Goal: Use online tool/utility: Utilize a website feature to perform a specific function

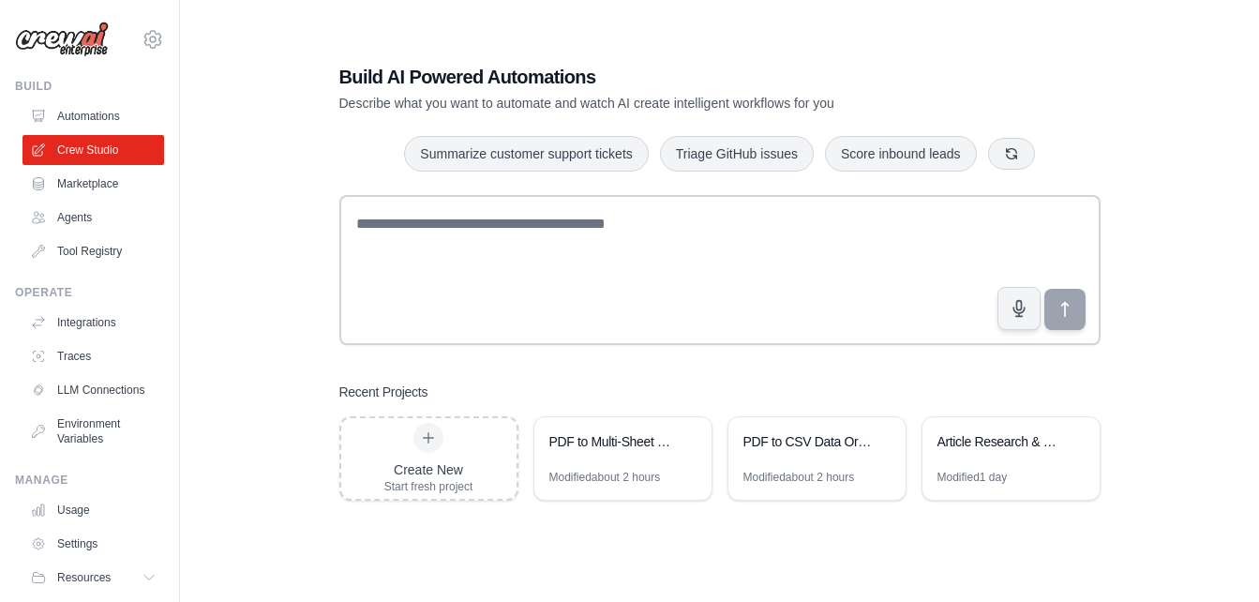
scroll to position [71, 0]
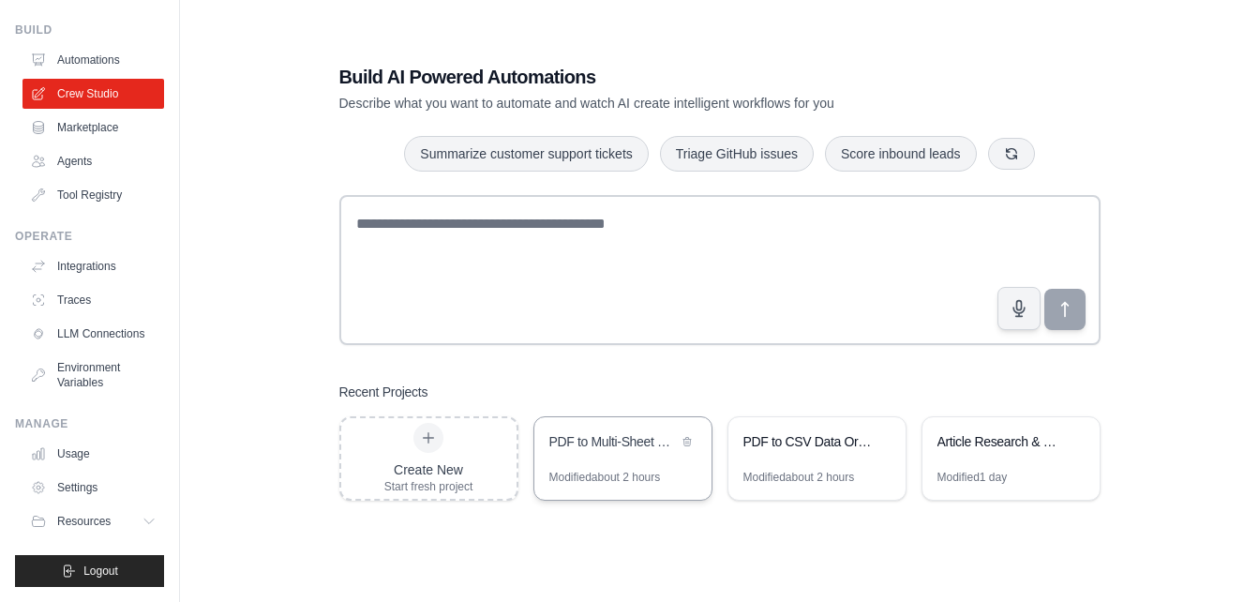
click at [622, 466] on div "PDF to Multi-Sheet CSV Converter" at bounding box center [622, 443] width 177 height 52
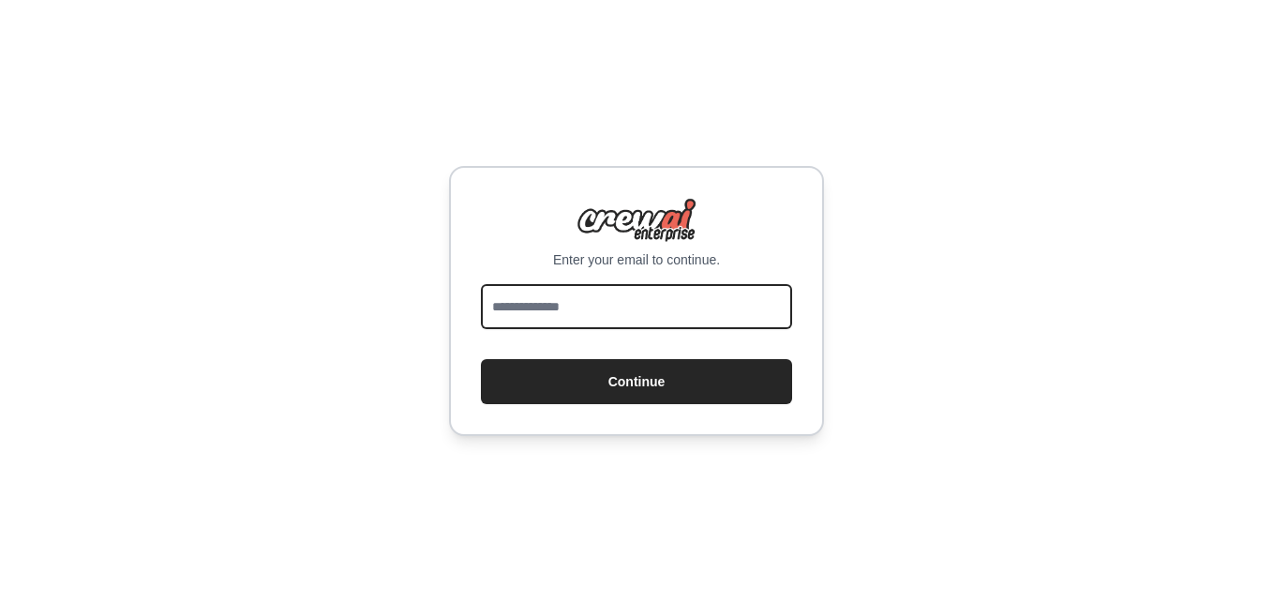
click at [542, 304] on input "email" at bounding box center [636, 306] width 311 height 45
type input "**********"
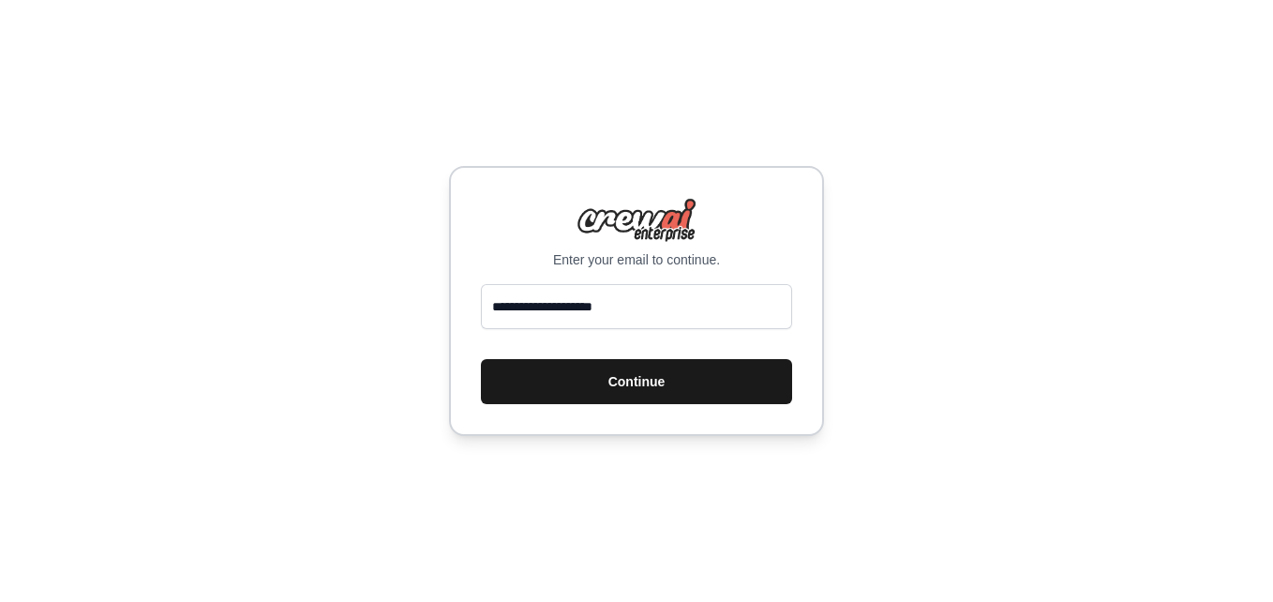
click at [564, 388] on button "Continue" at bounding box center [636, 381] width 311 height 45
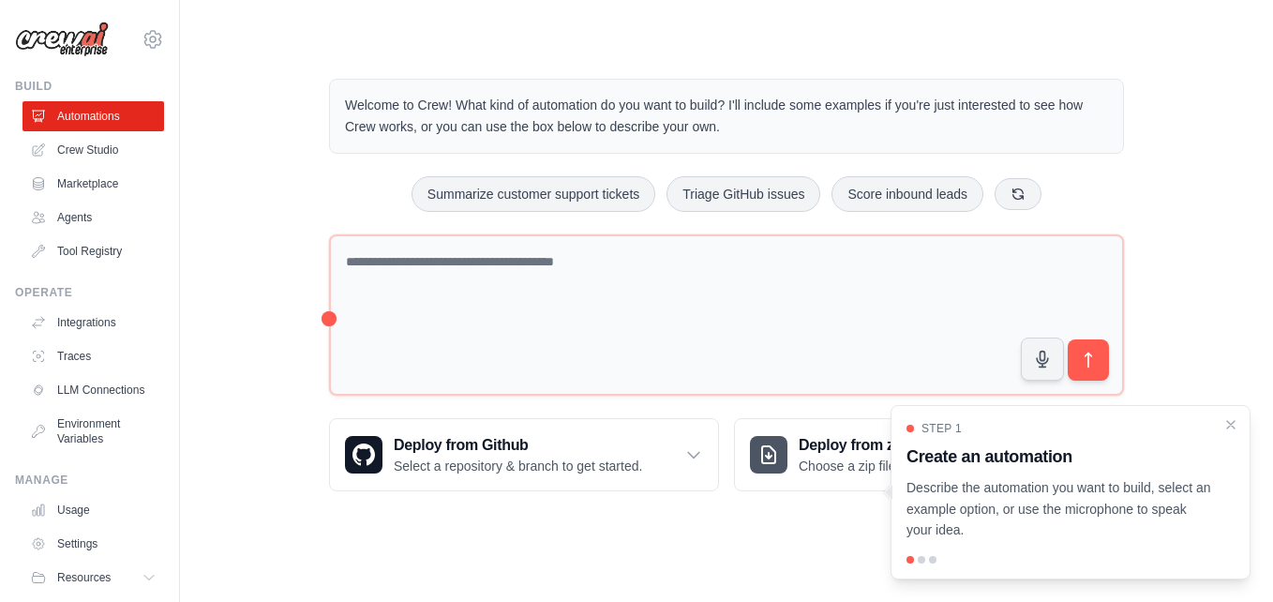
click at [68, 47] on img at bounding box center [62, 40] width 94 height 36
click at [1232, 421] on icon "Close walkthrough" at bounding box center [1230, 423] width 17 height 17
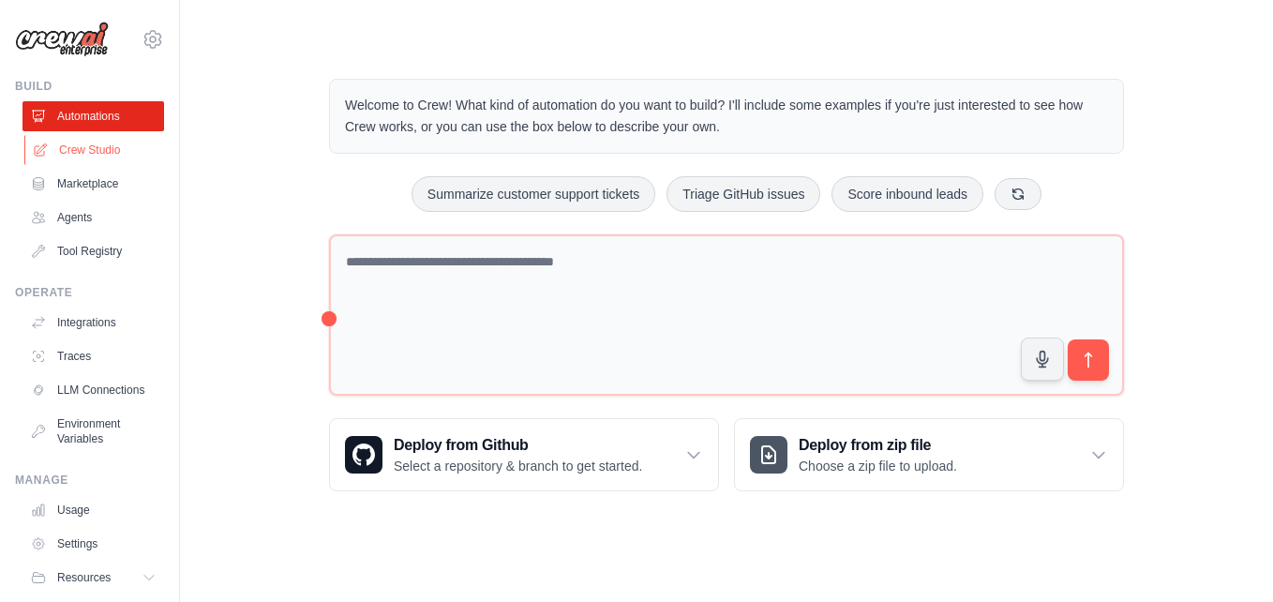
click at [104, 150] on link "Crew Studio" at bounding box center [95, 150] width 142 height 30
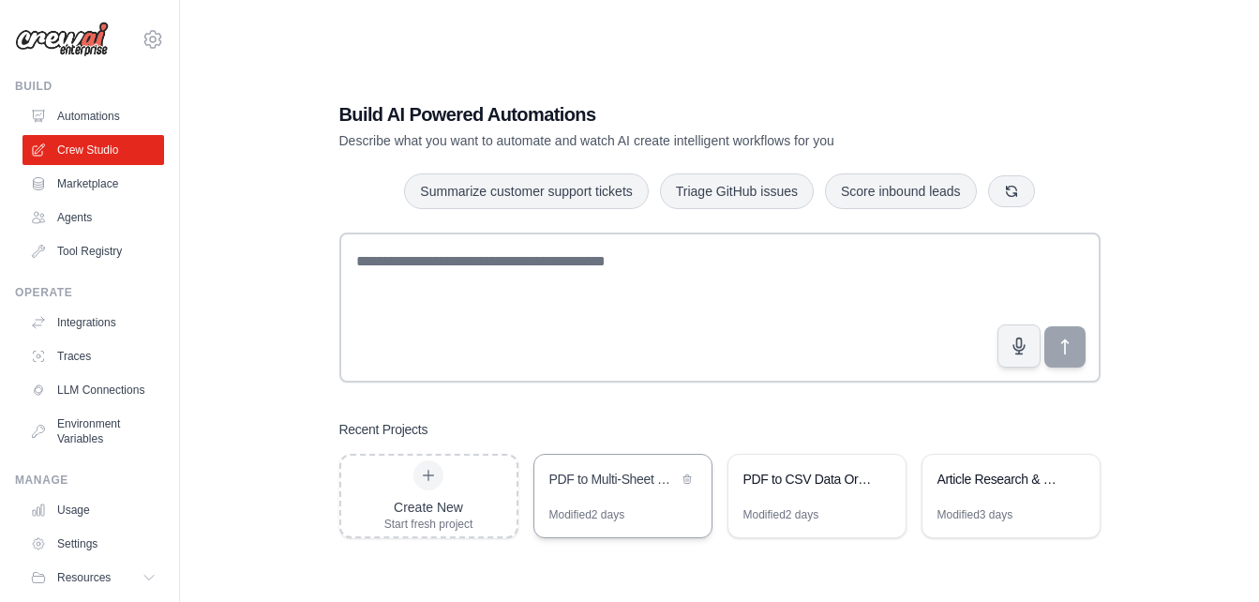
click at [617, 493] on div "PDF to Multi-Sheet CSV Converter" at bounding box center [622, 481] width 177 height 52
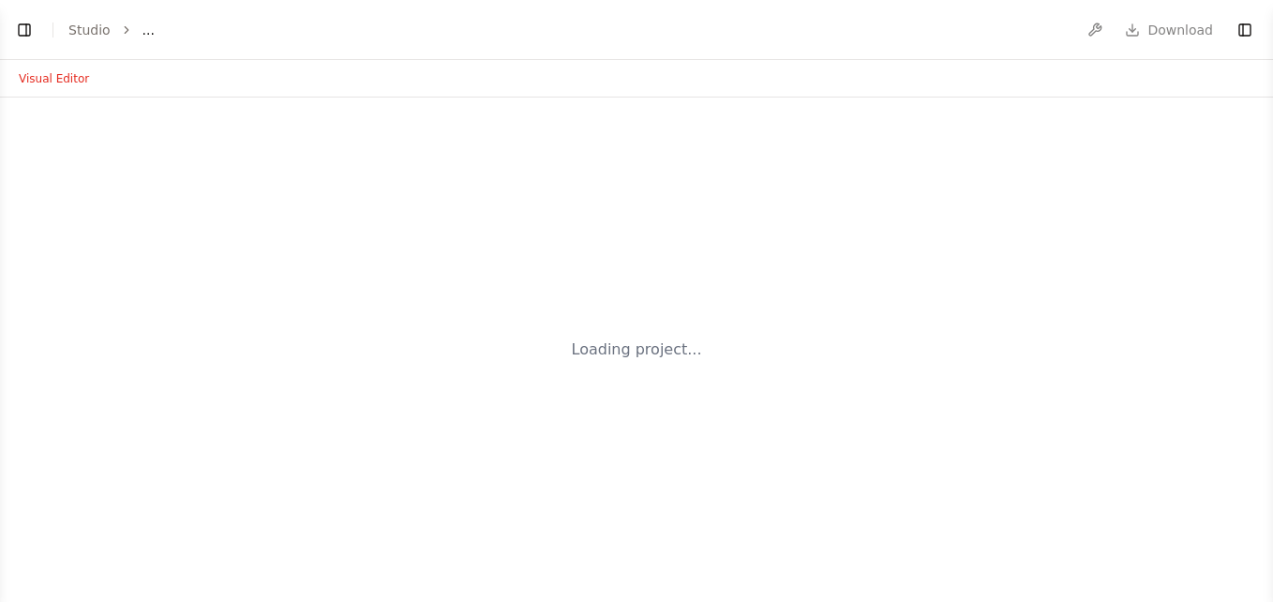
select select "****"
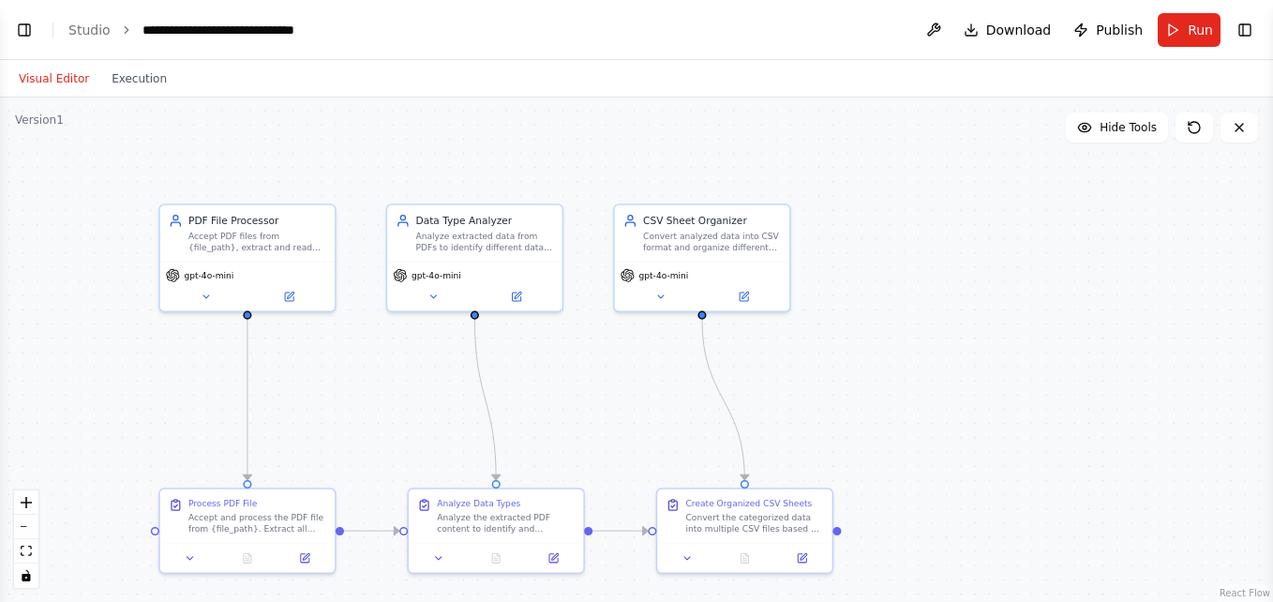
scroll to position [3519, 0]
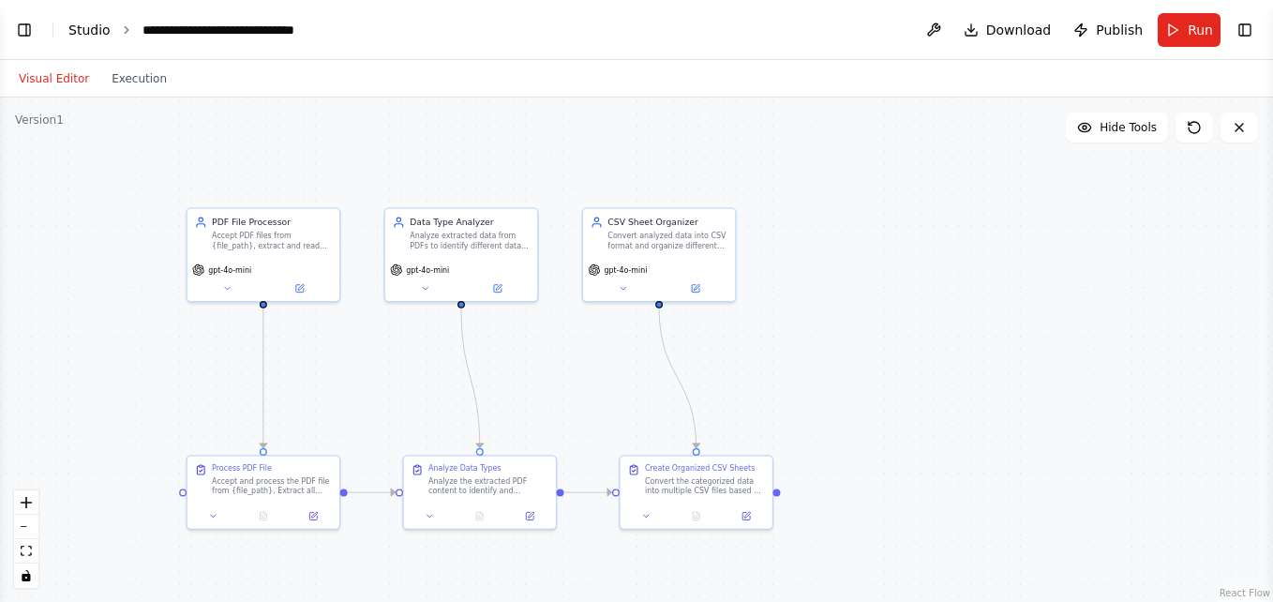
click at [97, 27] on link "Studio" at bounding box center [89, 29] width 42 height 15
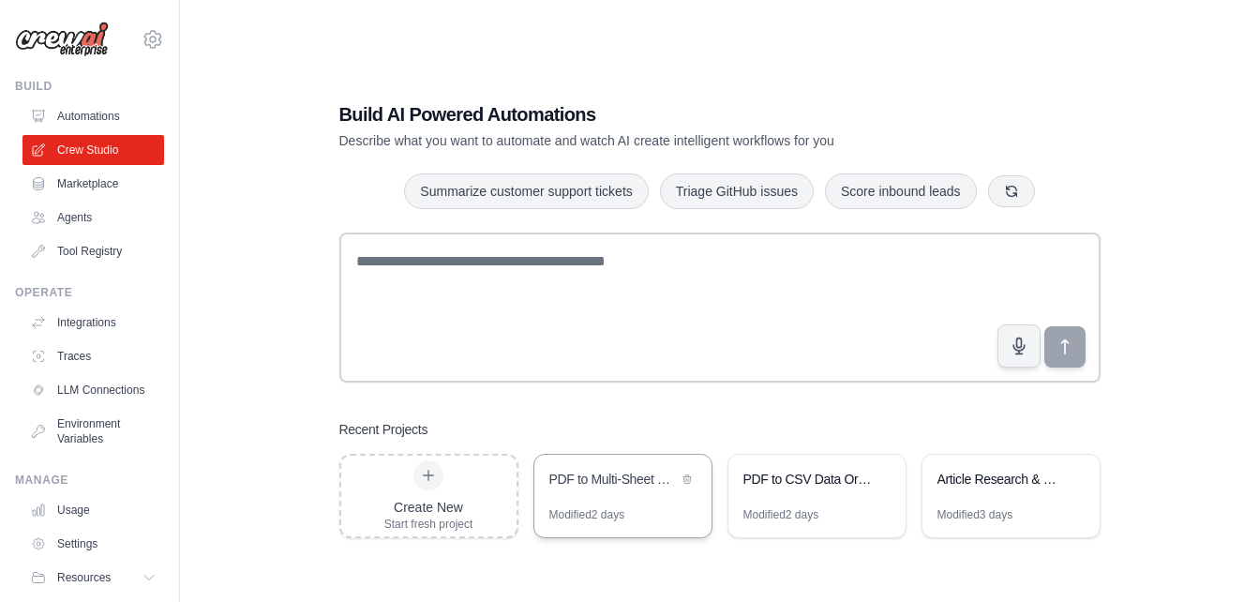
click at [603, 472] on div "PDF to Multi-Sheet CSV Converter" at bounding box center [613, 479] width 128 height 19
click at [890, 478] on button at bounding box center [881, 478] width 19 height 19
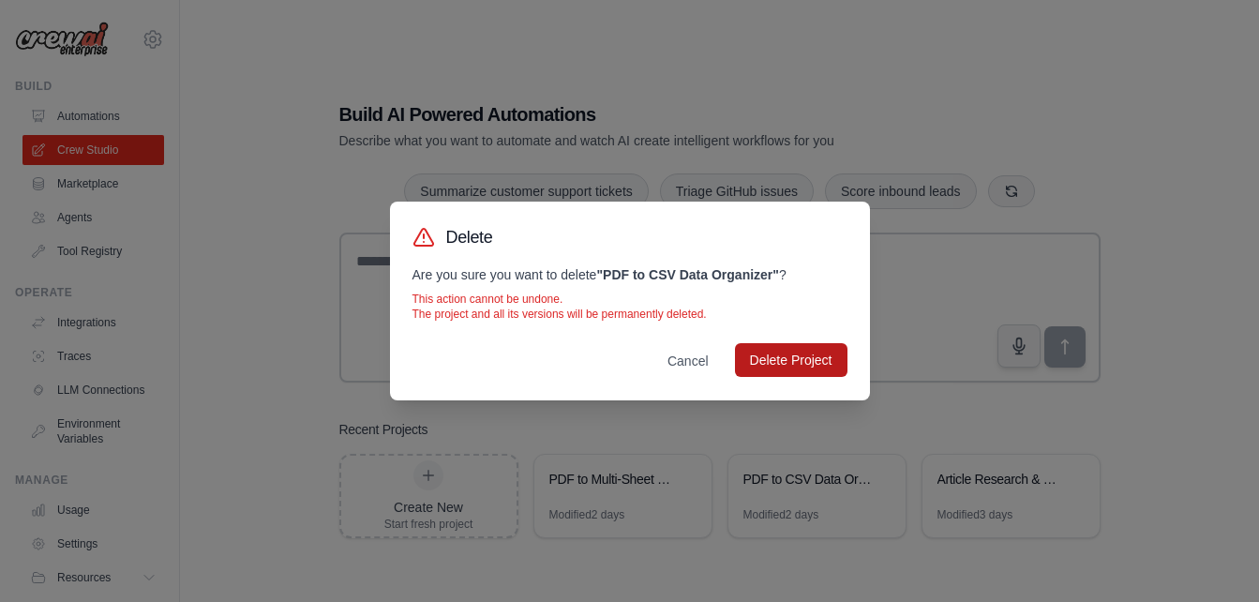
click at [776, 372] on button "Delete Project" at bounding box center [791, 360] width 112 height 34
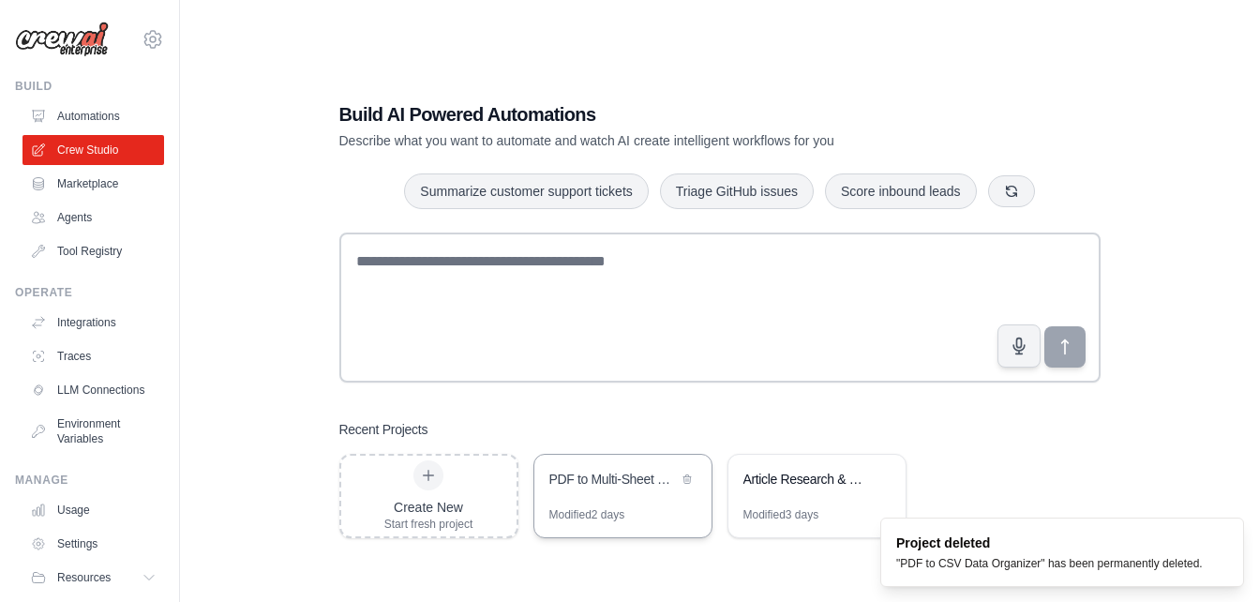
click at [620, 496] on div "PDF to Multi-Sheet CSV Converter" at bounding box center [622, 481] width 177 height 52
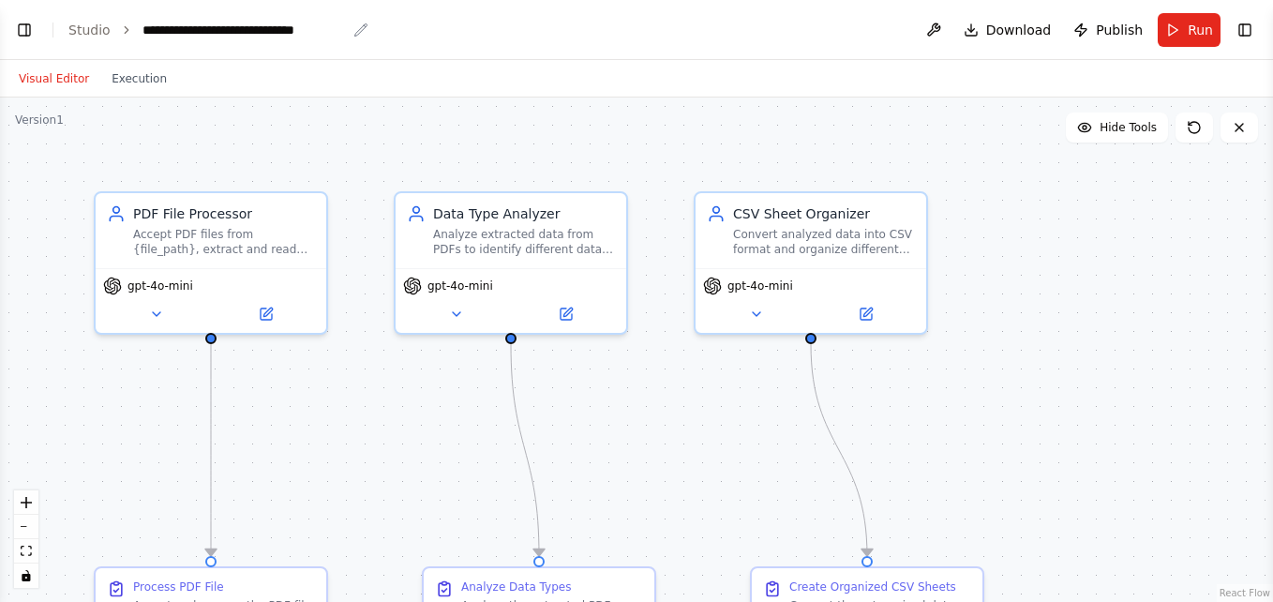
scroll to position [3699, 0]
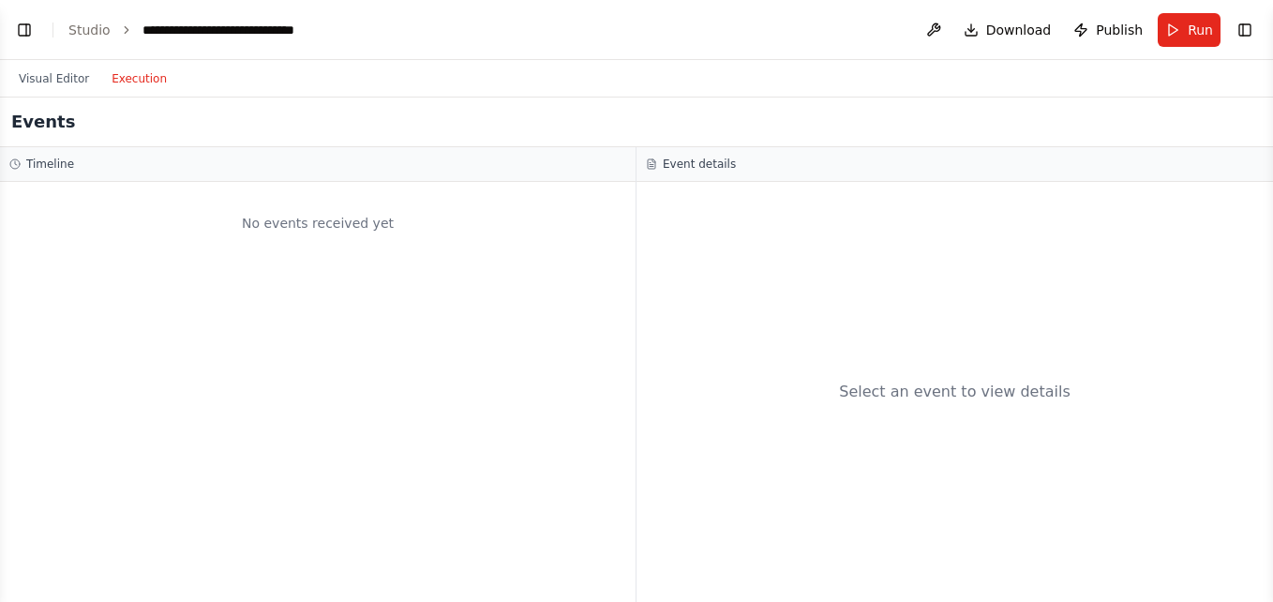
click at [118, 81] on button "Execution" at bounding box center [139, 78] width 78 height 22
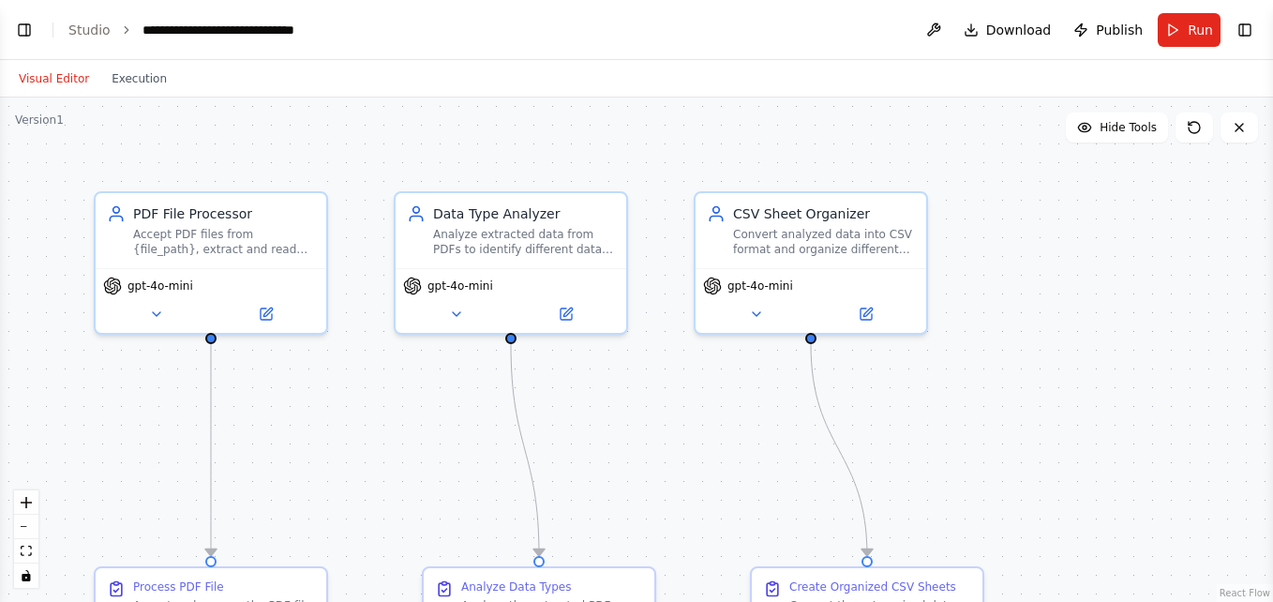
click at [39, 88] on button "Visual Editor" at bounding box center [53, 78] width 93 height 22
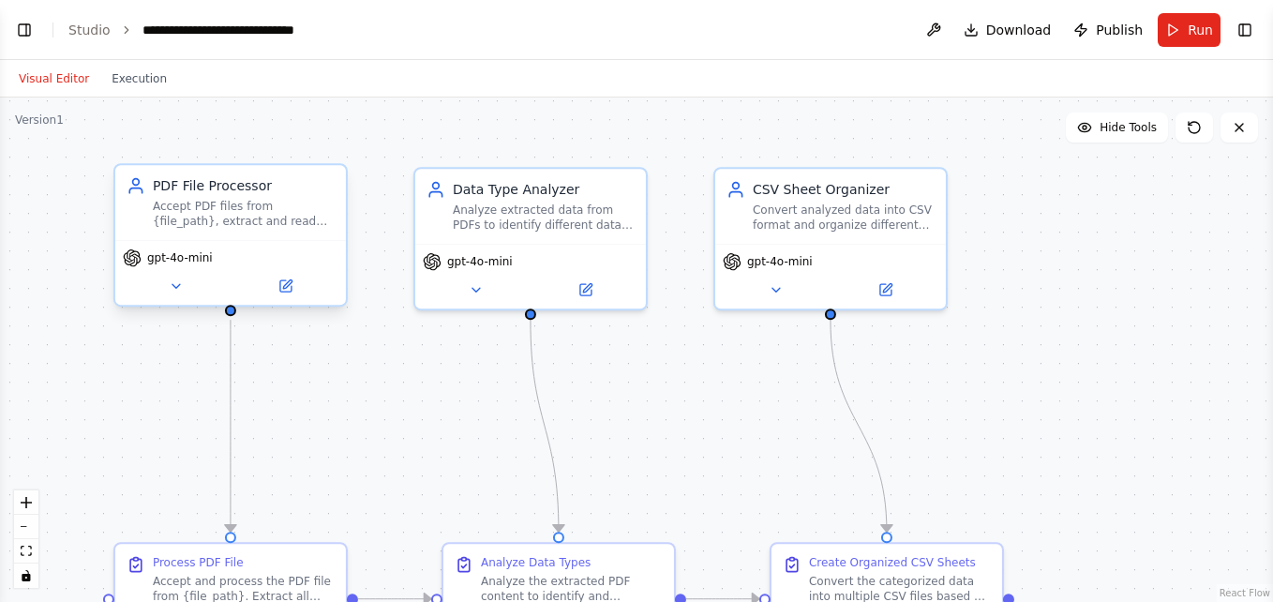
click at [244, 220] on div "Accept PDF files from {file_path}, extract and read content from PDF documents,…" at bounding box center [244, 214] width 182 height 30
click at [276, 218] on div "Accept PDF files from {file_path}, extract and read content from PDF documents,…" at bounding box center [244, 214] width 182 height 30
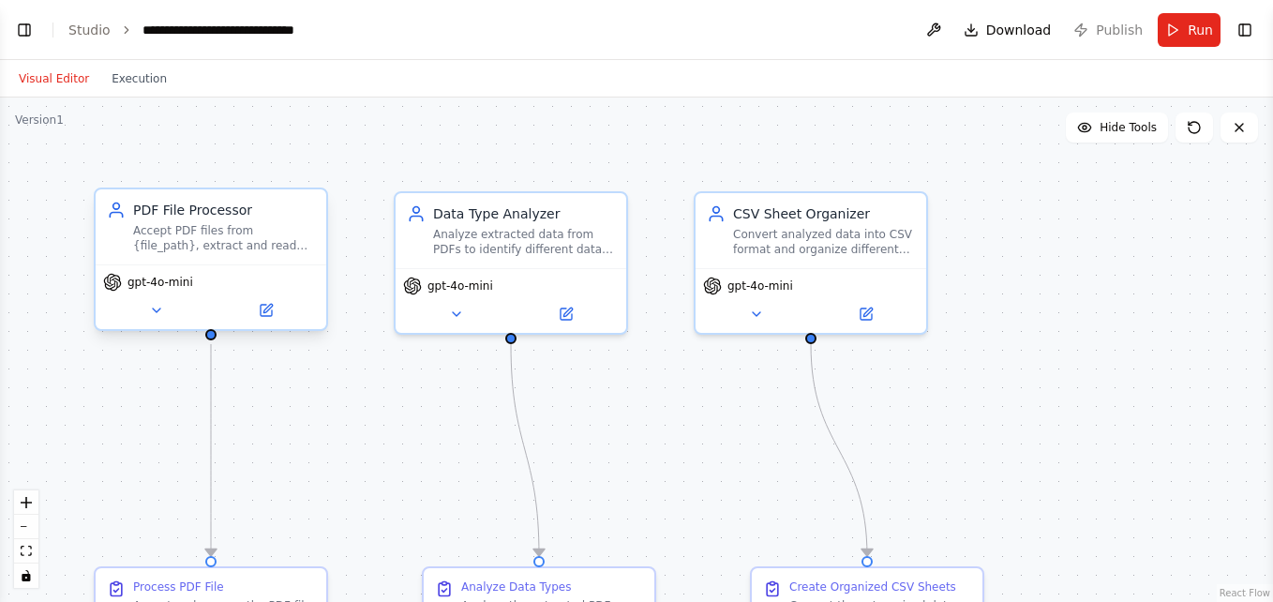
click at [175, 245] on div "Accept PDF files from {file_path}, extract and read content from PDF documents,…" at bounding box center [224, 238] width 182 height 30
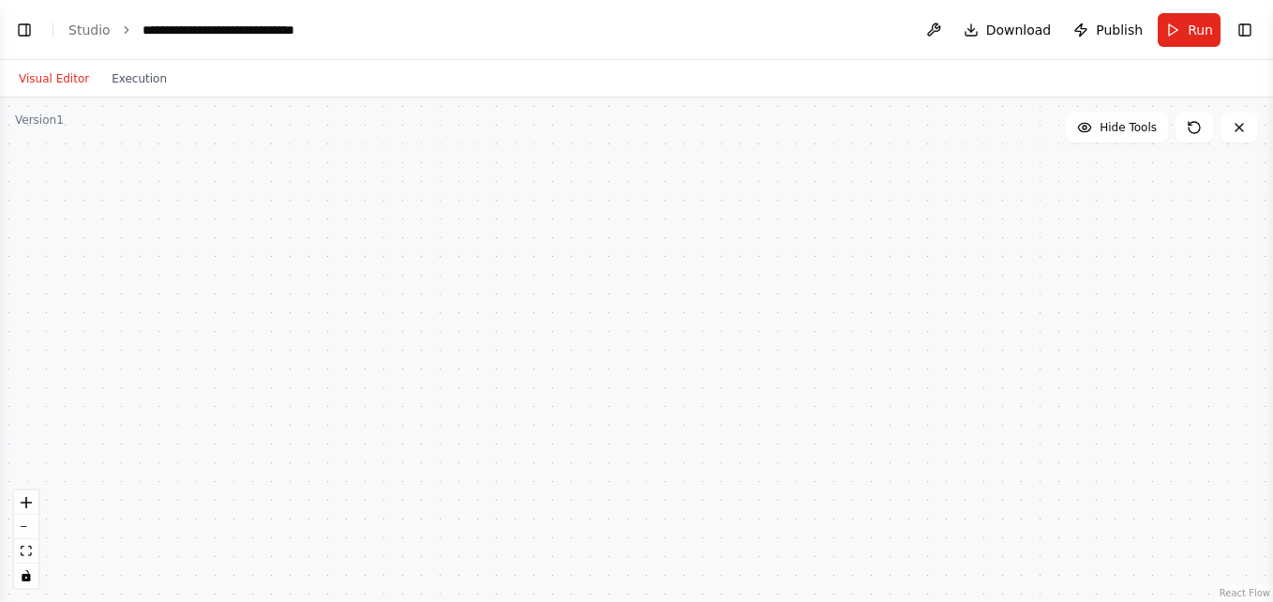
click at [202, 250] on div "Accept PDF files from {file_path}, extract and read content from PDF documents,…" at bounding box center [224, 238] width 182 height 30
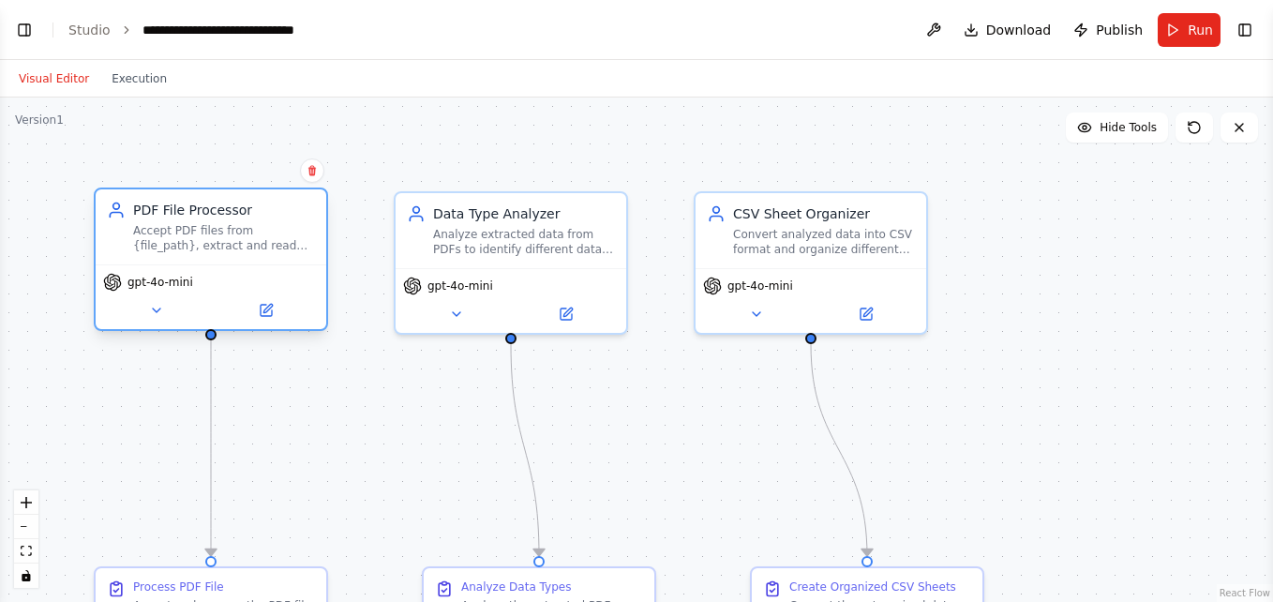
scroll to position [3519, 0]
click at [198, 244] on div "Accept PDF files from {file_path}, extract and read content from PDF documents,…" at bounding box center [224, 238] width 182 height 30
click at [271, 248] on div "Accept PDF files from {file_path}, extract and read content from PDF documents,…" at bounding box center [224, 238] width 182 height 30
click at [263, 322] on div "gpt-4o-mini" at bounding box center [211, 296] width 231 height 65
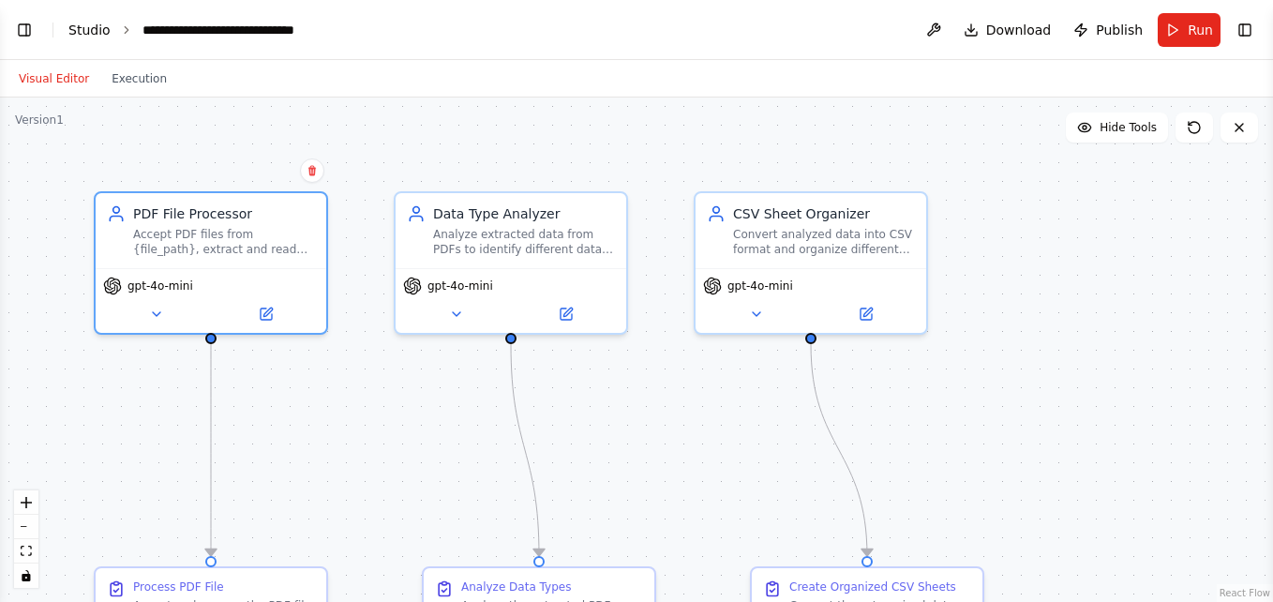
click at [100, 30] on link "Studio" at bounding box center [89, 29] width 42 height 15
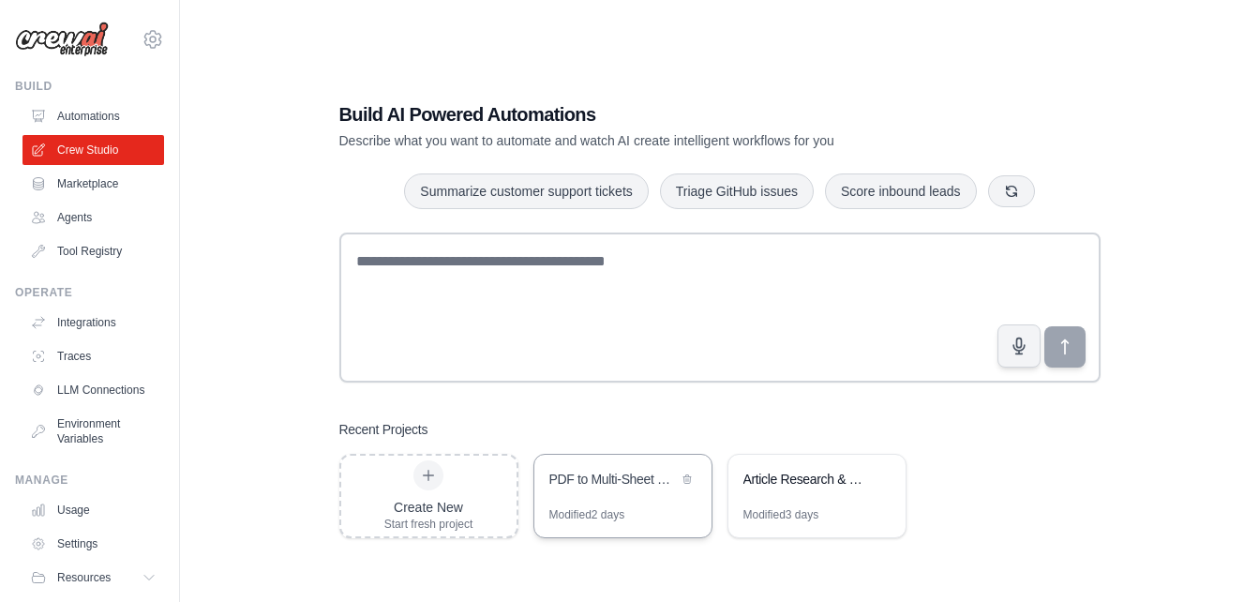
click at [633, 490] on div "PDF to Multi-Sheet CSV Converter" at bounding box center [613, 481] width 128 height 22
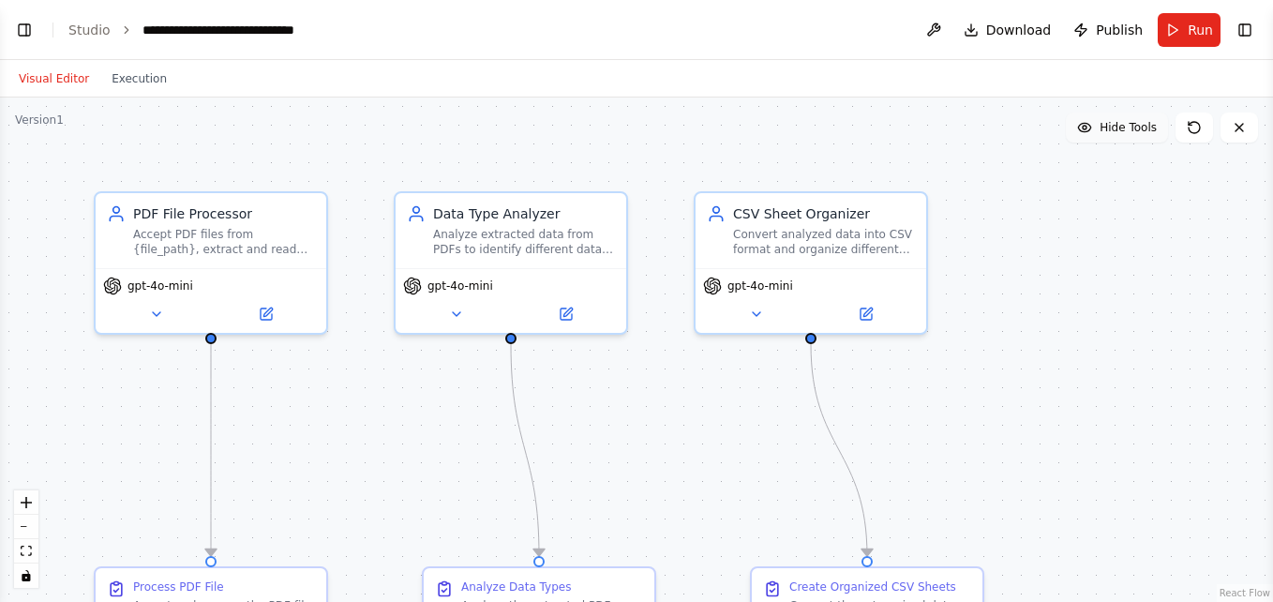
click at [1127, 127] on span "Hide Tools" at bounding box center [1128, 127] width 57 height 15
click at [1133, 127] on span "Show Tools" at bounding box center [1126, 127] width 62 height 15
click at [118, 75] on button "Execution" at bounding box center [139, 78] width 78 height 22
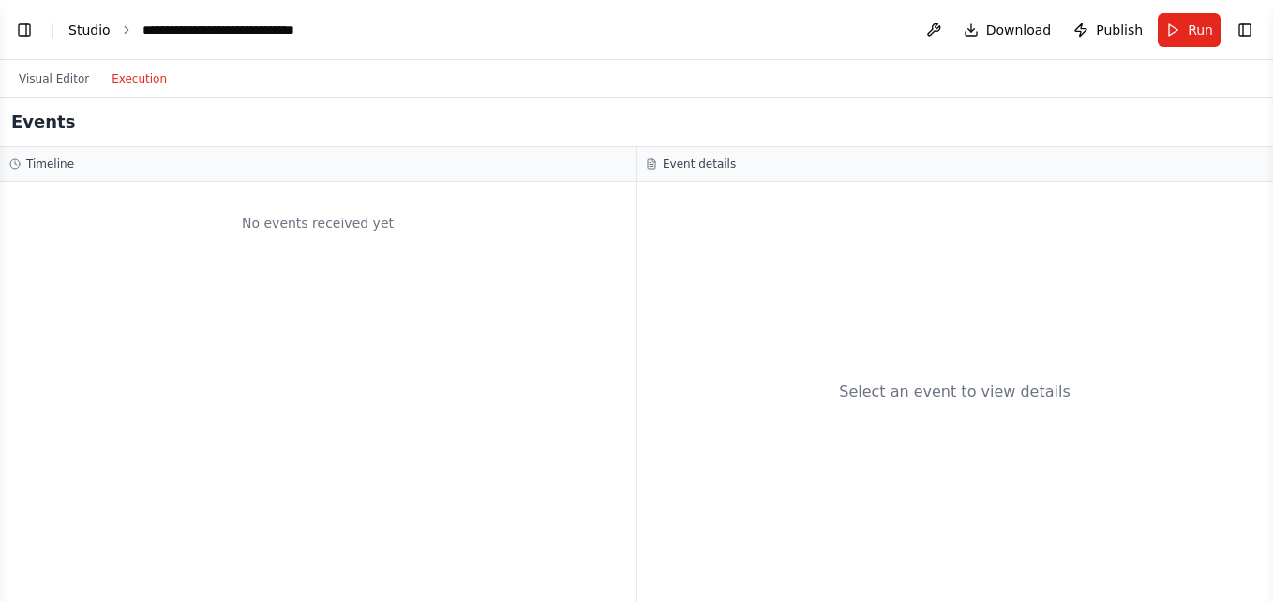
click at [74, 32] on link "Studio" at bounding box center [89, 29] width 42 height 15
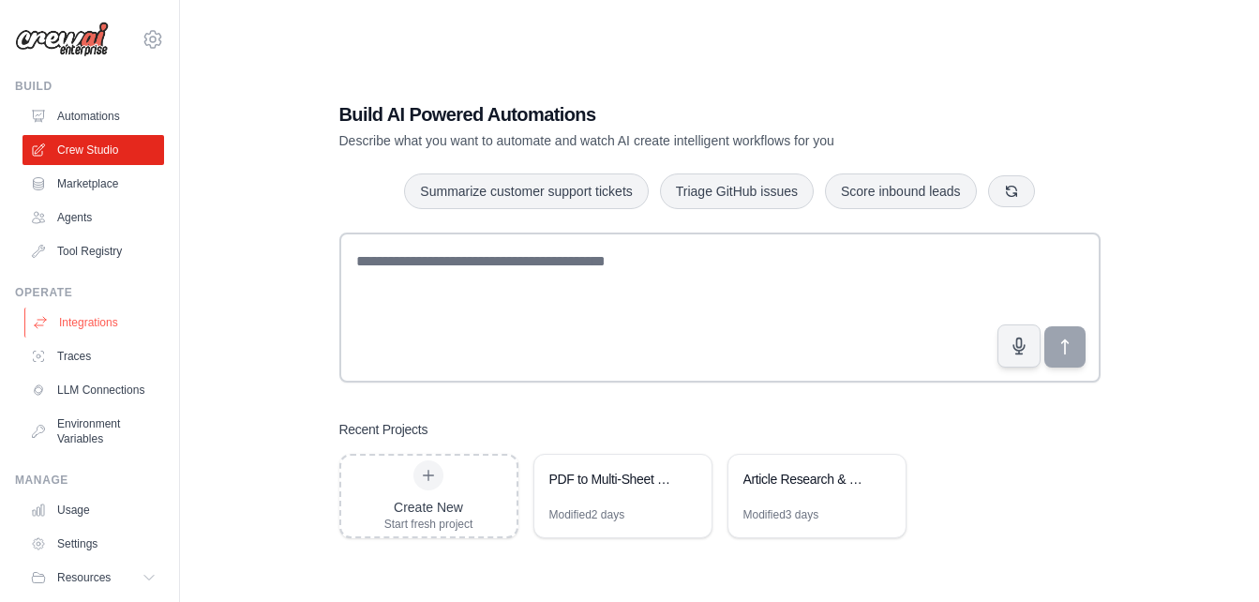
click at [85, 318] on link "Integrations" at bounding box center [95, 322] width 142 height 30
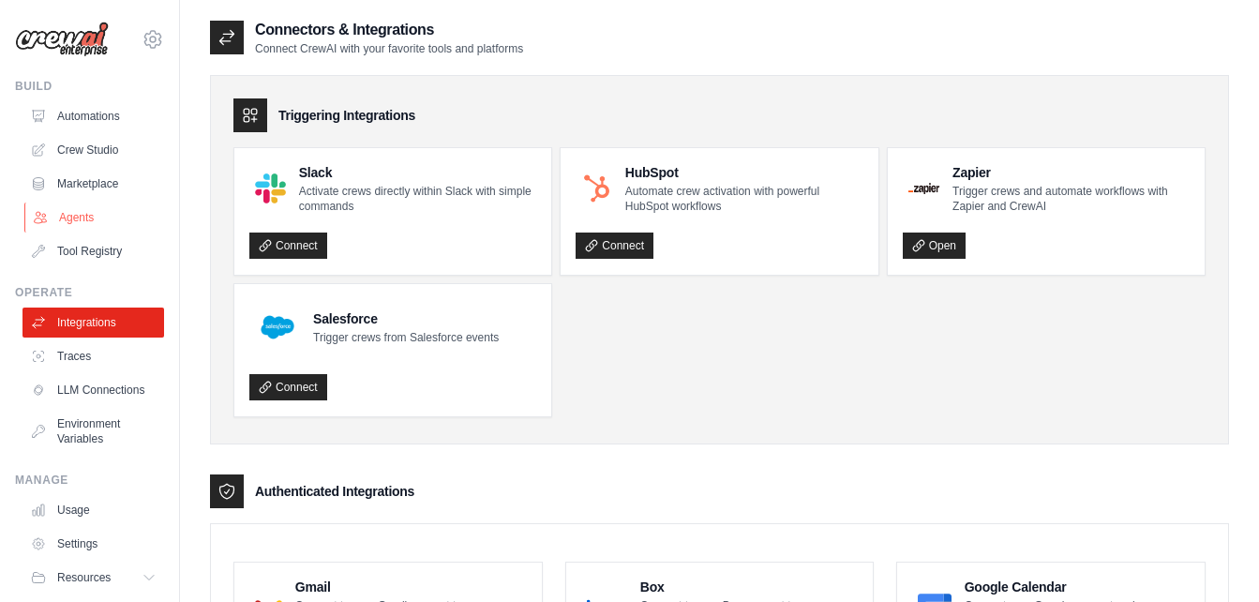
click at [71, 226] on link "Agents" at bounding box center [95, 217] width 142 height 30
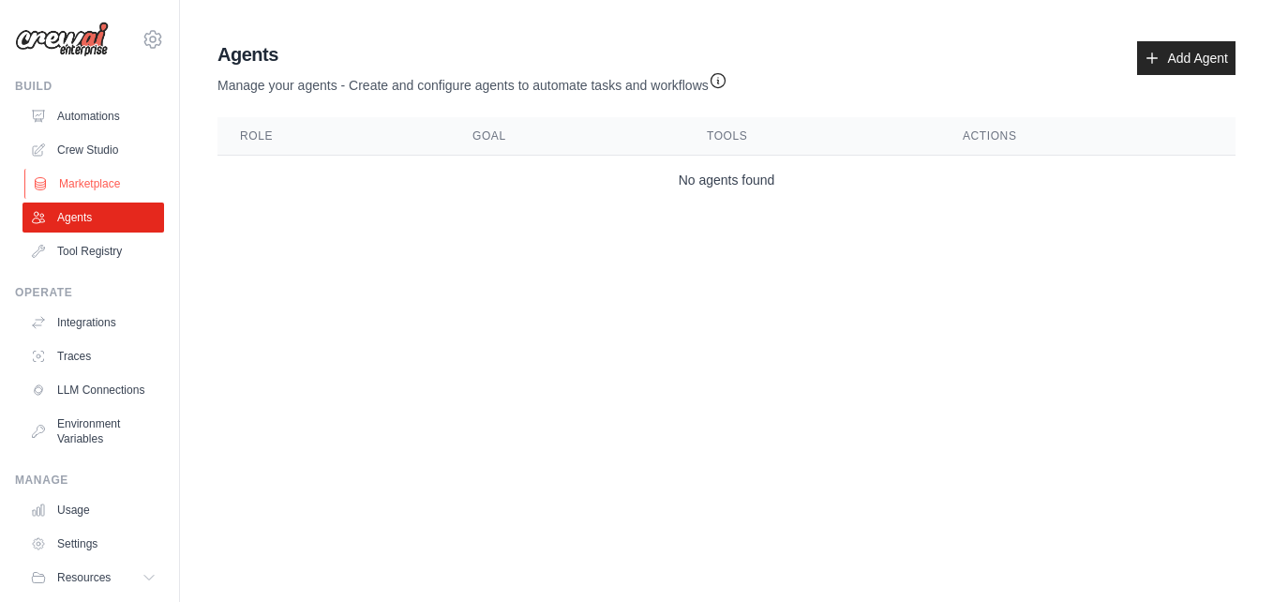
click at [60, 179] on link "Marketplace" at bounding box center [95, 184] width 142 height 30
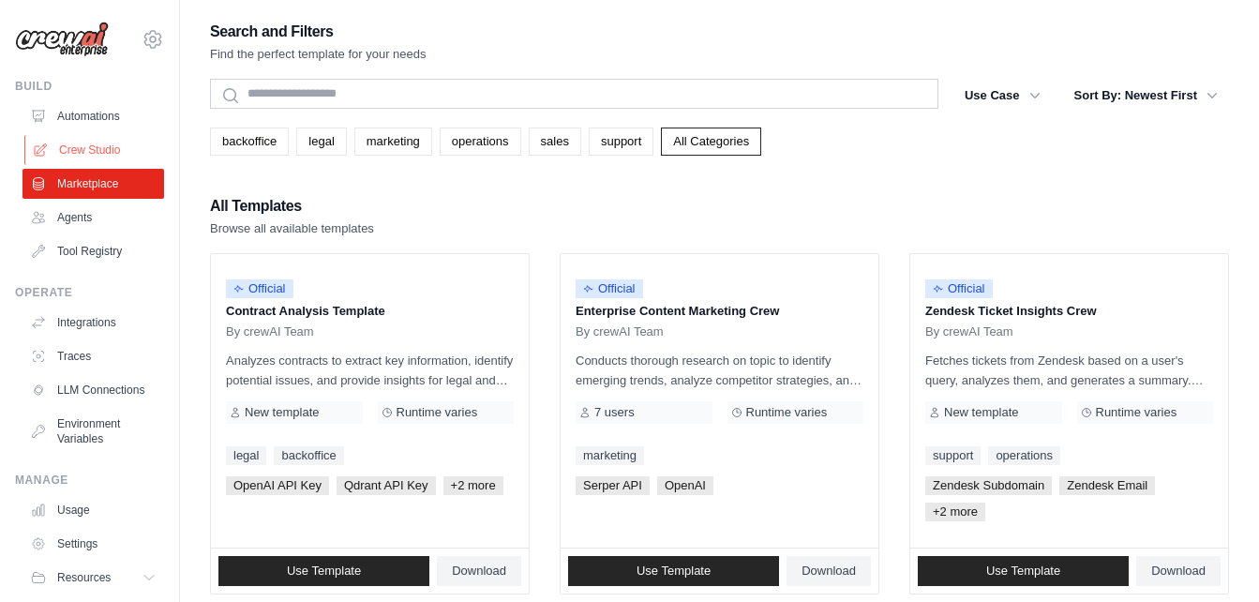
click at [84, 151] on link "Crew Studio" at bounding box center [95, 150] width 142 height 30
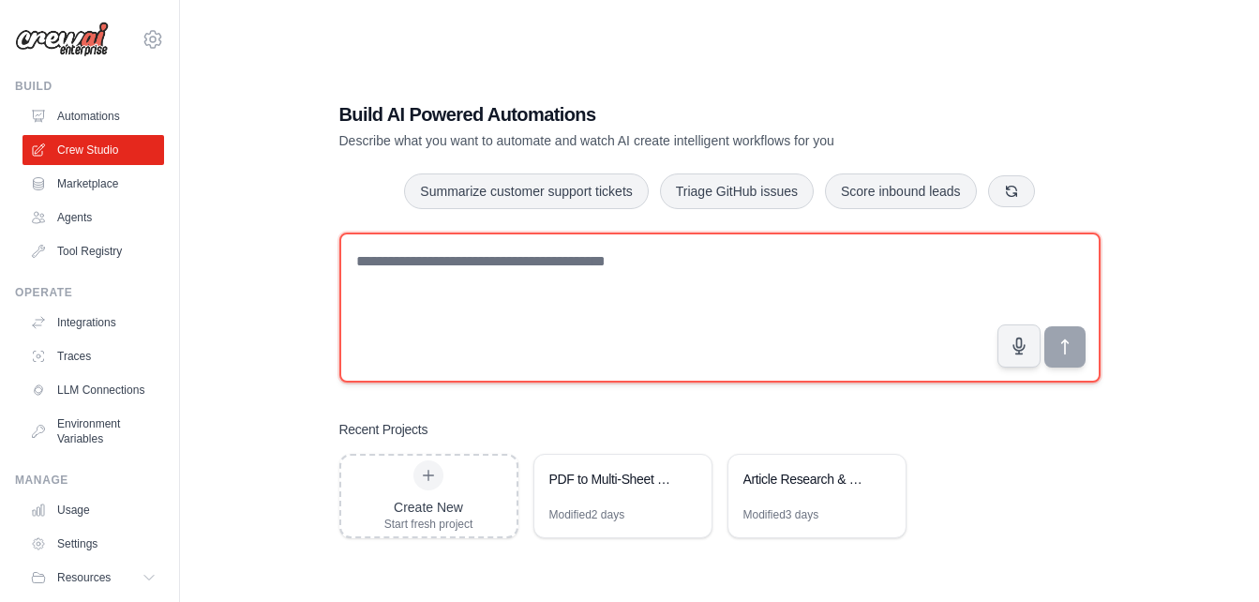
click at [464, 283] on textarea at bounding box center [719, 307] width 761 height 150
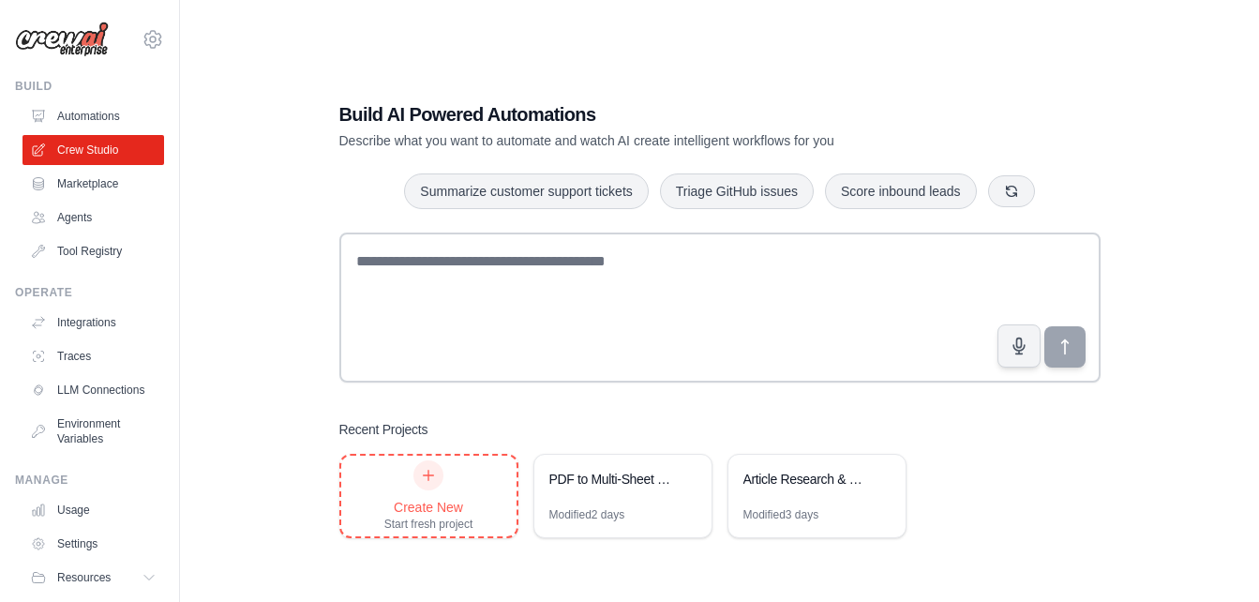
click at [443, 502] on div "Create New" at bounding box center [428, 507] width 89 height 19
click at [662, 482] on div "PDF to Multi-Sheet CSV Converter" at bounding box center [613, 479] width 128 height 19
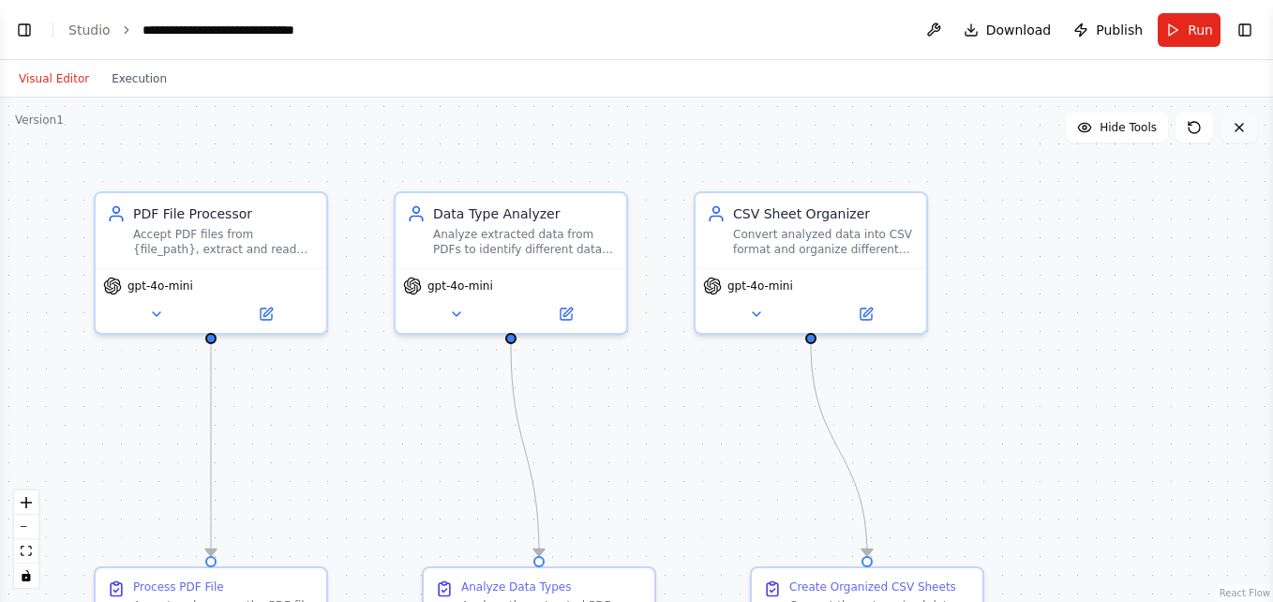
scroll to position [3699, 0]
click at [1238, 131] on icon at bounding box center [1239, 127] width 15 height 15
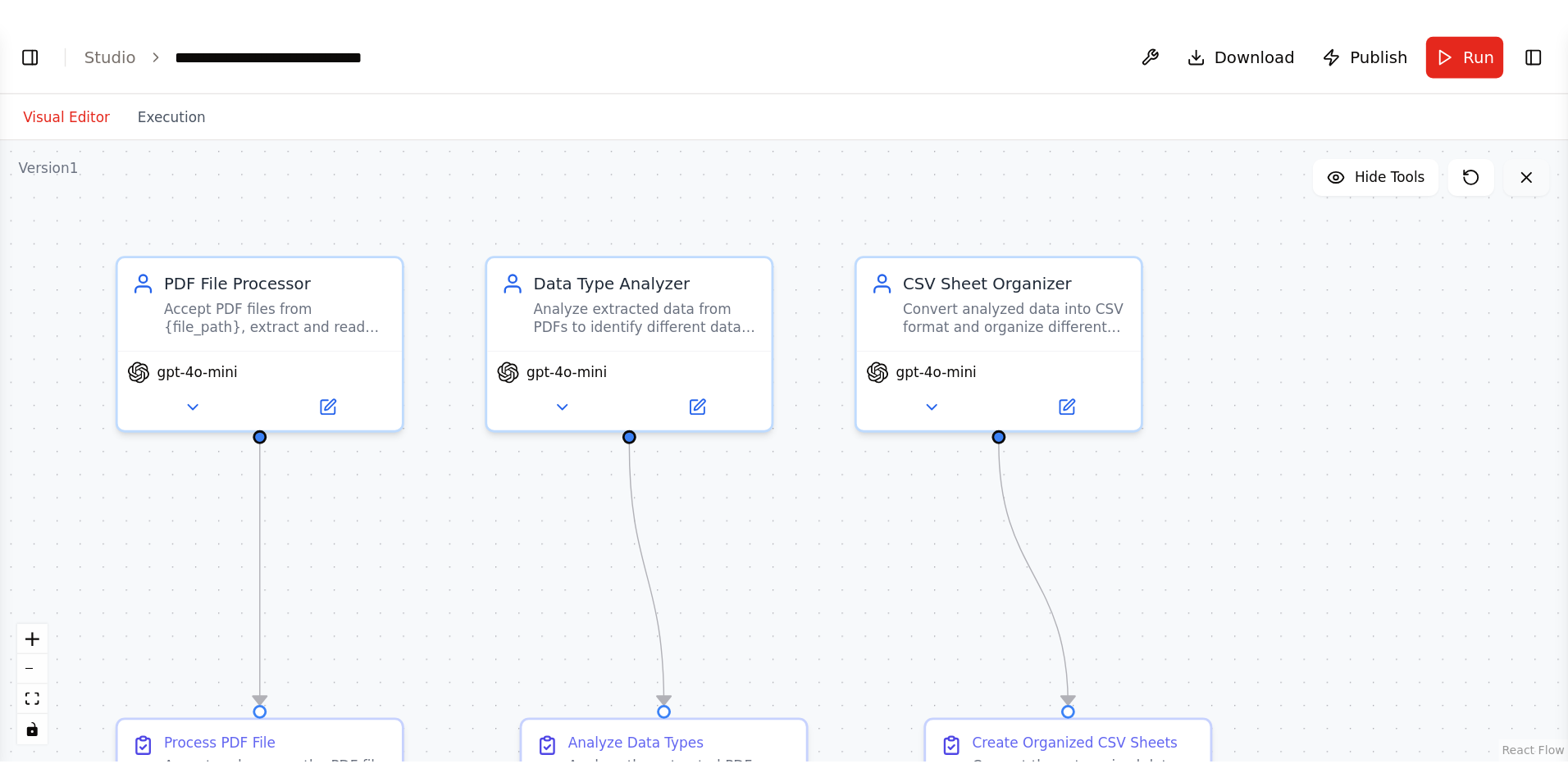
scroll to position [3078, 0]
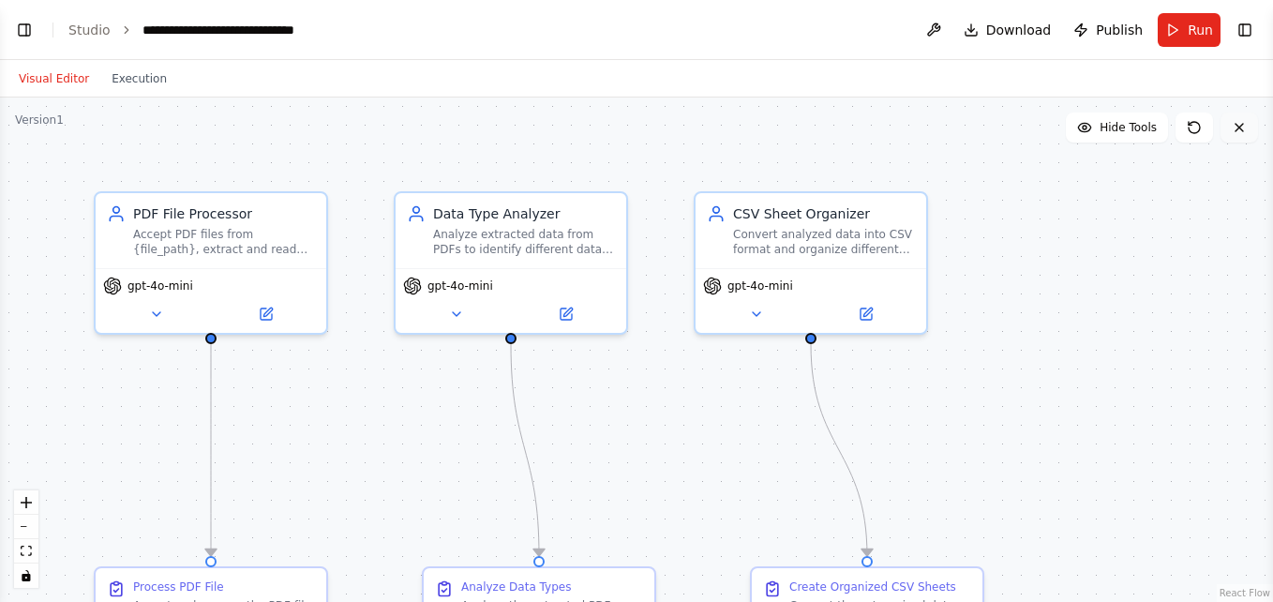
click at [1238, 132] on icon at bounding box center [1239, 127] width 15 height 15
click at [943, 30] on button at bounding box center [934, 30] width 30 height 34
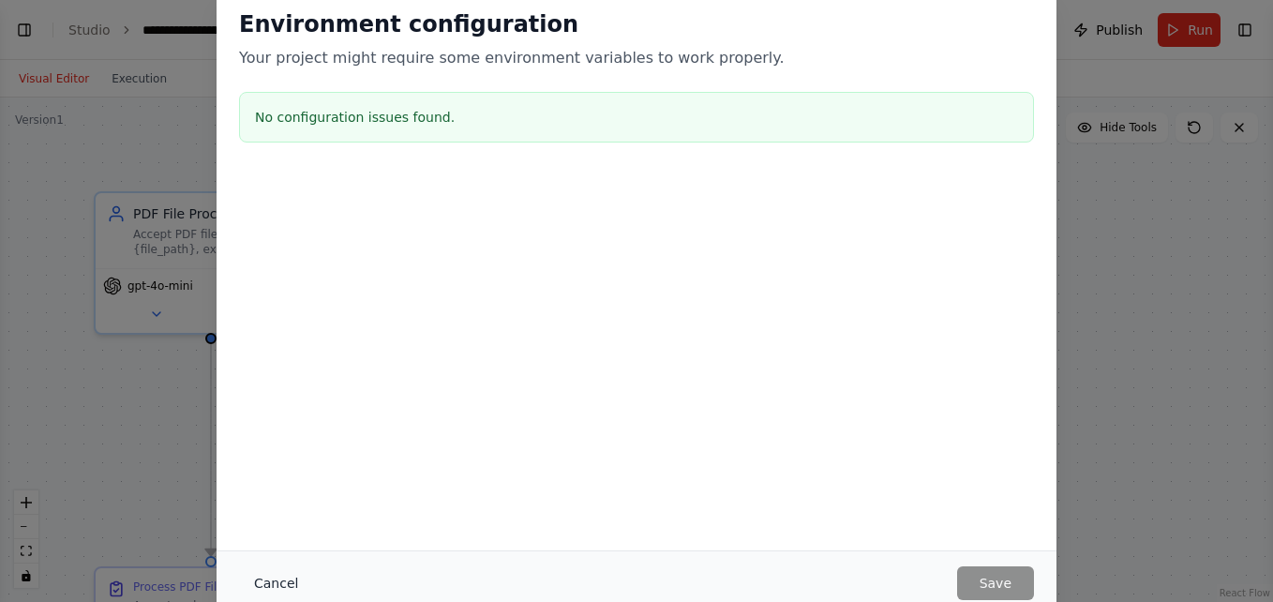
click at [269, 582] on button "Cancel" at bounding box center [276, 583] width 74 height 34
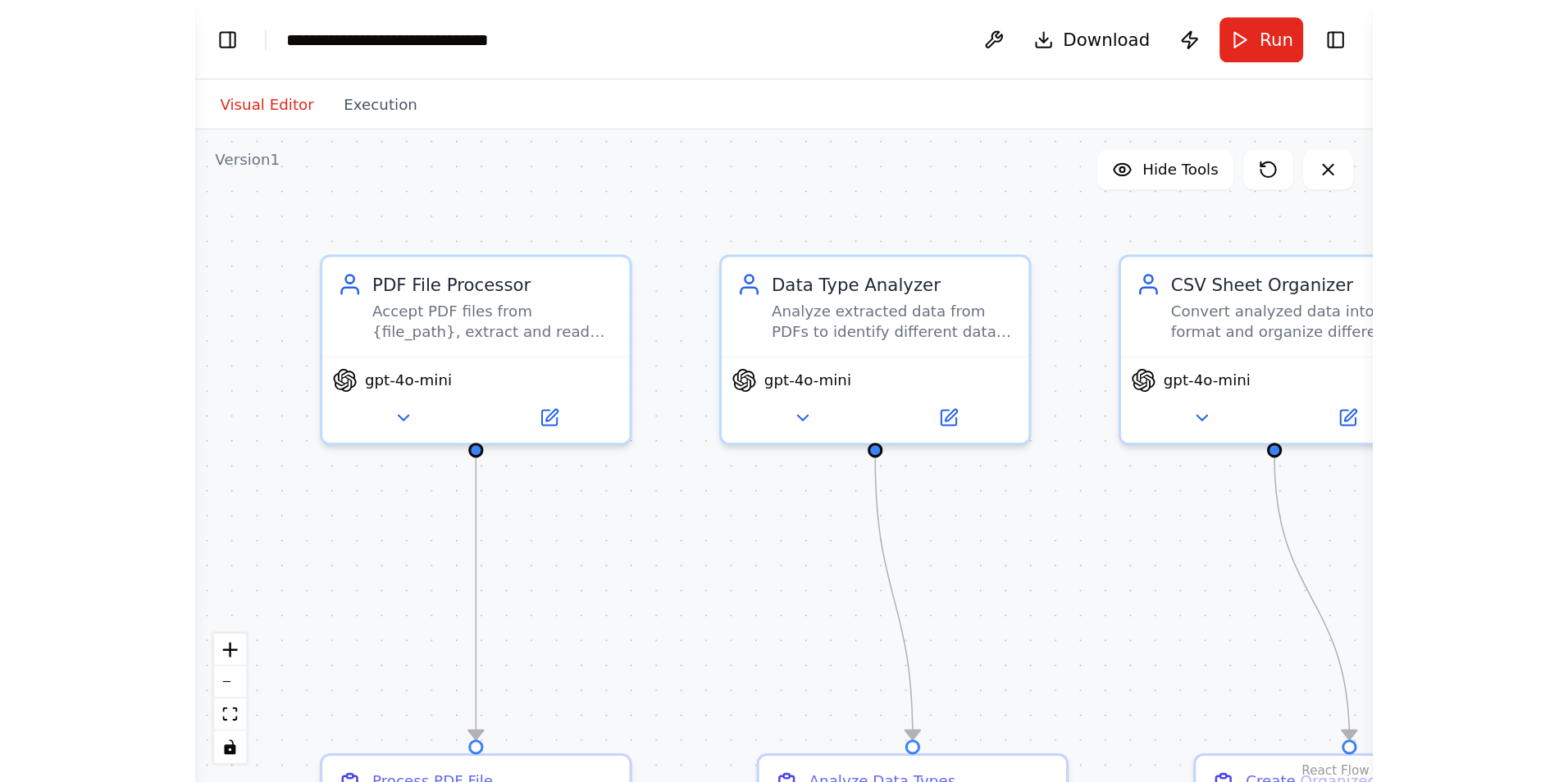
scroll to position [2823, 0]
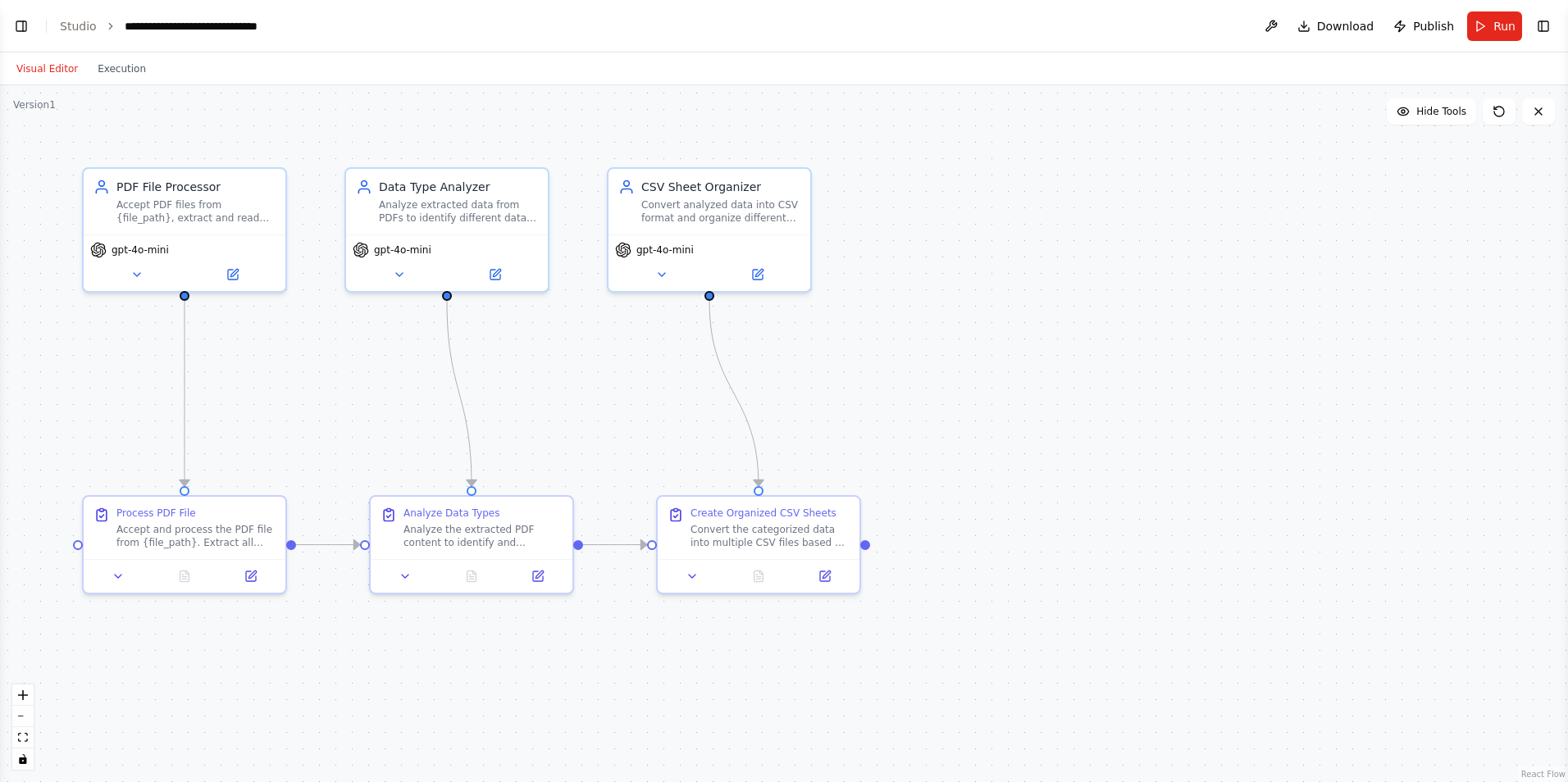
click at [57, 72] on button "Visual Editor" at bounding box center [46, 68] width 81 height 19
click at [112, 72] on button "Execution" at bounding box center [122, 68] width 68 height 19
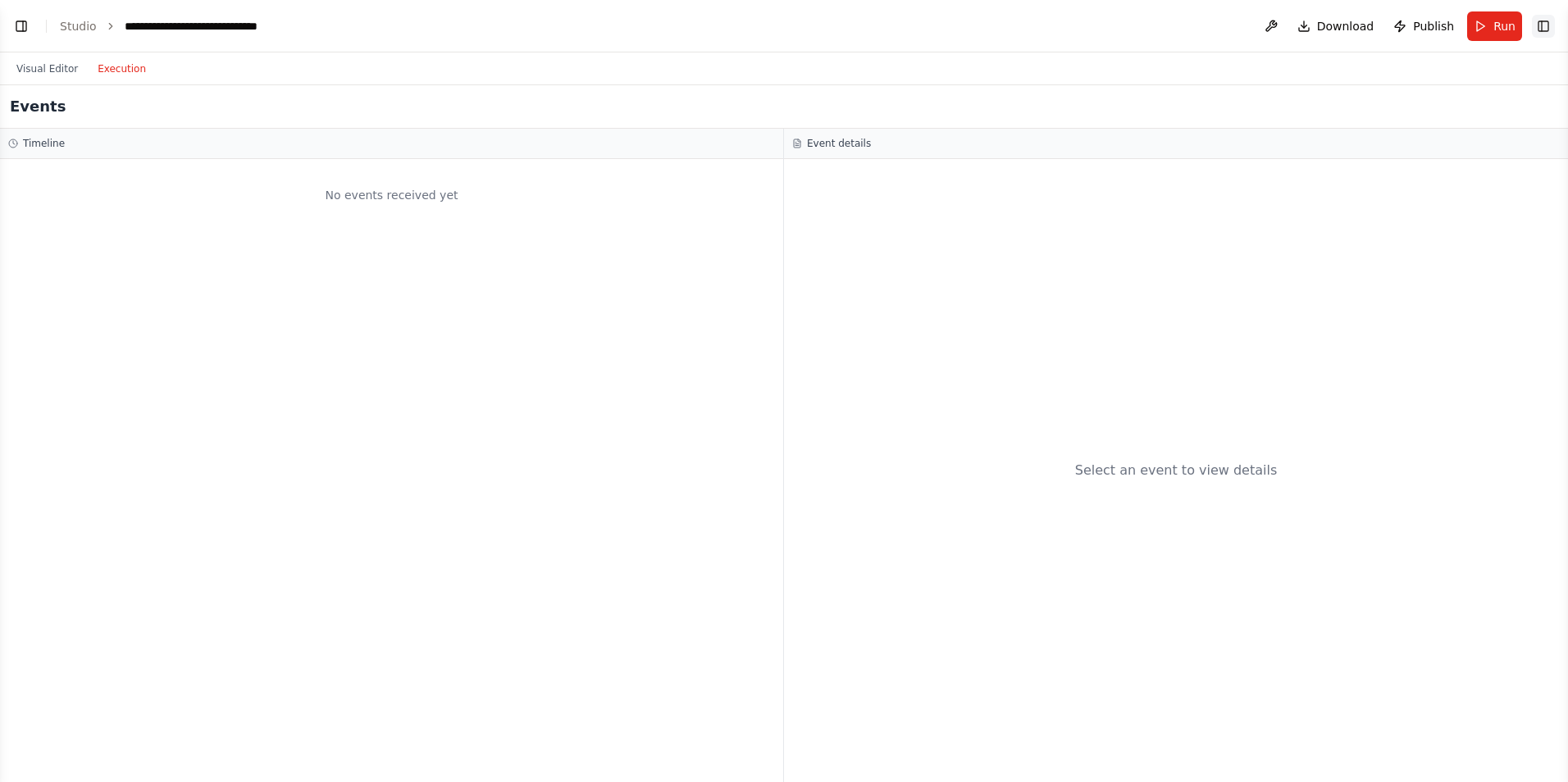
click at [1113, 27] on button "Toggle Right Sidebar" at bounding box center [1544, 26] width 23 height 23
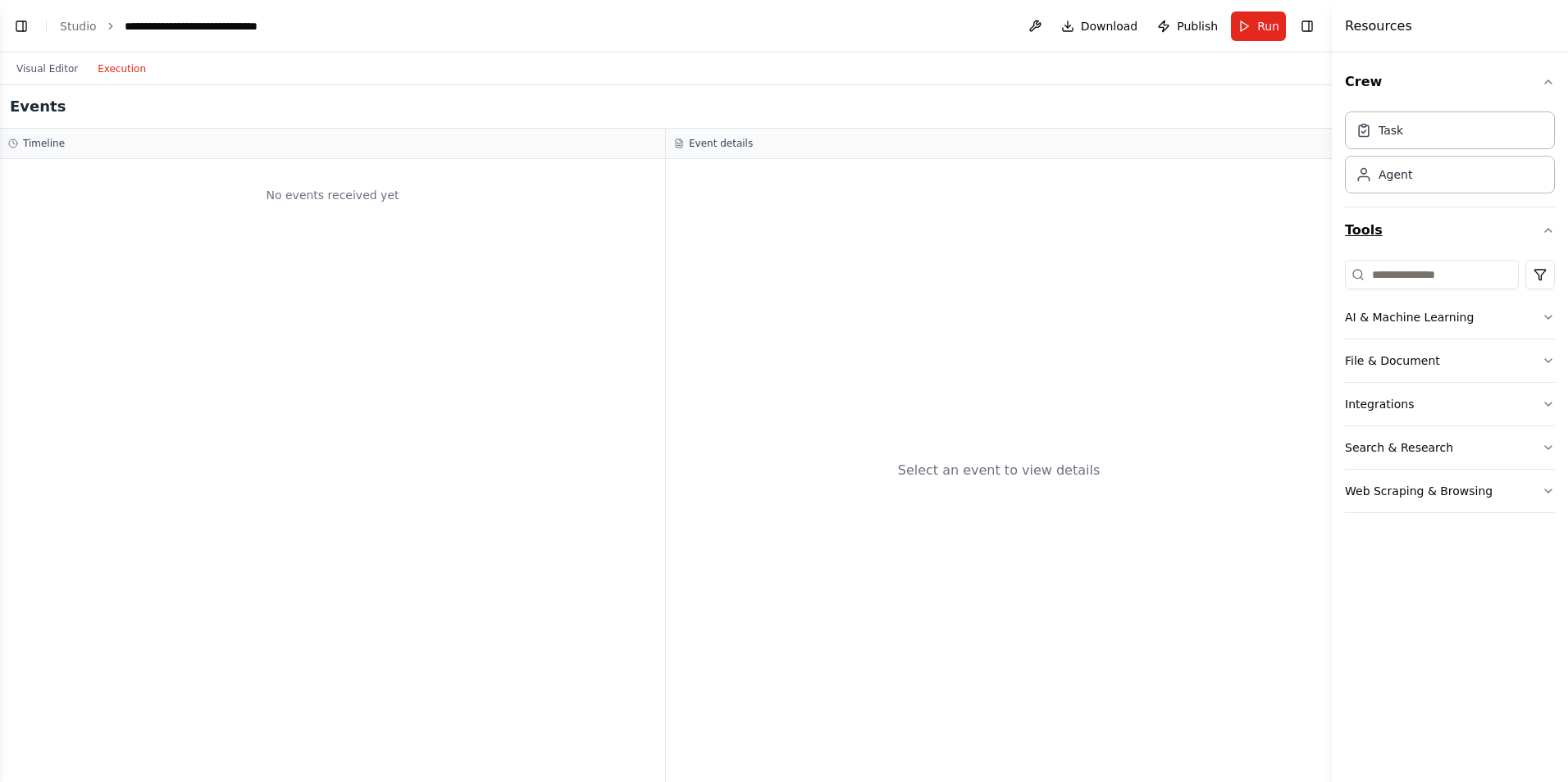
click at [1113, 236] on button "Tools" at bounding box center [1450, 230] width 210 height 45
click at [1113, 321] on button "AI & Machine Learning" at bounding box center [1450, 317] width 210 height 43
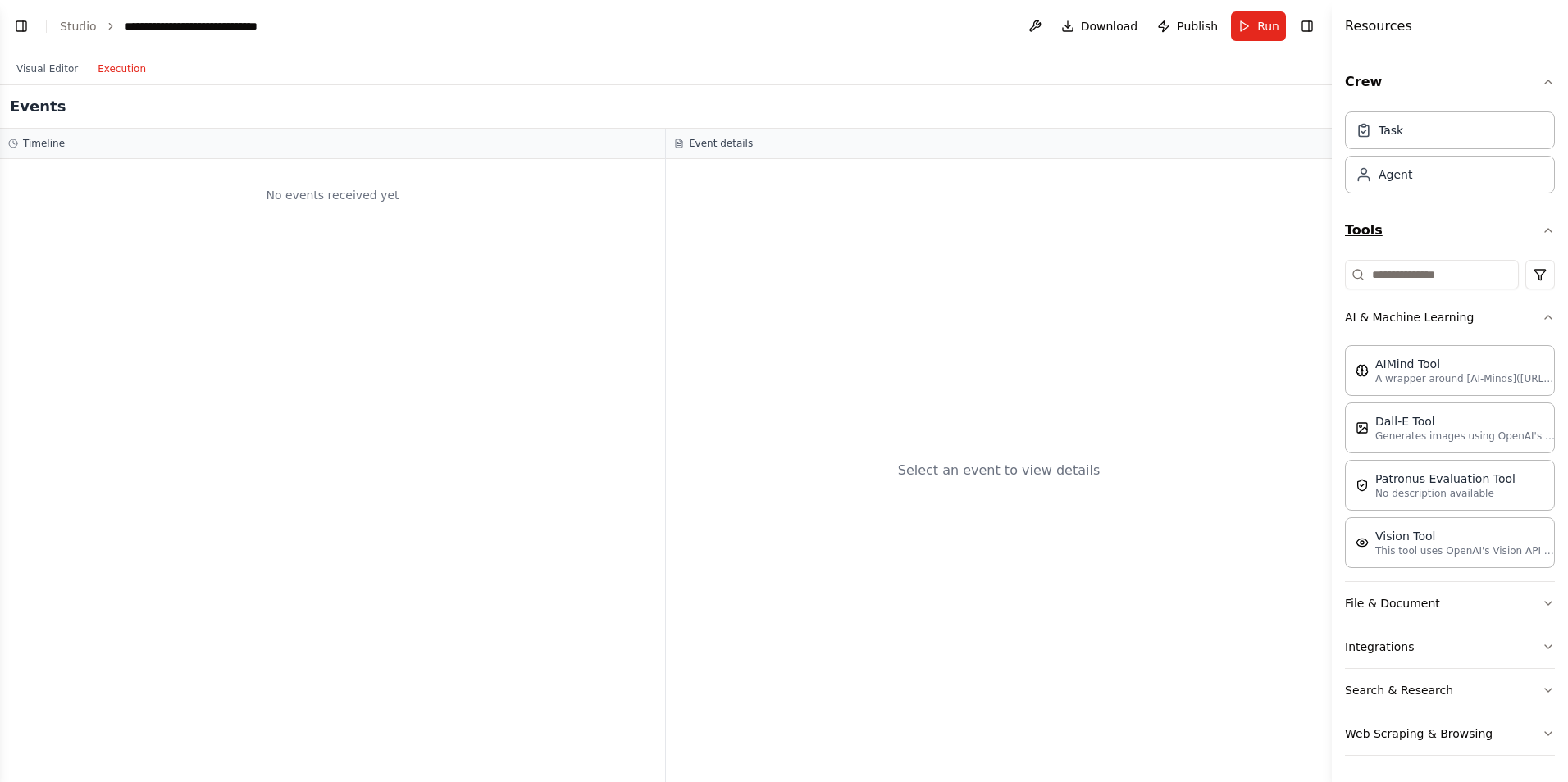
click at [1113, 230] on icon "button" at bounding box center [1548, 230] width 13 height 13
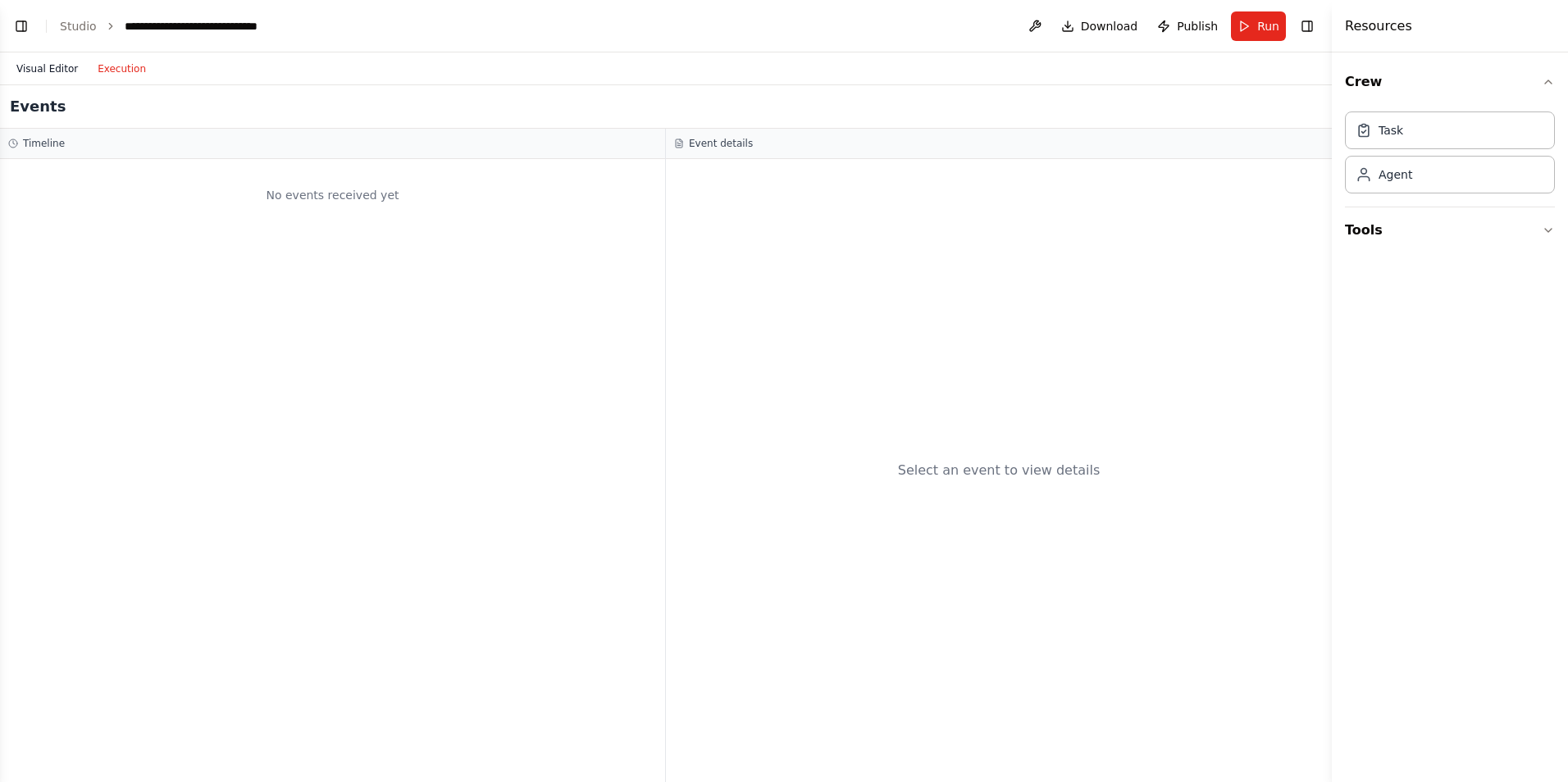
click at [56, 65] on button "Visual Editor" at bounding box center [46, 68] width 81 height 19
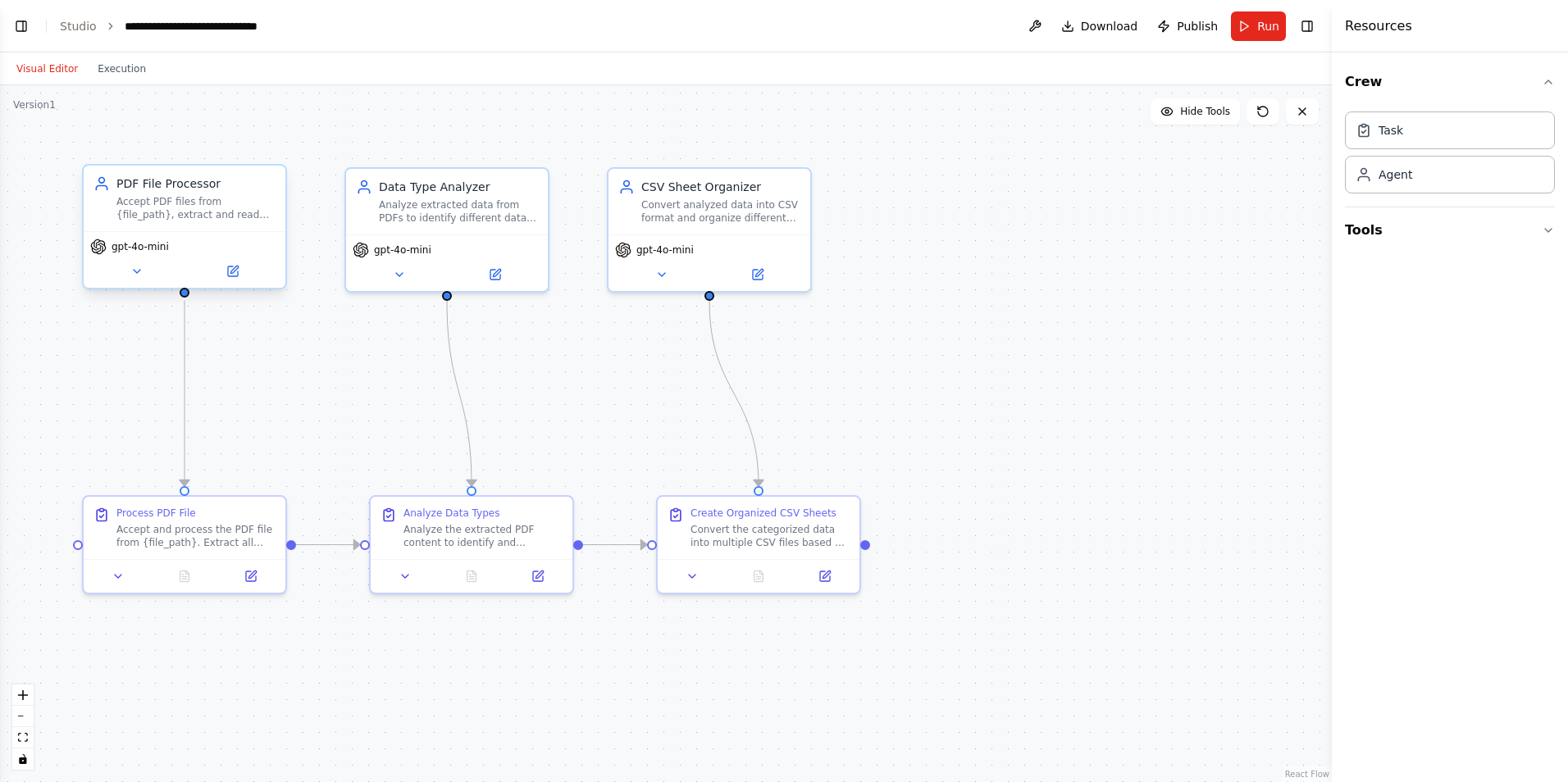
click at [233, 283] on div "gpt-4o-mini" at bounding box center [185, 259] width 202 height 57
click at [176, 193] on div "PDF File Processor Accept PDF files from {file_path}, extract and read content …" at bounding box center [196, 199] width 159 height 45
click at [229, 272] on icon at bounding box center [233, 271] width 10 height 10
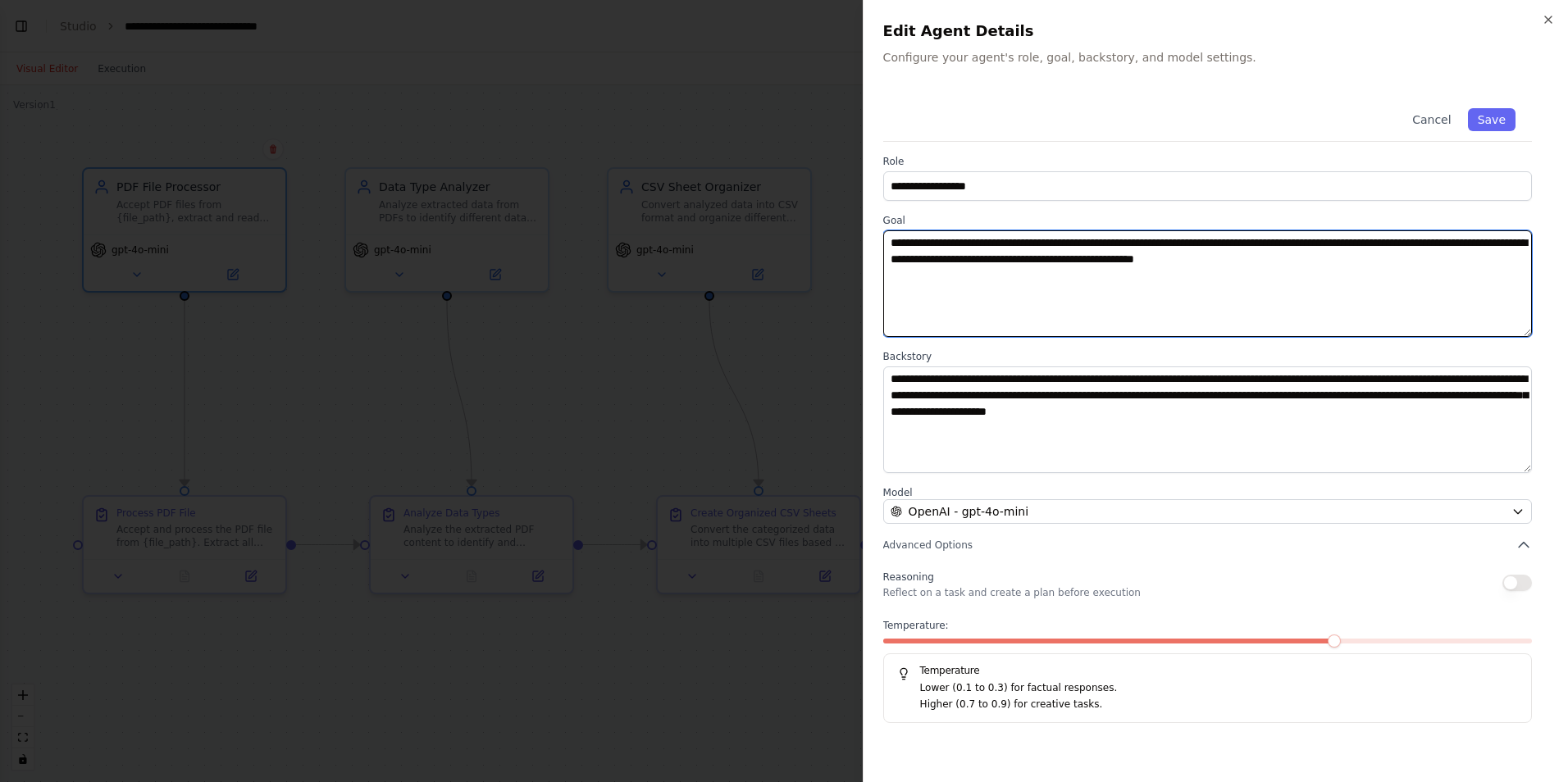
click at [956, 241] on textarea "**********" at bounding box center [1208, 283] width 649 height 107
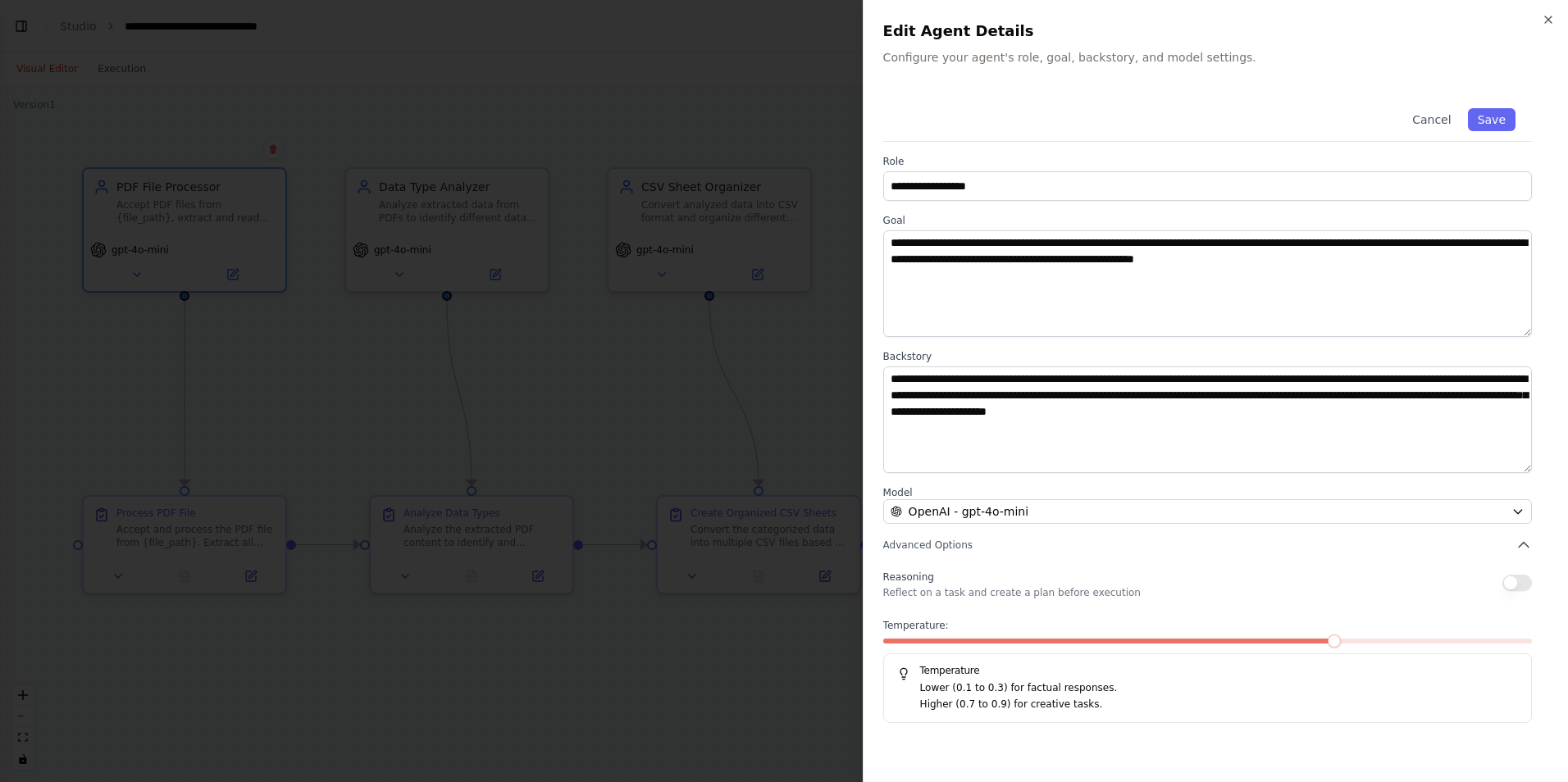
click at [544, 70] on div at bounding box center [784, 391] width 1568 height 782
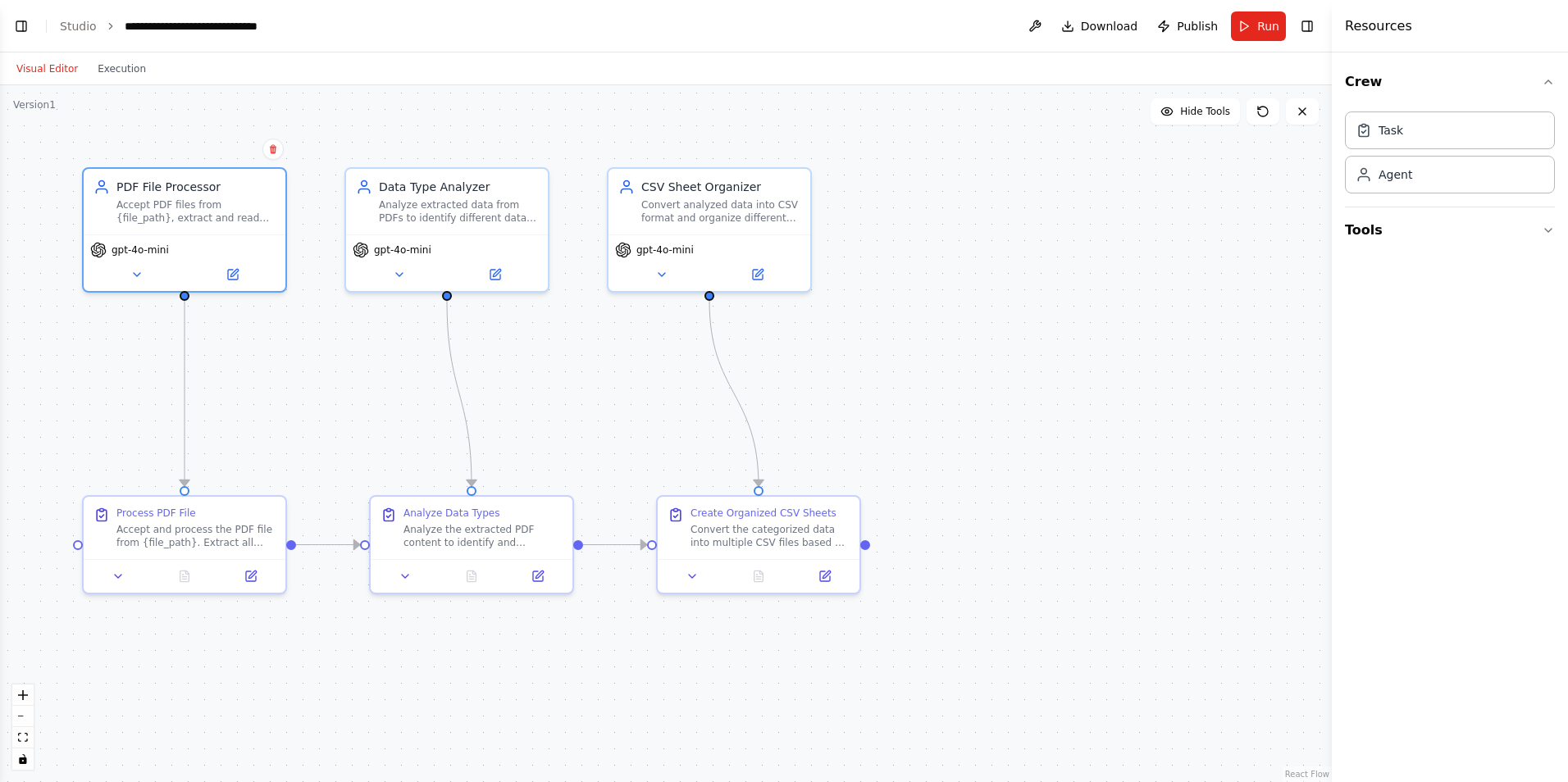
click at [60, 17] on header "**********" at bounding box center [666, 26] width 1332 height 52
click at [70, 24] on link "Studio" at bounding box center [78, 25] width 37 height 13
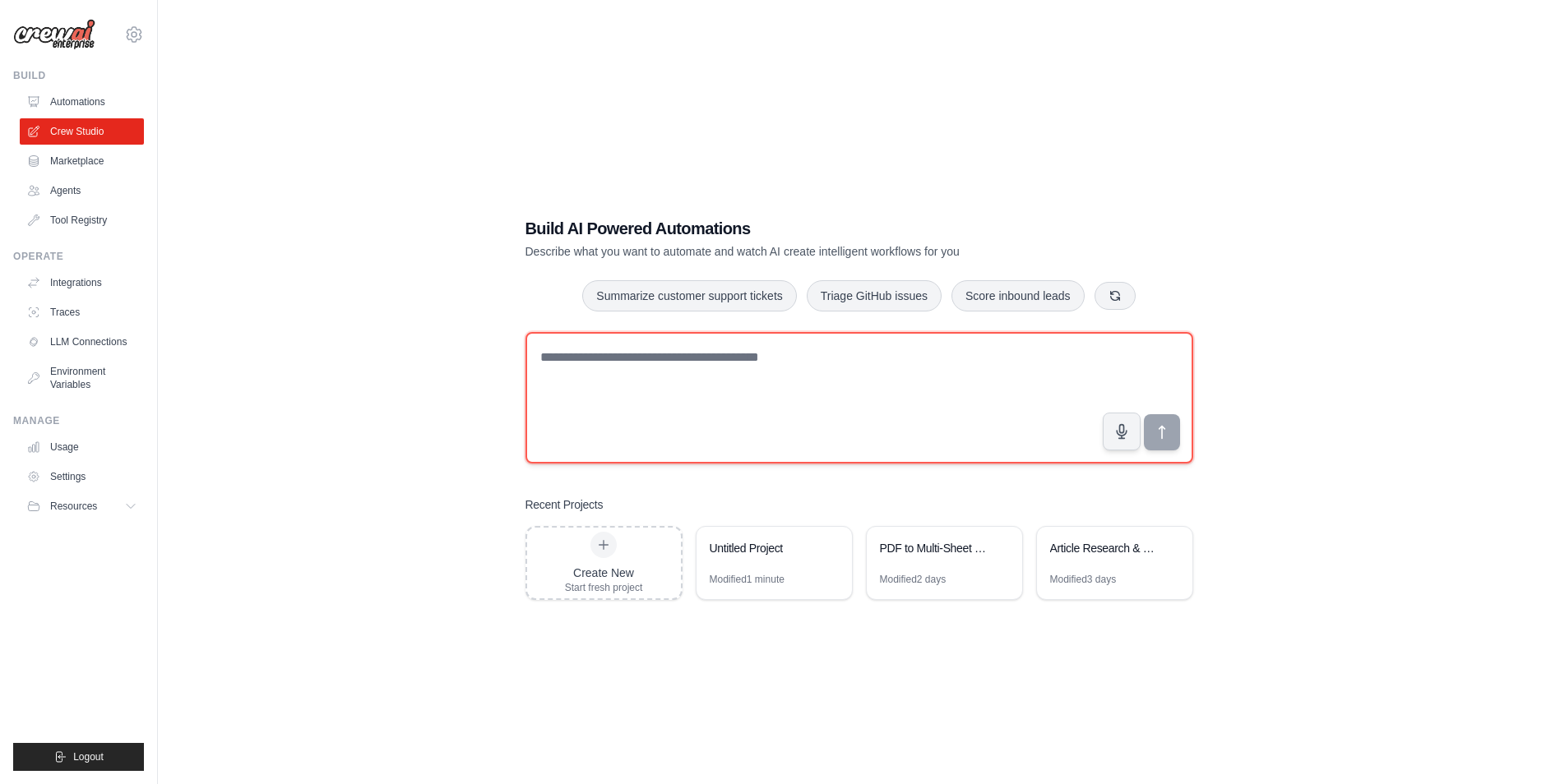
click at [683, 399] on textarea at bounding box center [859, 398] width 668 height 132
type textarea "*"
click at [758, 350] on textarea "**********" at bounding box center [859, 398] width 668 height 132
click at [765, 355] on textarea "**********" at bounding box center [859, 398] width 668 height 132
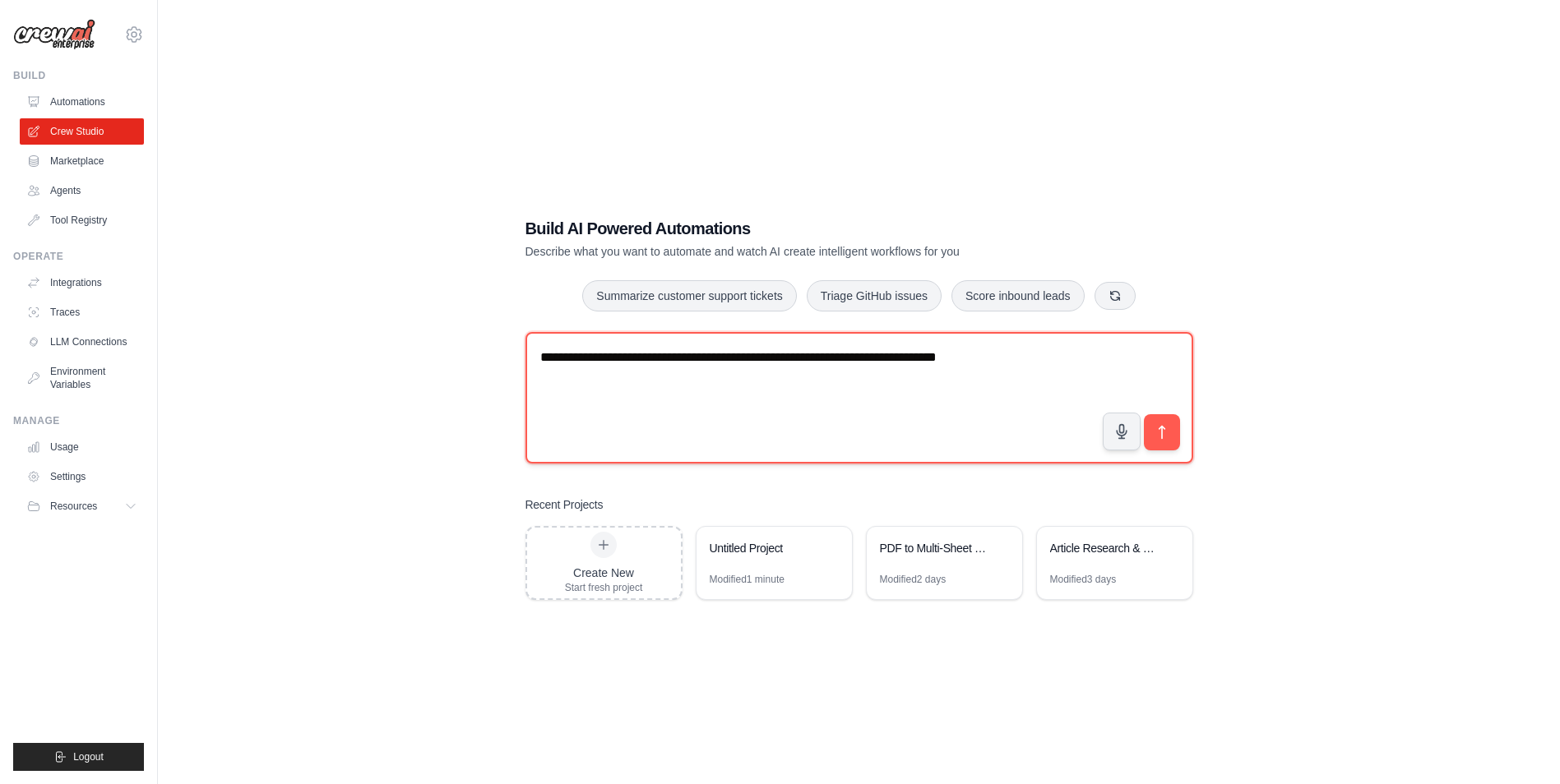
click at [996, 355] on textarea "**********" at bounding box center [859, 398] width 668 height 132
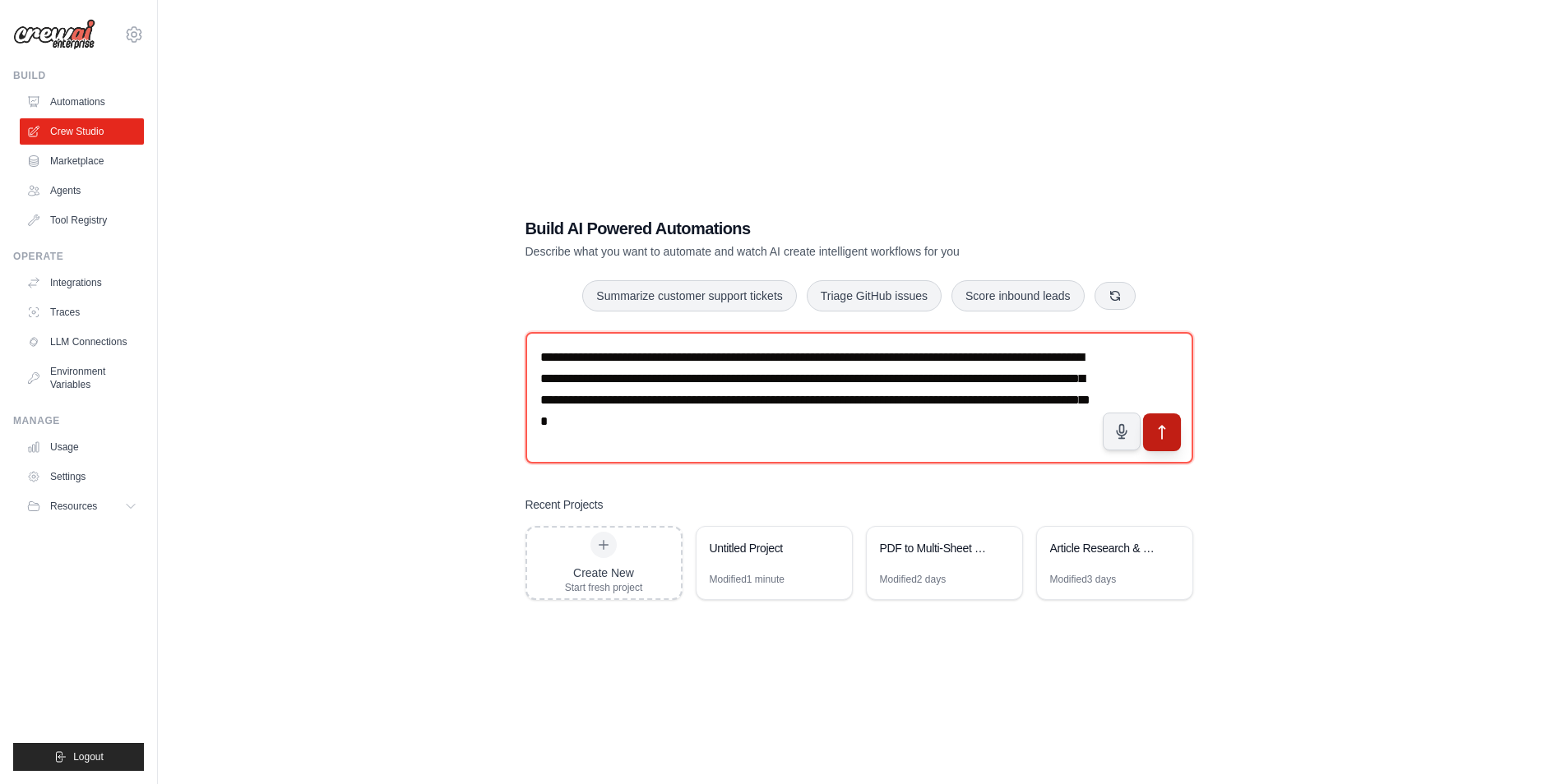
type textarea "**********"
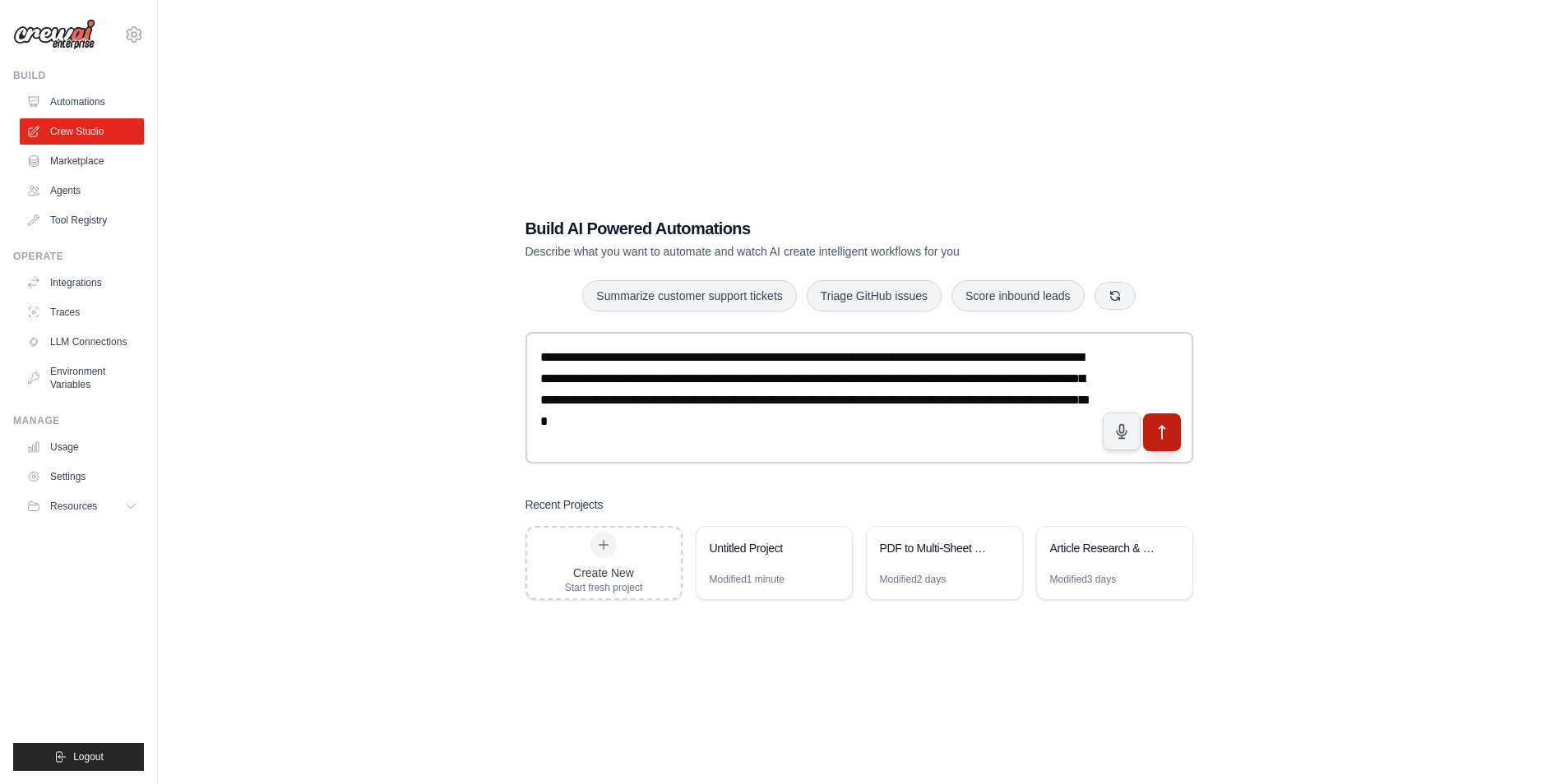
click at [1177, 440] on button "submit" at bounding box center [1161, 432] width 38 height 38
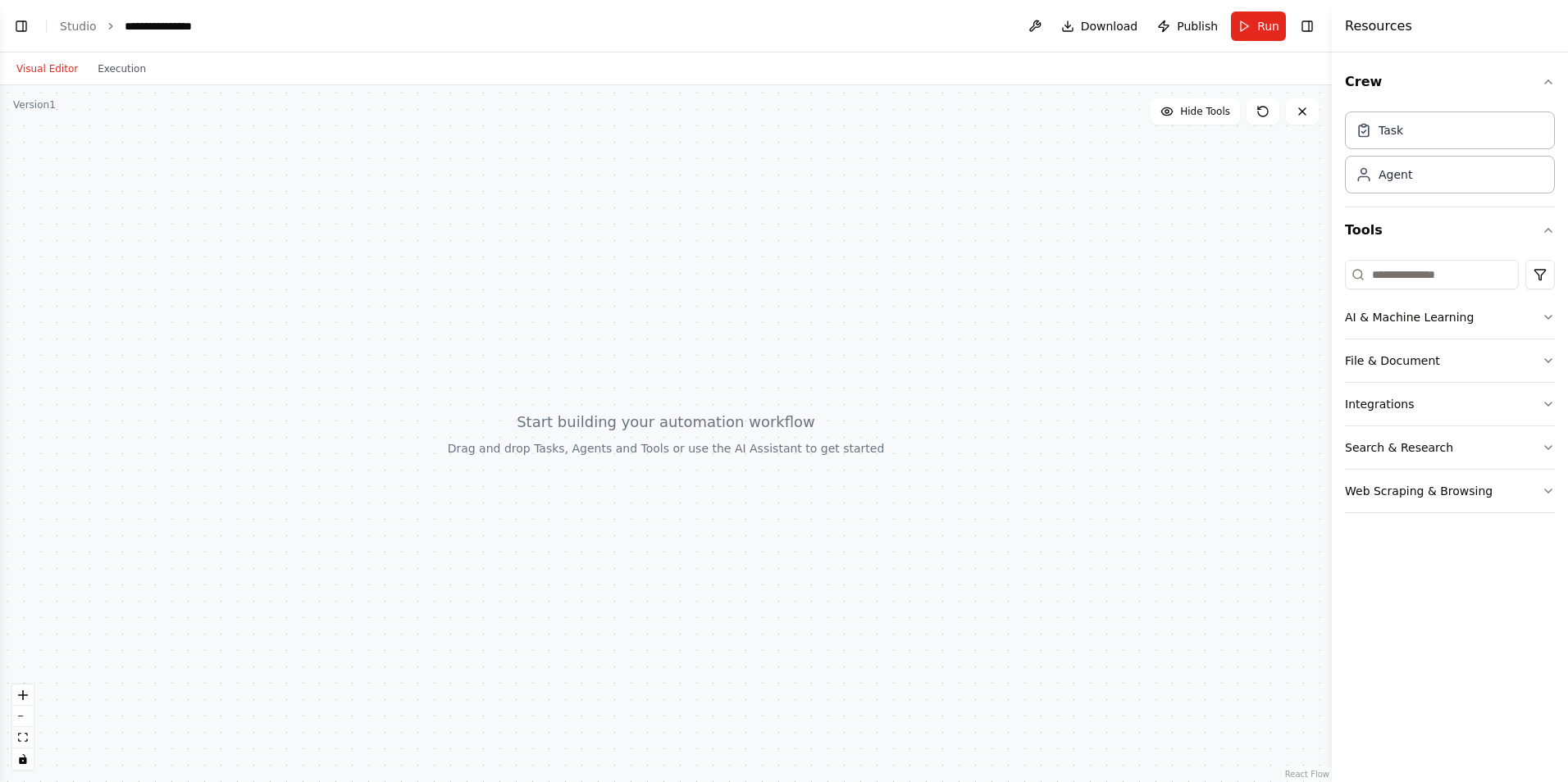
click at [214, 29] on header "**********" at bounding box center [666, 26] width 1332 height 52
click at [213, 22] on icon "breadcrumb" at bounding box center [219, 25] width 13 height 13
click at [138, 26] on div "**********" at bounding box center [165, 26] width 82 height 17
click at [159, 24] on div "**********" at bounding box center [186, 26] width 123 height 17
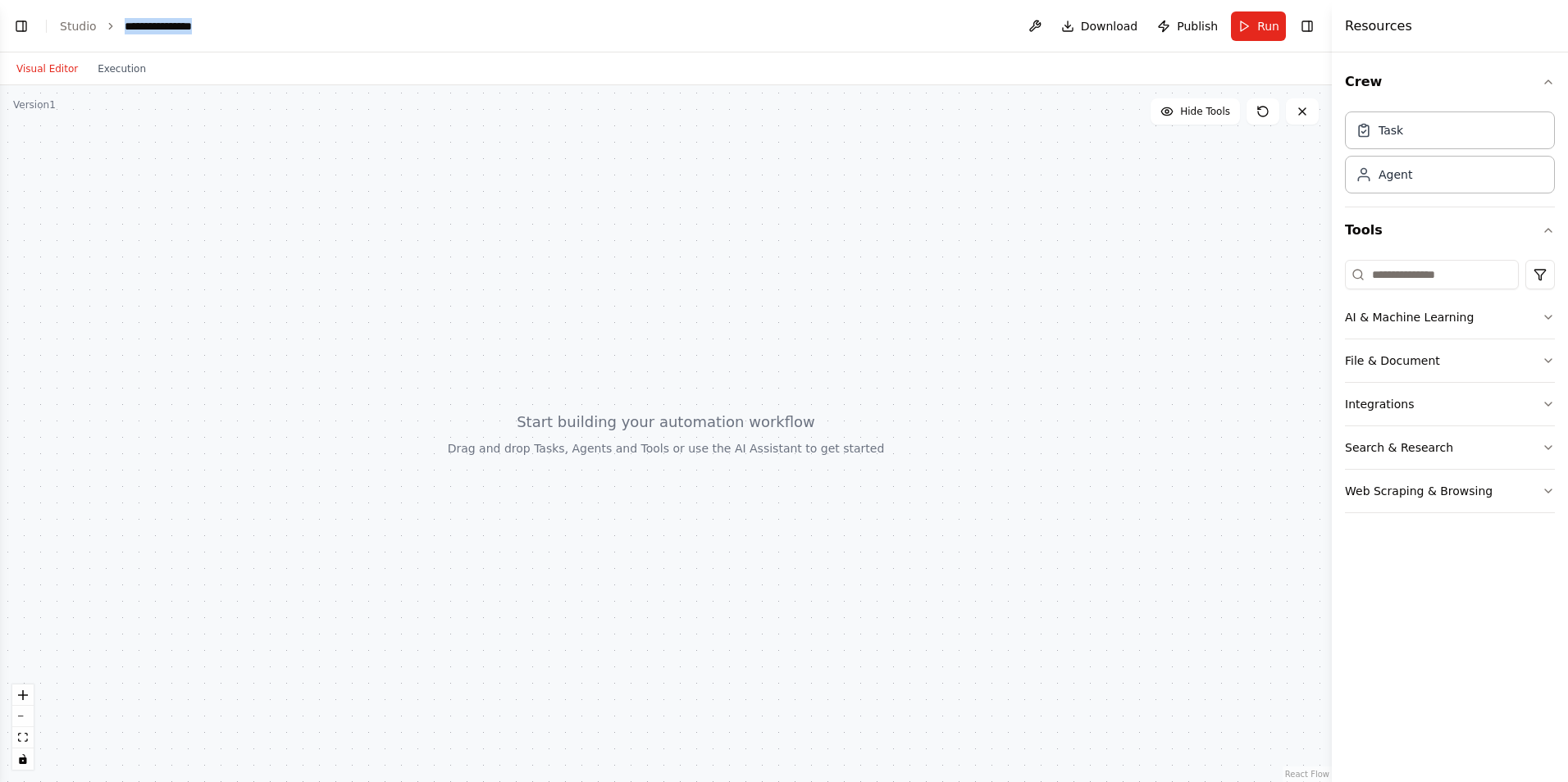
click at [159, 24] on div "**********" at bounding box center [186, 26] width 123 height 17
click at [89, 21] on link "Studio" at bounding box center [78, 25] width 37 height 13
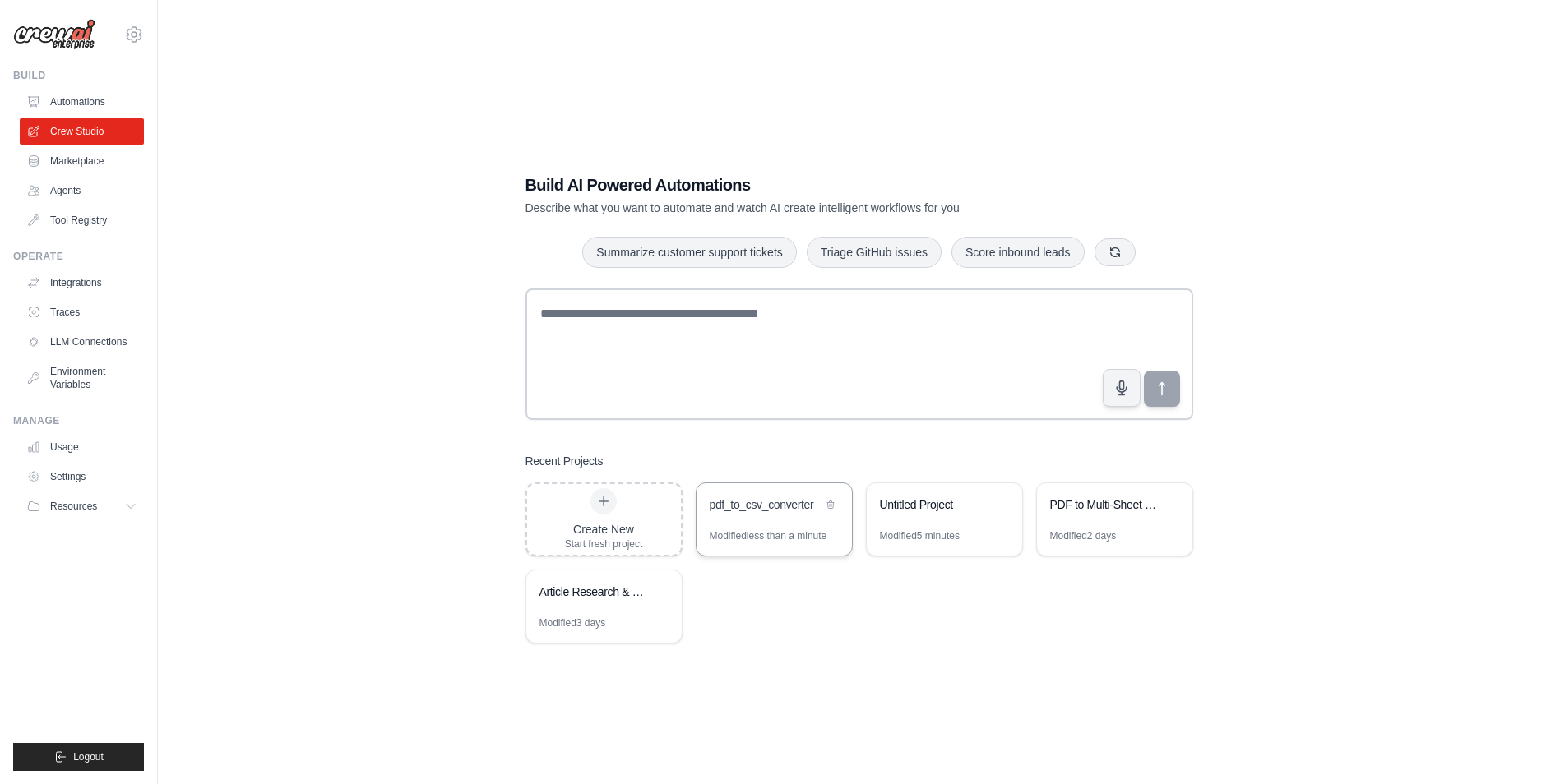
click at [780, 519] on div "pdf_to_csv_converter" at bounding box center [774, 506] width 155 height 46
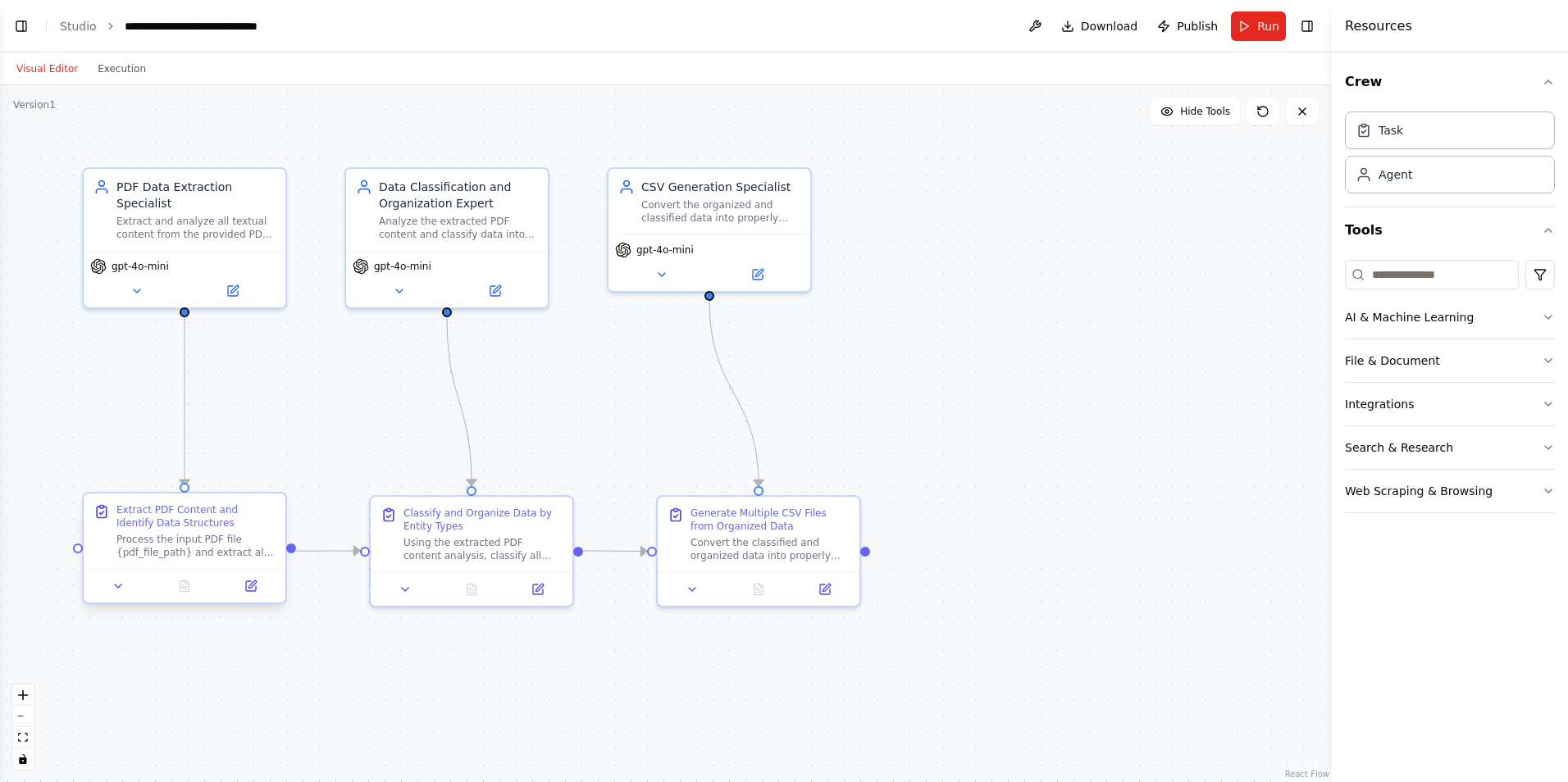
scroll to position [2793, 0]
click at [1116, 29] on span "Download" at bounding box center [1110, 26] width 58 height 17
click at [1110, 28] on span "Download" at bounding box center [1110, 26] width 58 height 17
click at [1263, 31] on span "Run" at bounding box center [1268, 26] width 22 height 17
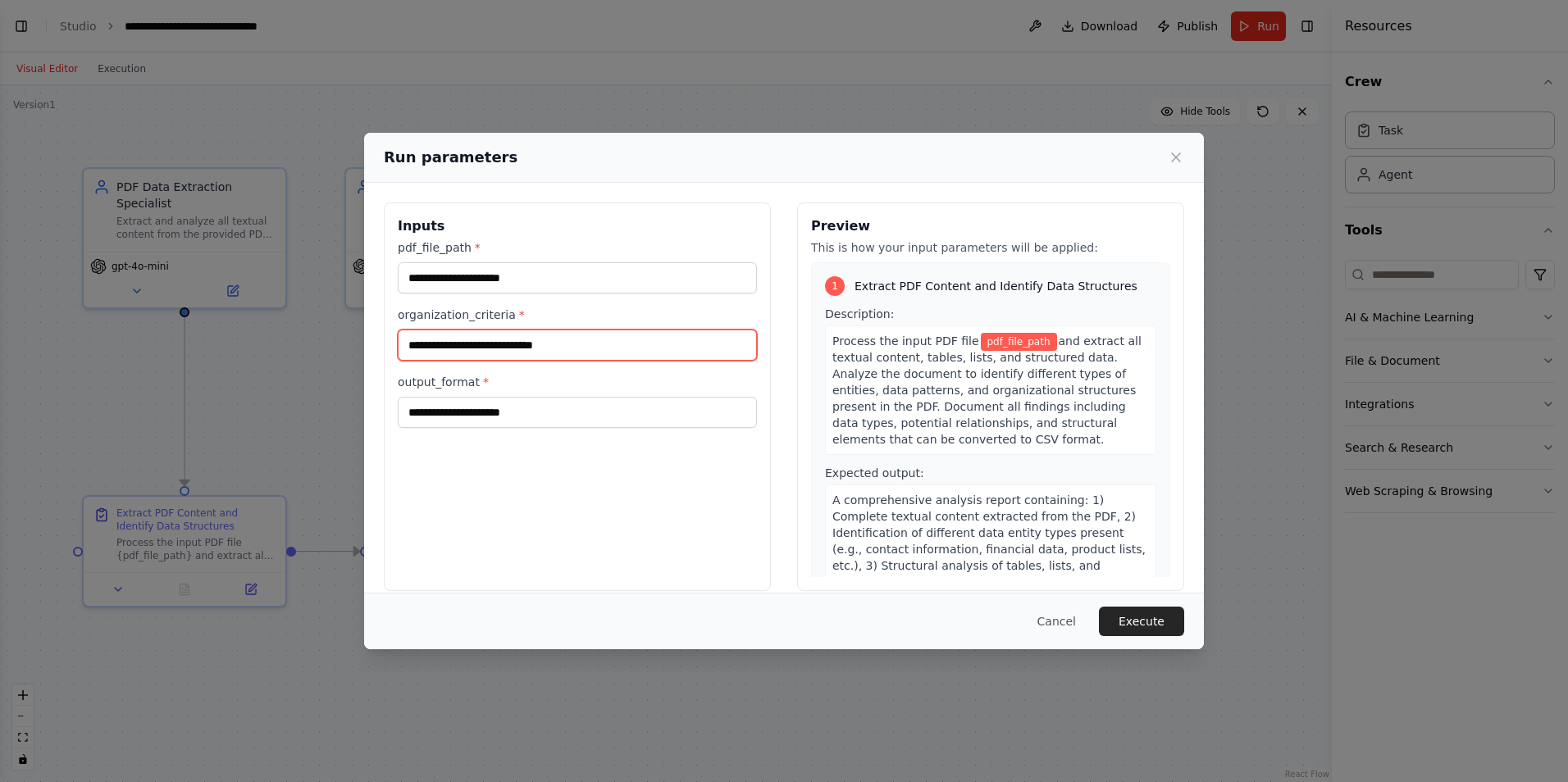
click at [454, 343] on input "organization_criteria *" at bounding box center [578, 346] width 360 height 31
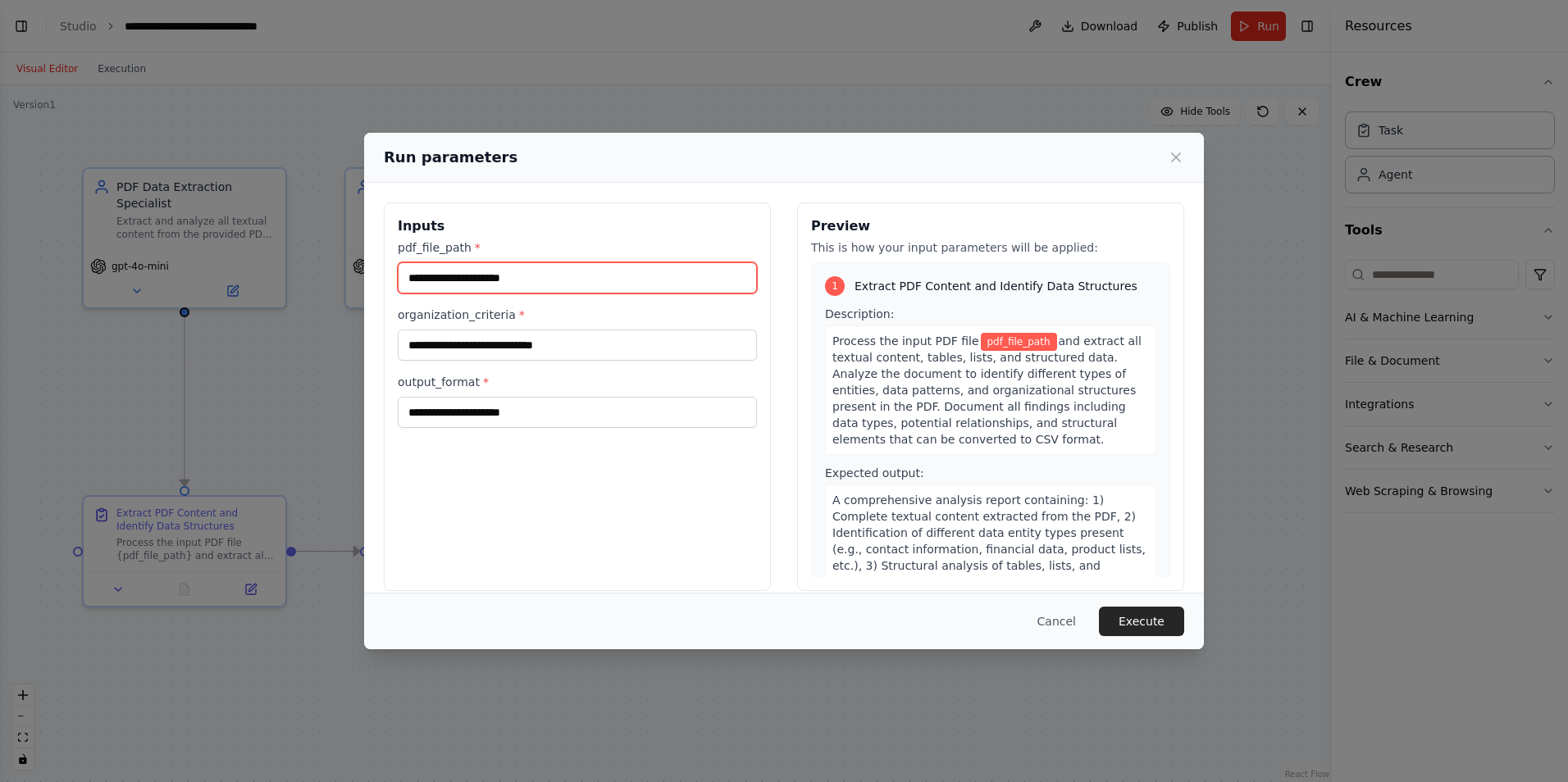
click at [434, 271] on input "pdf_file_path *" at bounding box center [578, 278] width 360 height 31
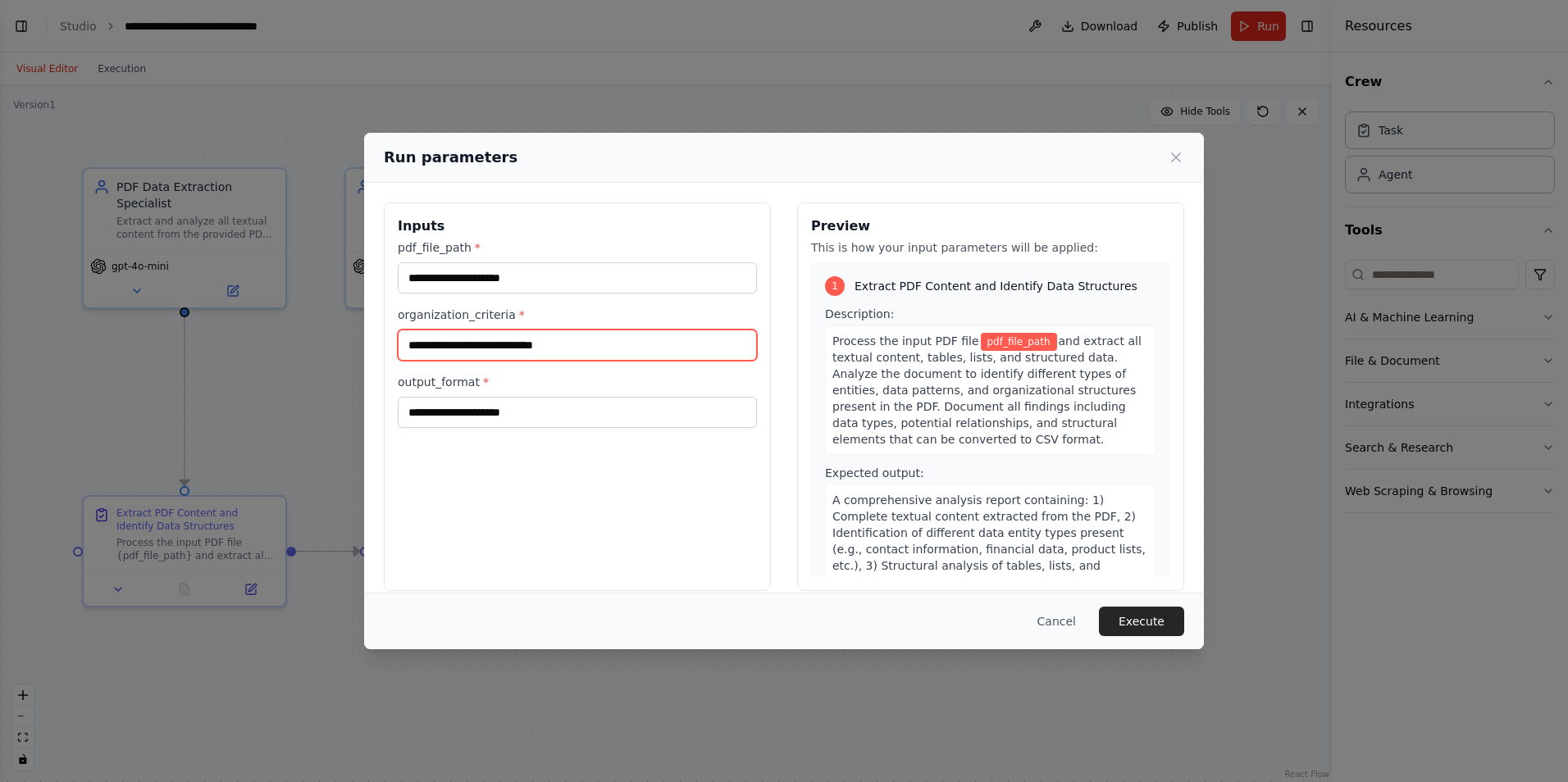
click at [536, 353] on input "organization_criteria *" at bounding box center [578, 346] width 360 height 31
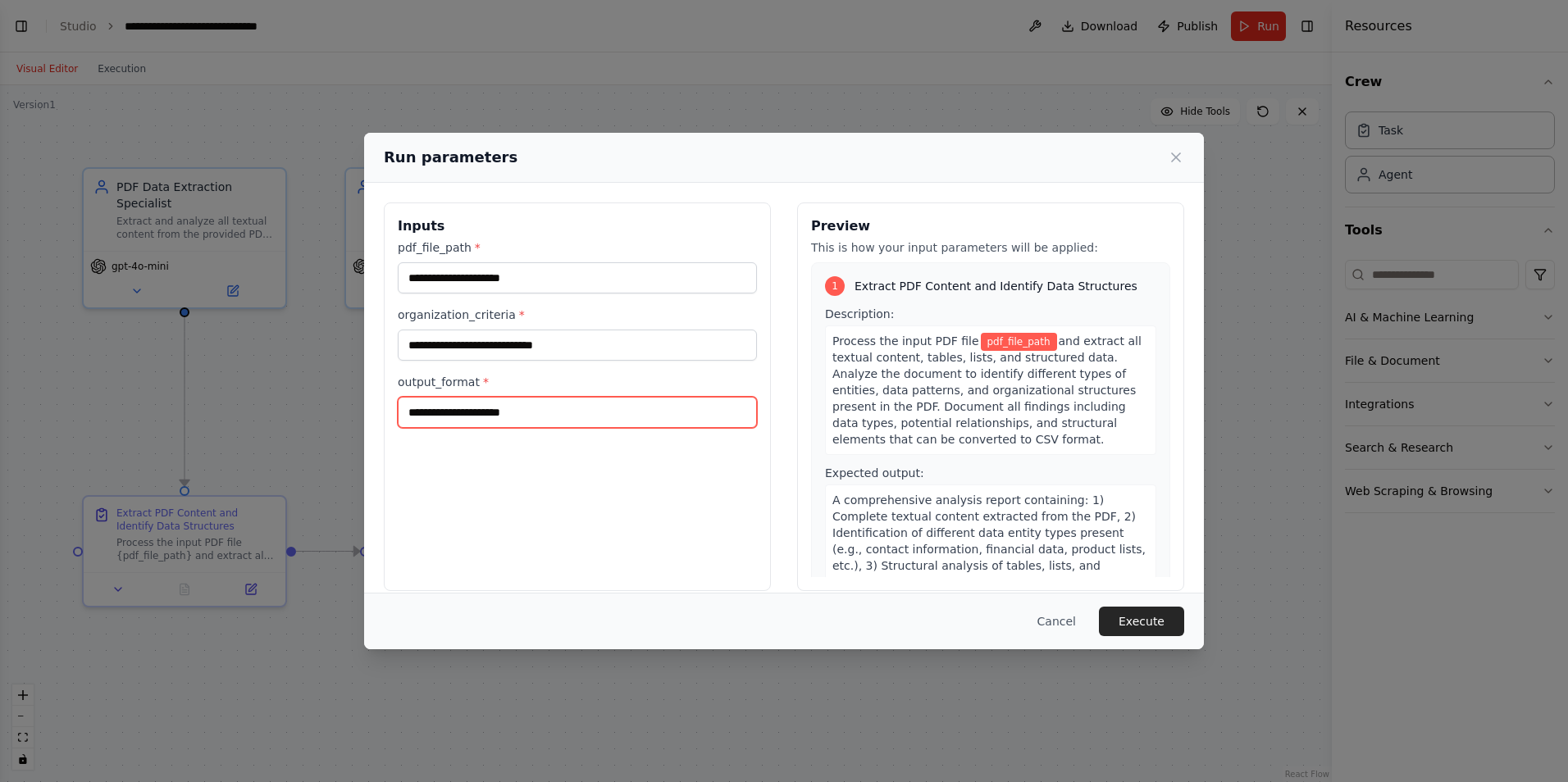
click at [497, 415] on input "output_format *" at bounding box center [578, 413] width 360 height 31
click at [1144, 623] on button "Execute" at bounding box center [1141, 622] width 85 height 30
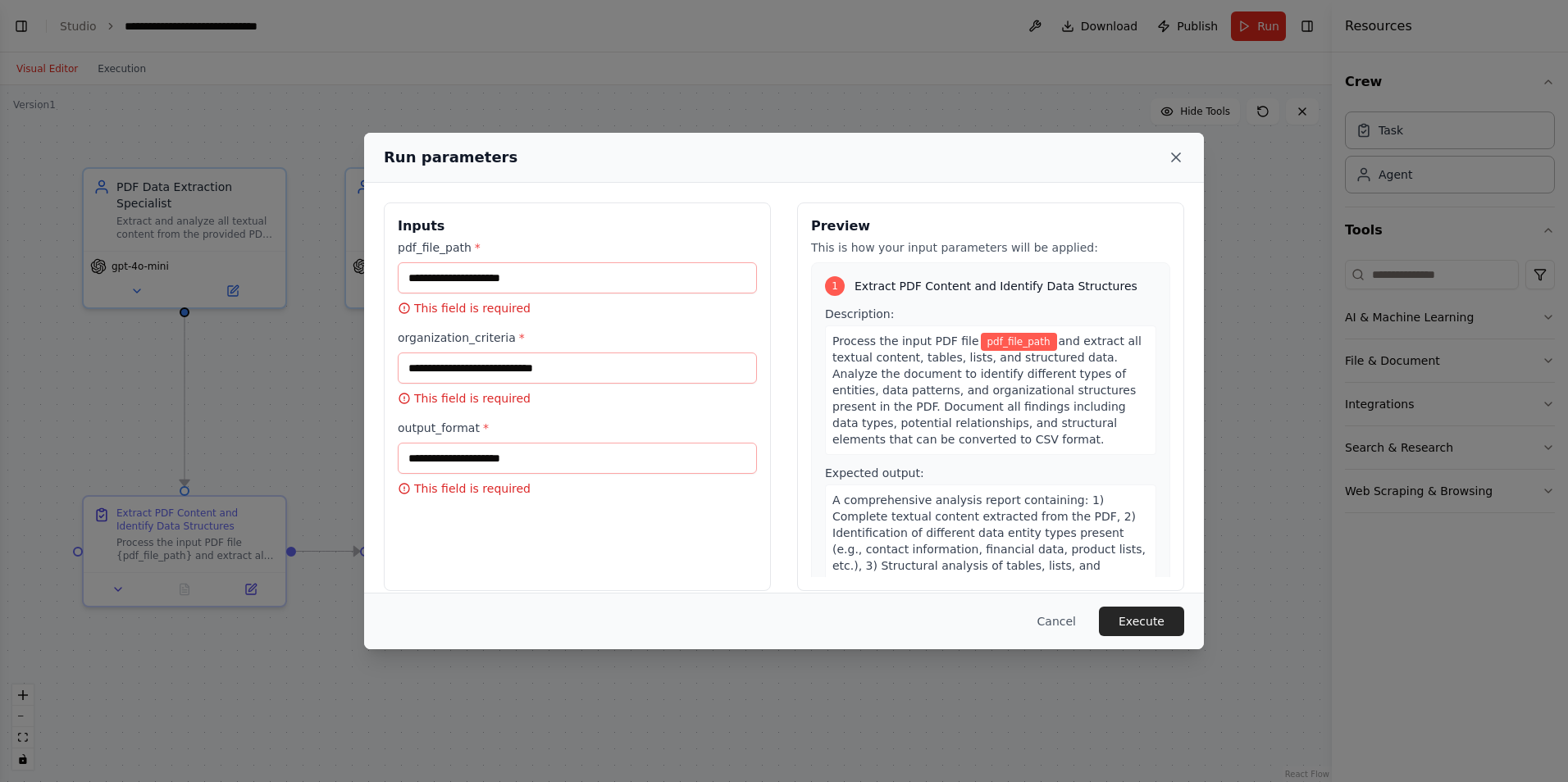
click at [1177, 156] on icon at bounding box center [1176, 157] width 17 height 17
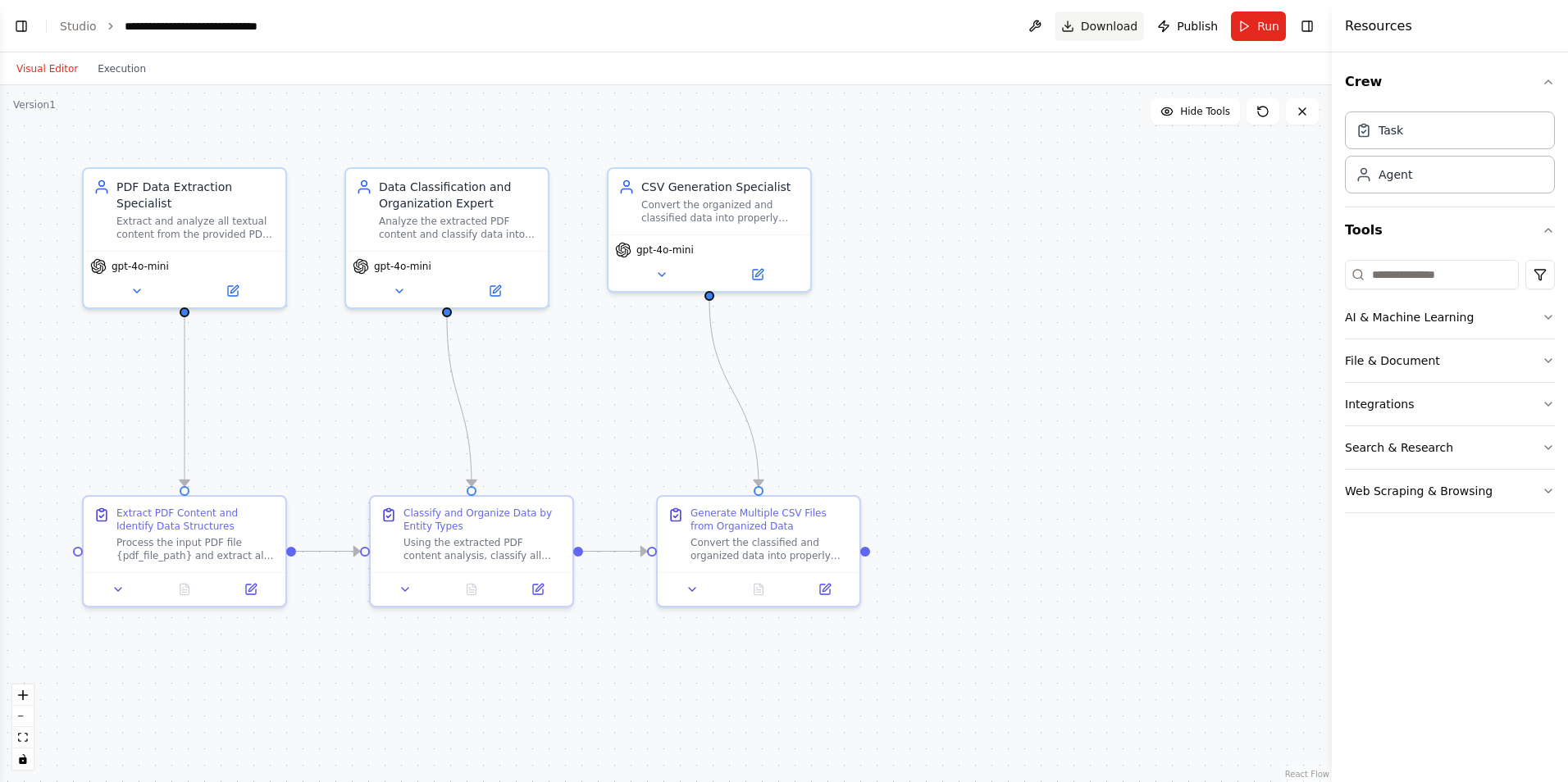
click at [1079, 24] on button "Download" at bounding box center [1100, 26] width 90 height 30
click at [52, 72] on button "Visual Editor" at bounding box center [46, 68] width 81 height 19
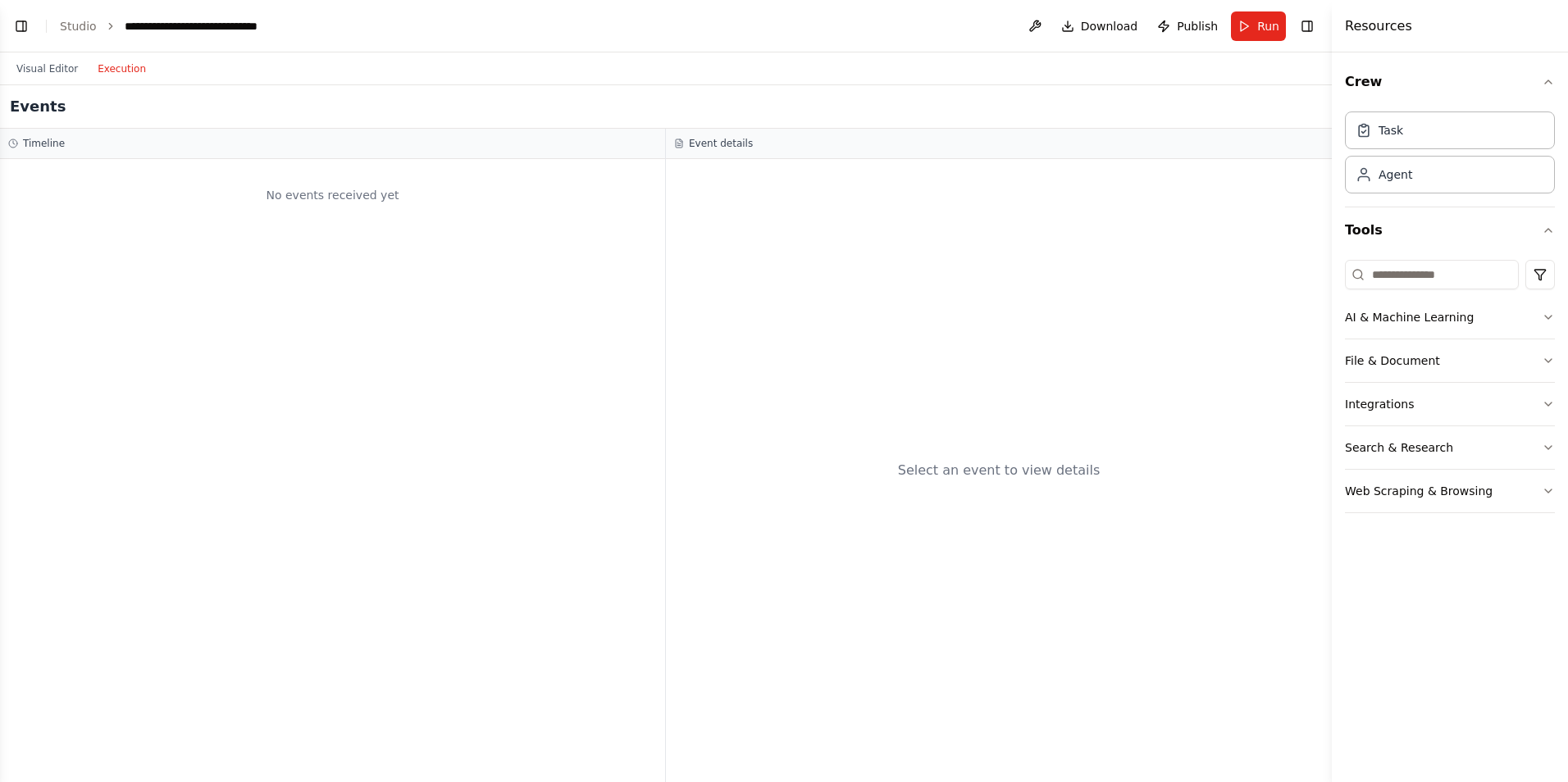
click at [104, 68] on button "Execution" at bounding box center [122, 68] width 68 height 19
click at [1097, 25] on span "Download" at bounding box center [1110, 26] width 58 height 17
click at [1549, 83] on icon "button" at bounding box center [1548, 81] width 13 height 13
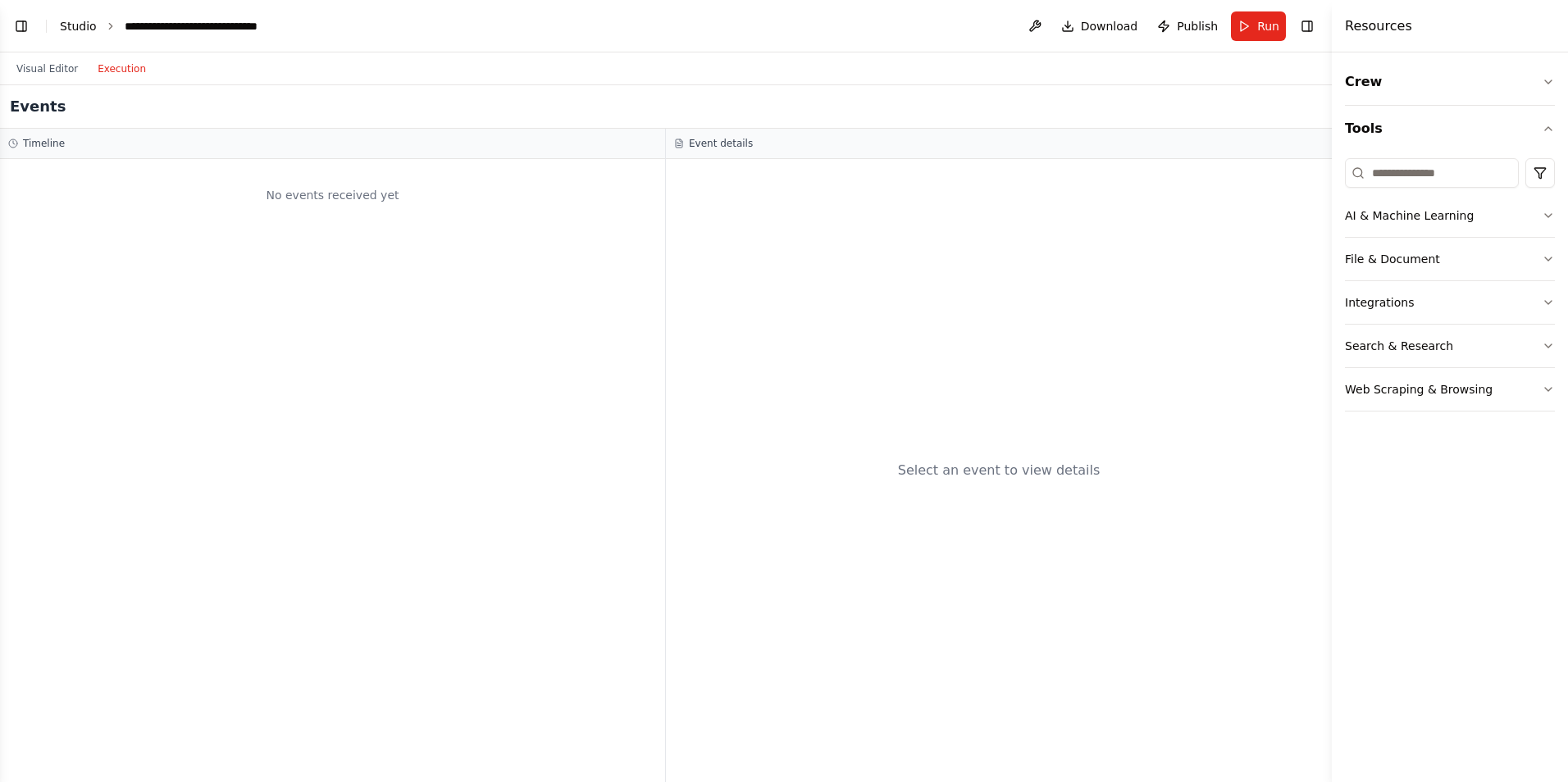
click at [72, 31] on link "Studio" at bounding box center [78, 25] width 37 height 13
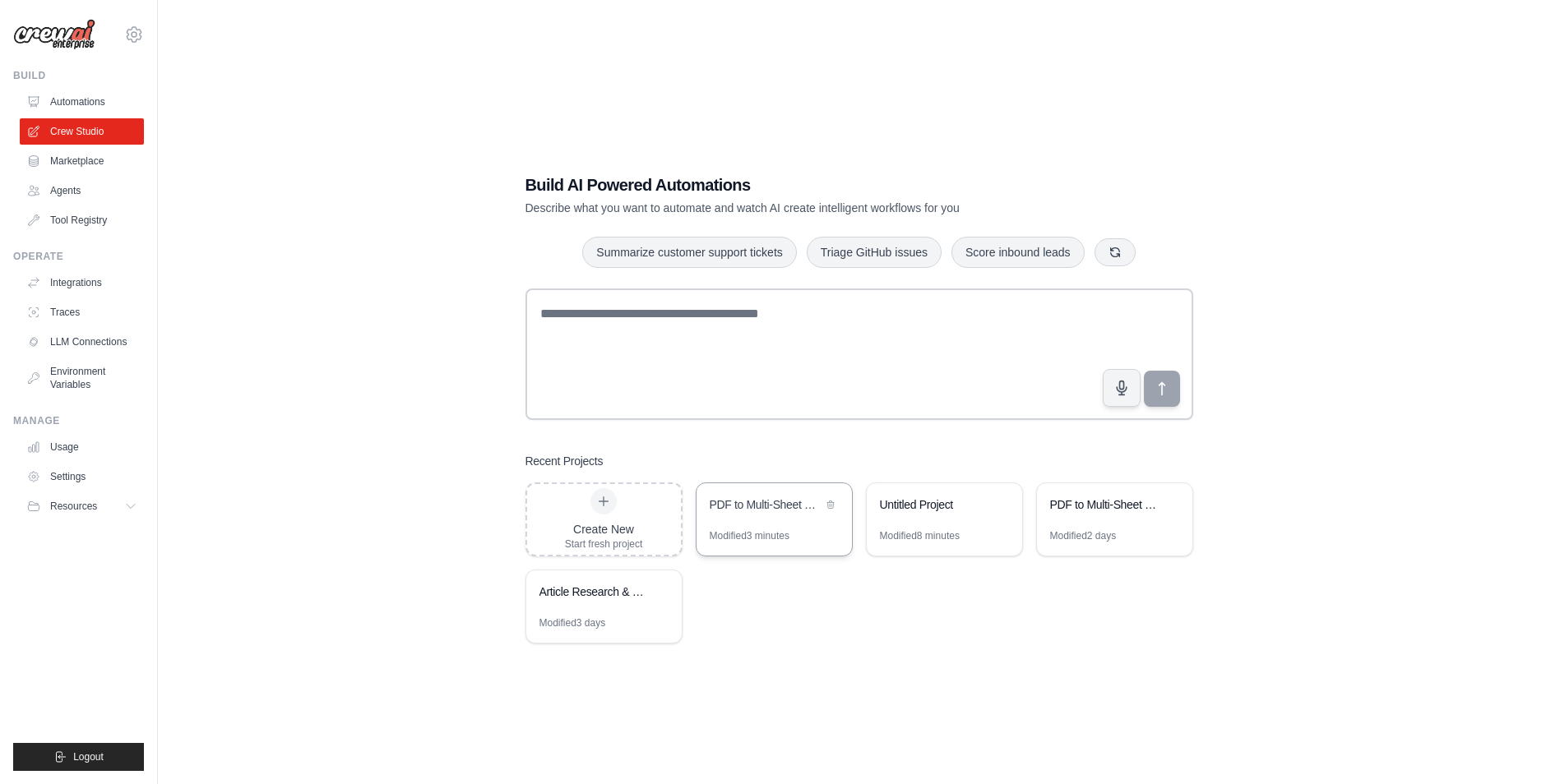
click at [776, 531] on div "Modified 3 minutes" at bounding box center [749, 536] width 80 height 13
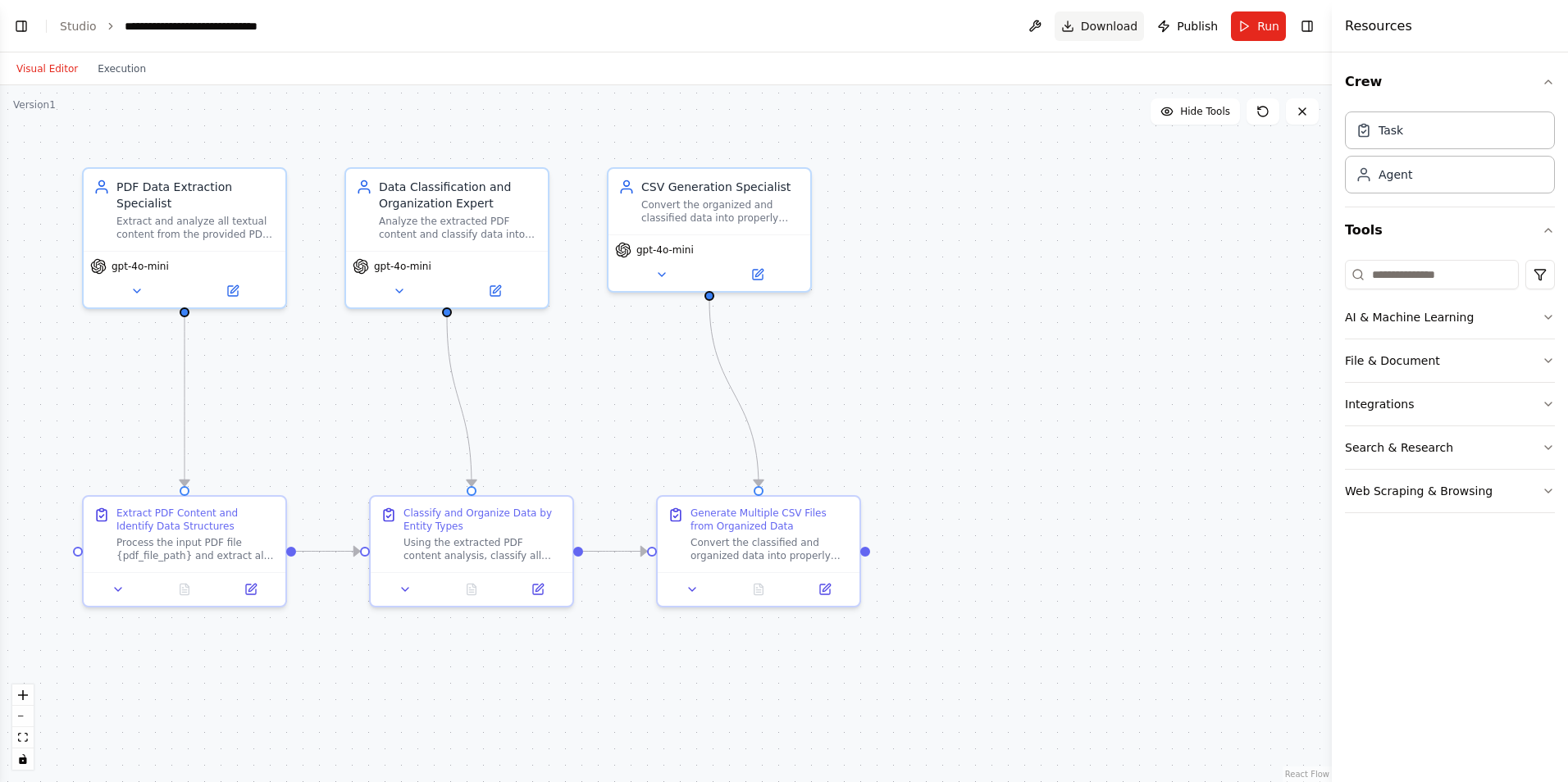
scroll to position [2793, 0]
click at [1135, 23] on span "Download" at bounding box center [1110, 26] width 58 height 17
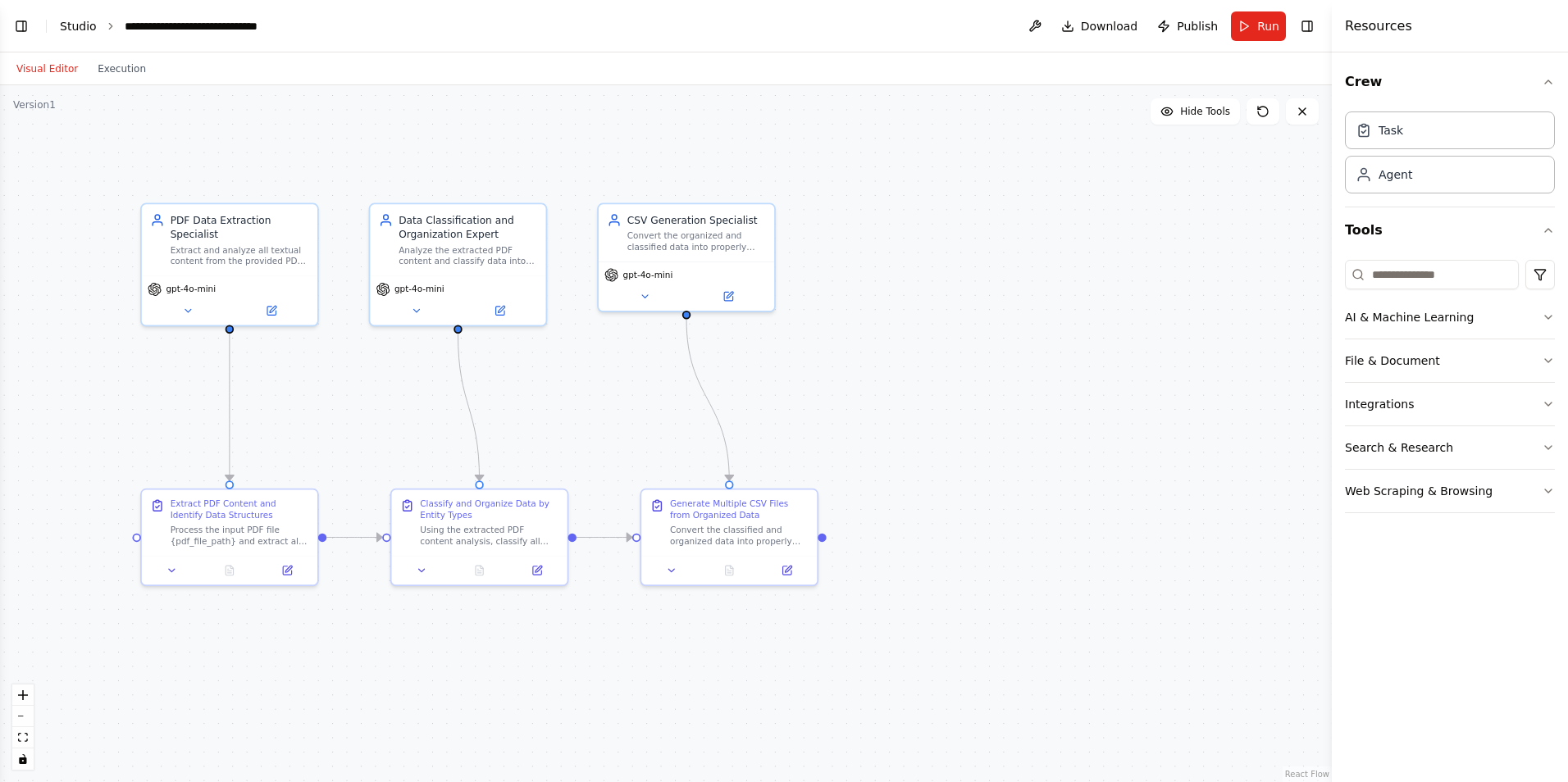
click at [70, 28] on link "Studio" at bounding box center [78, 25] width 37 height 13
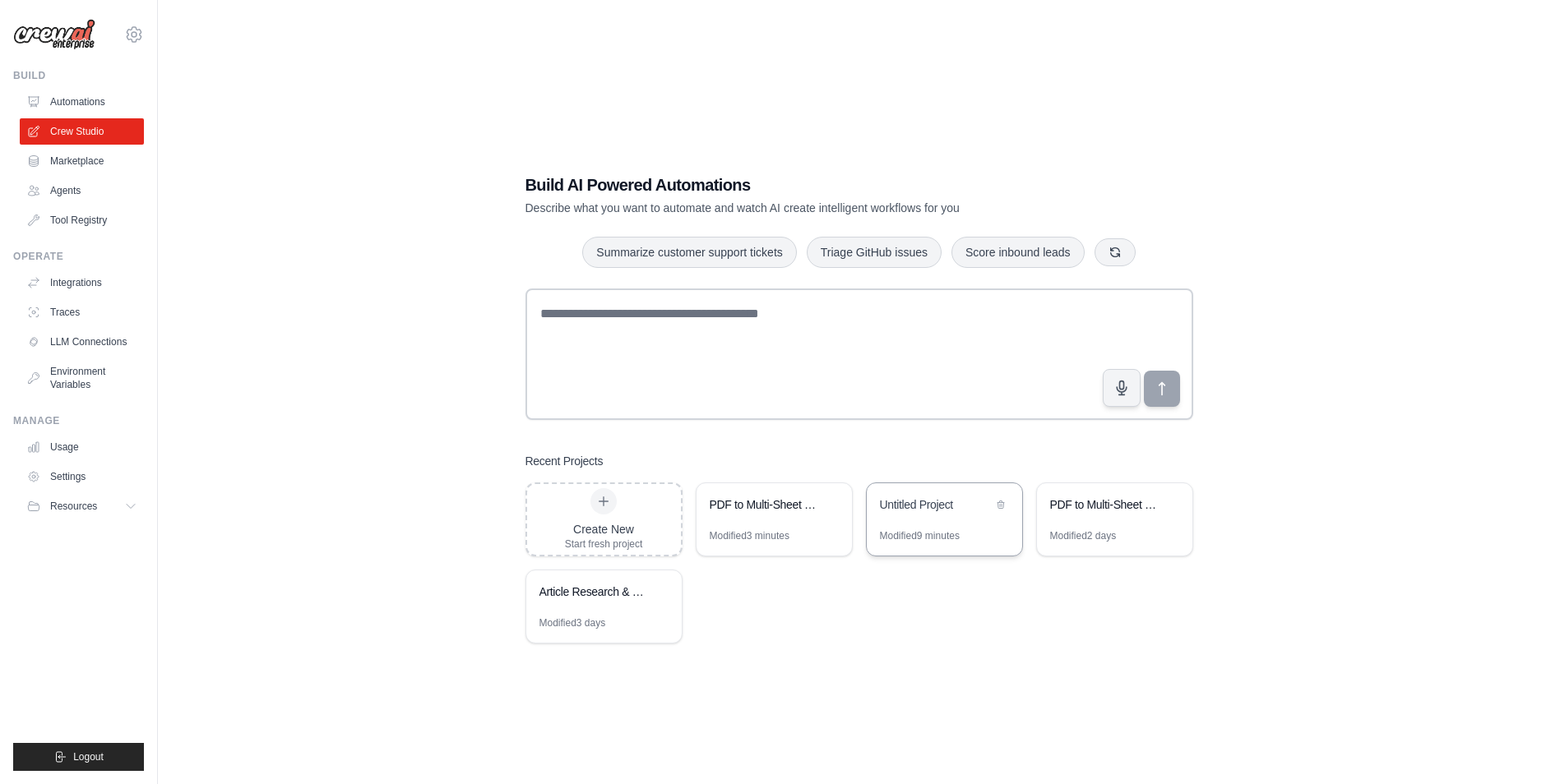
click at [910, 539] on div "Modified 9 minutes" at bounding box center [920, 536] width 80 height 13
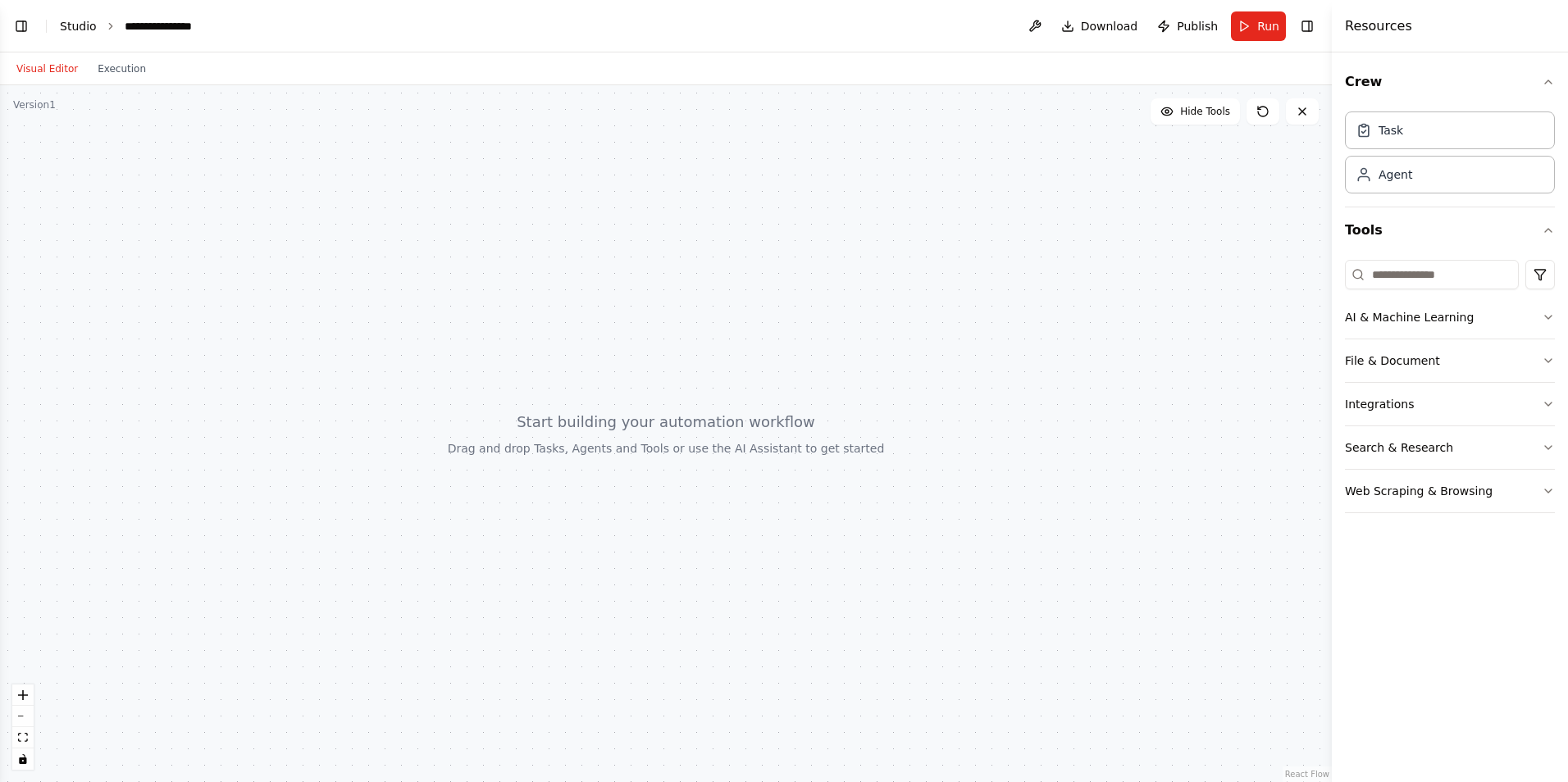
click at [80, 29] on link "Studio" at bounding box center [78, 25] width 37 height 13
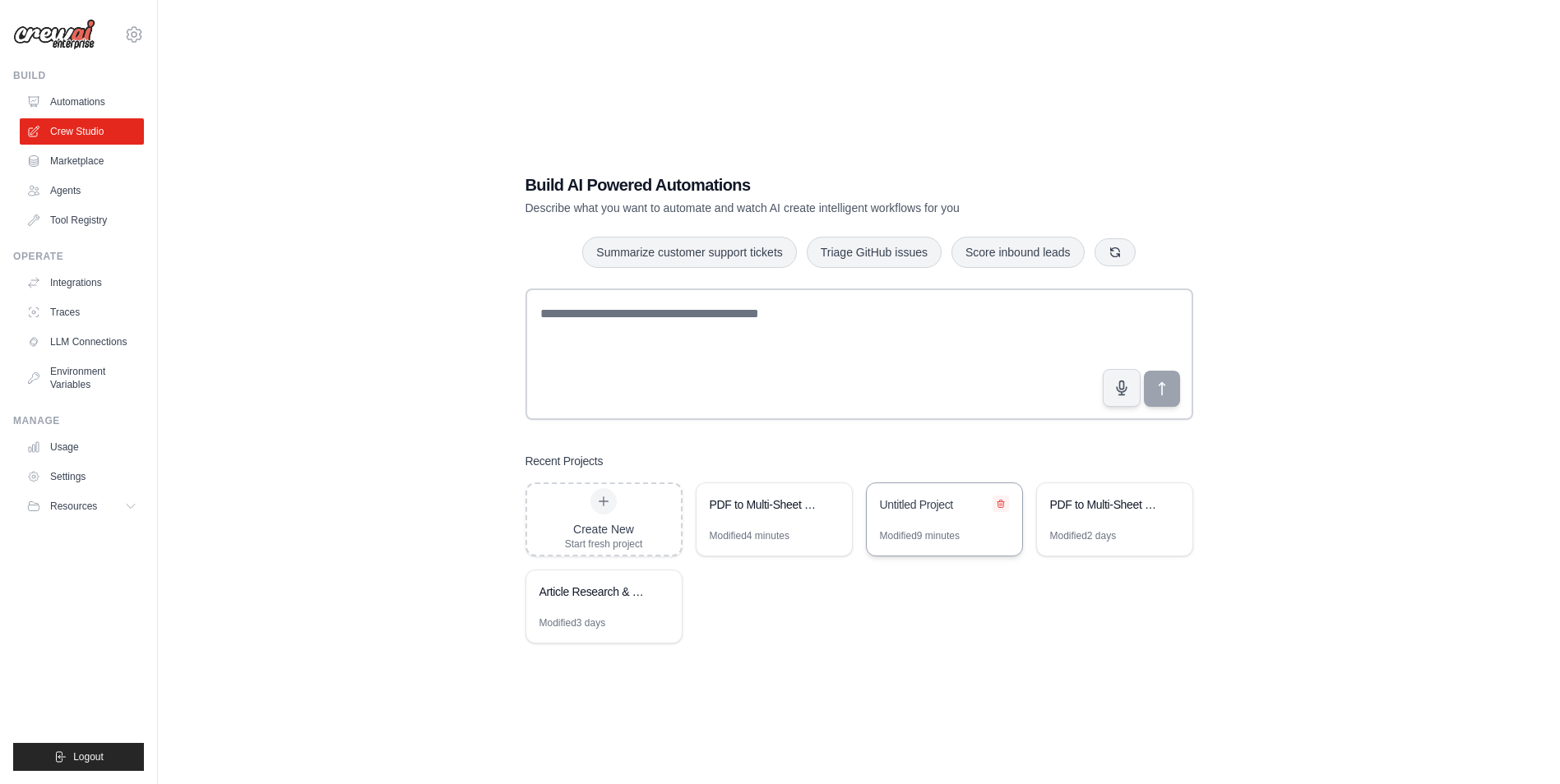
click at [1000, 502] on icon at bounding box center [1000, 504] width 6 height 7
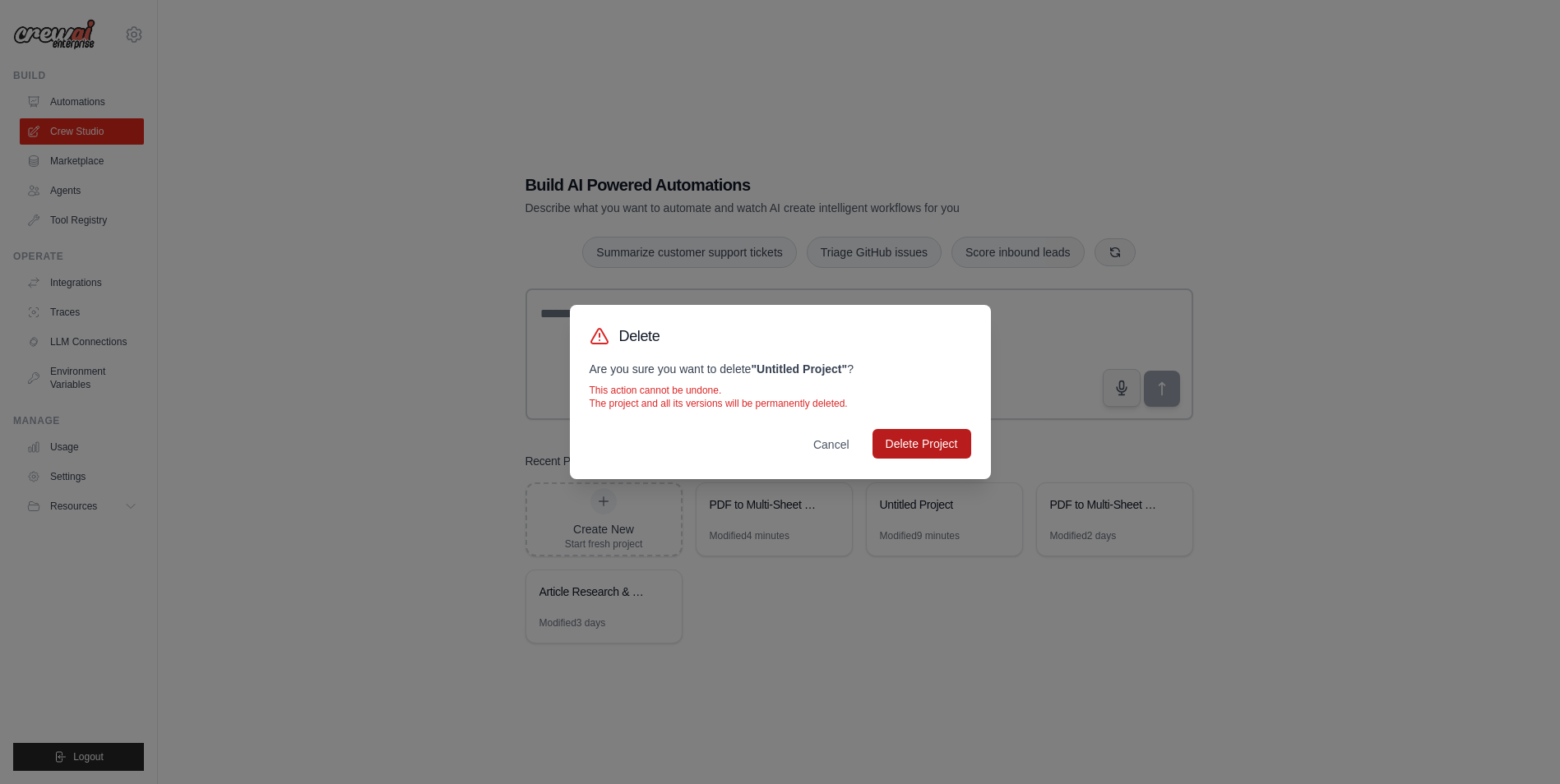
click at [914, 446] on button "Delete Project" at bounding box center [922, 444] width 98 height 30
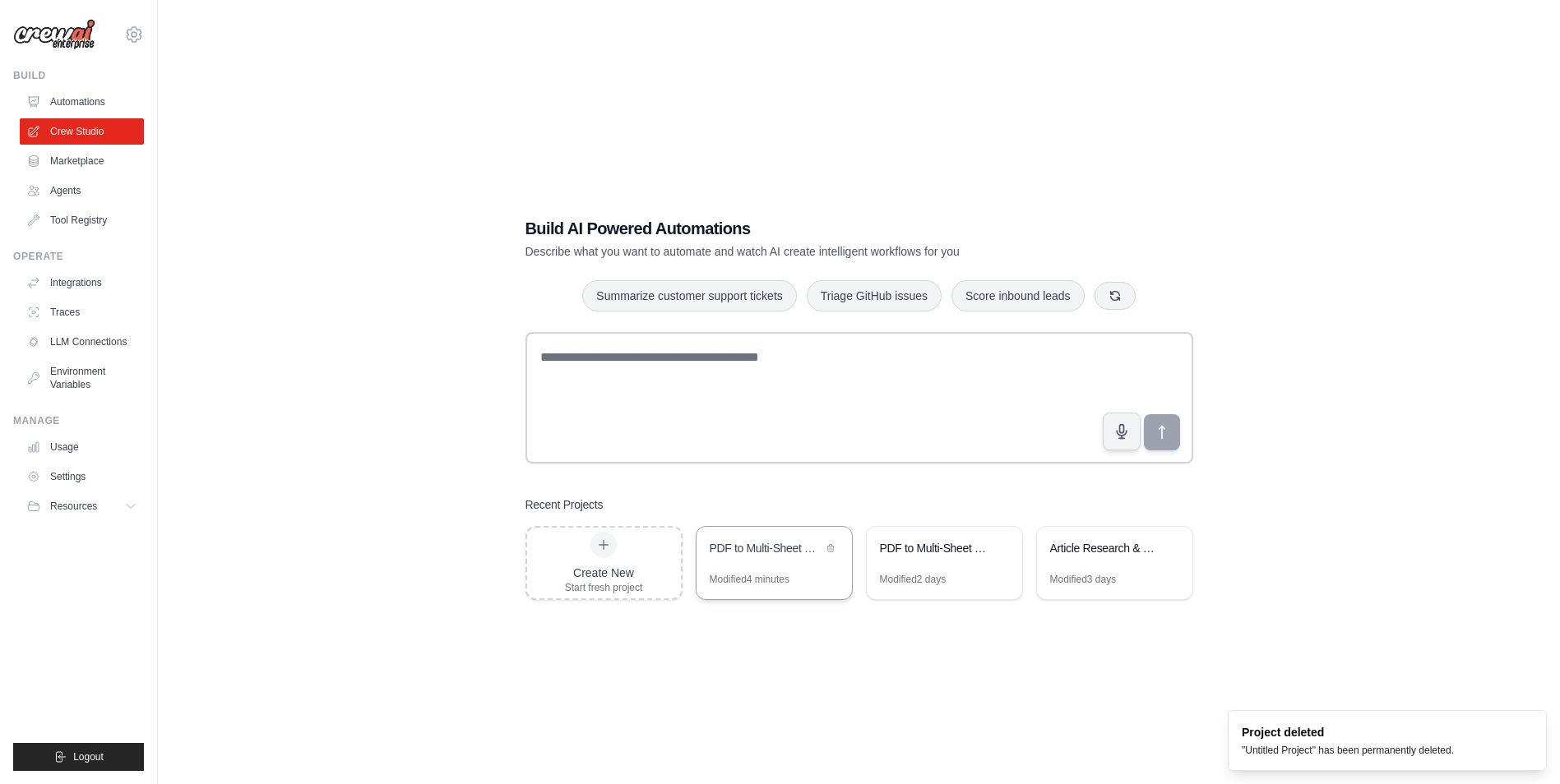
click at [752, 558] on div "PDF to Multi-Sheet CSV Converter" at bounding box center [766, 550] width 112 height 19
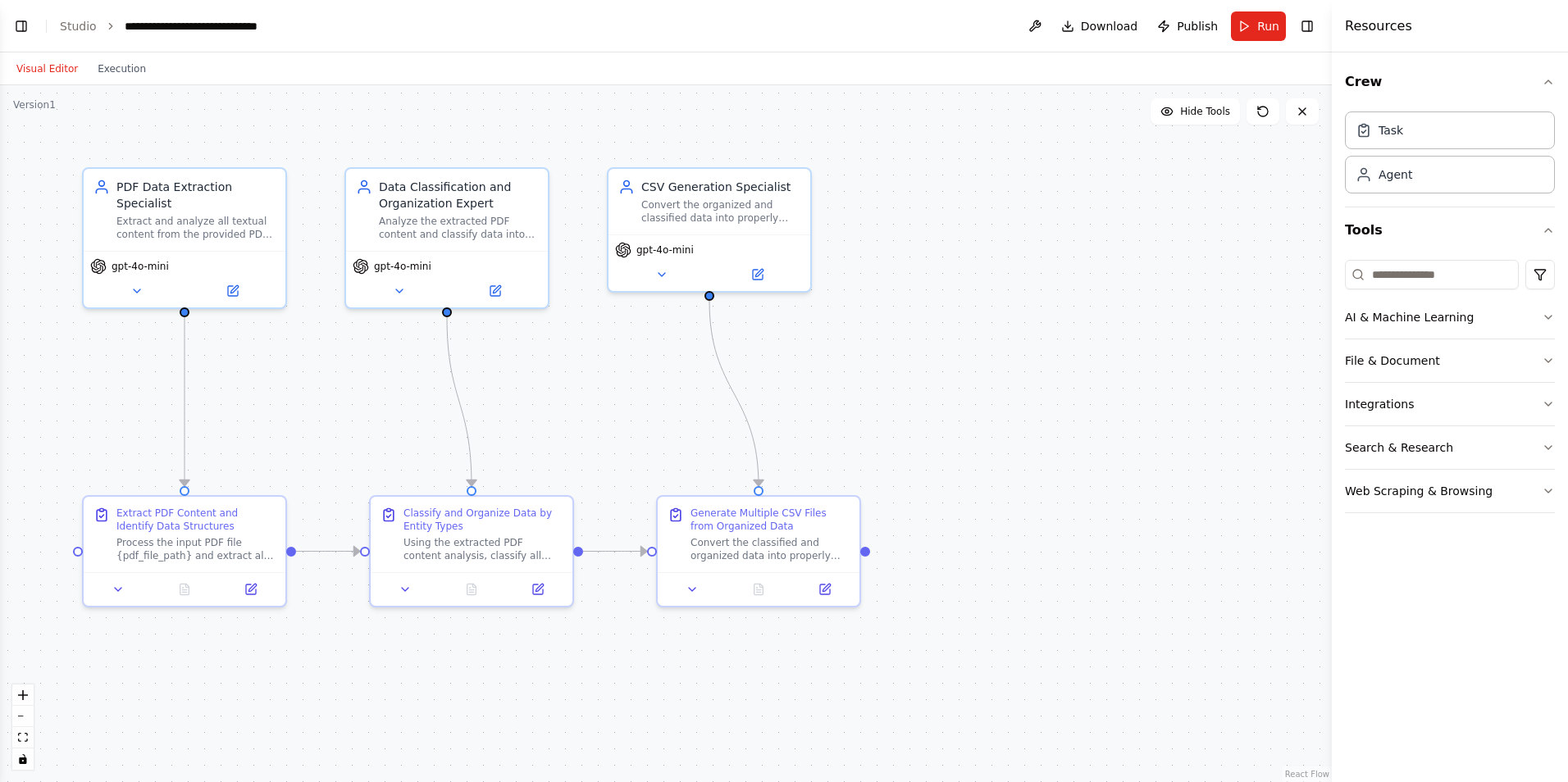
scroll to position [2793, 0]
